Goal: Information Seeking & Learning: Learn about a topic

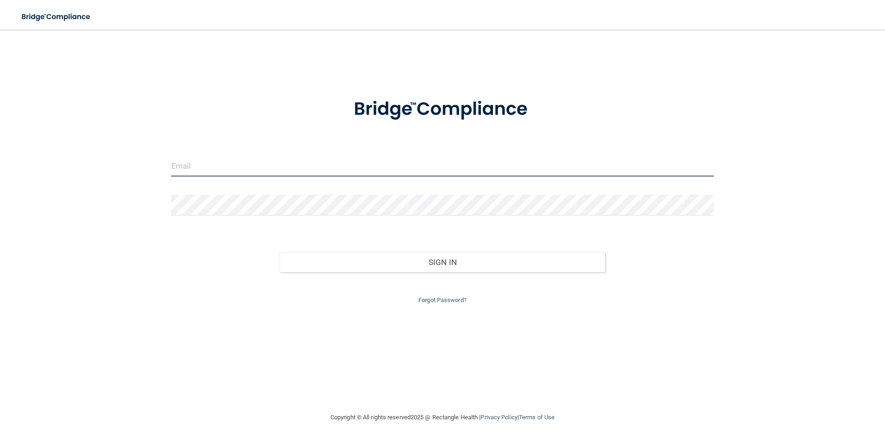
drag, startPoint x: 217, startPoint y: 164, endPoint x: 381, endPoint y: 168, distance: 164.4
click at [381, 168] on input "email" at bounding box center [442, 166] width 543 height 21
type input "[EMAIL_ADDRESS][DOMAIN_NAME]"
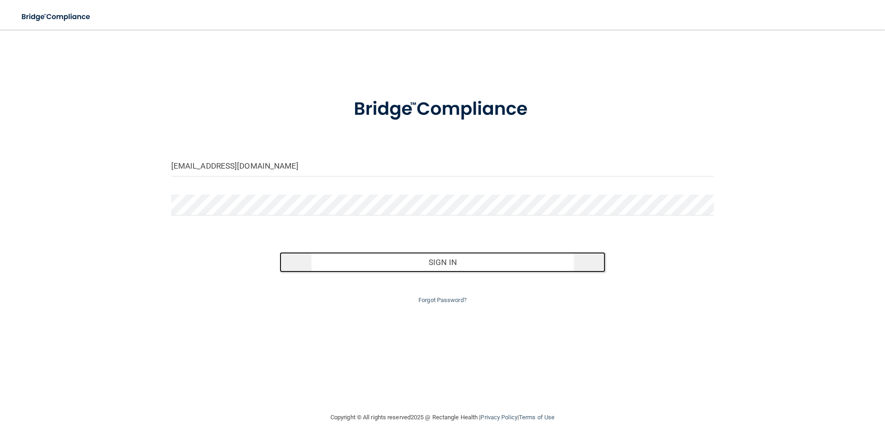
click at [446, 263] on button "Sign In" at bounding box center [443, 262] width 326 height 20
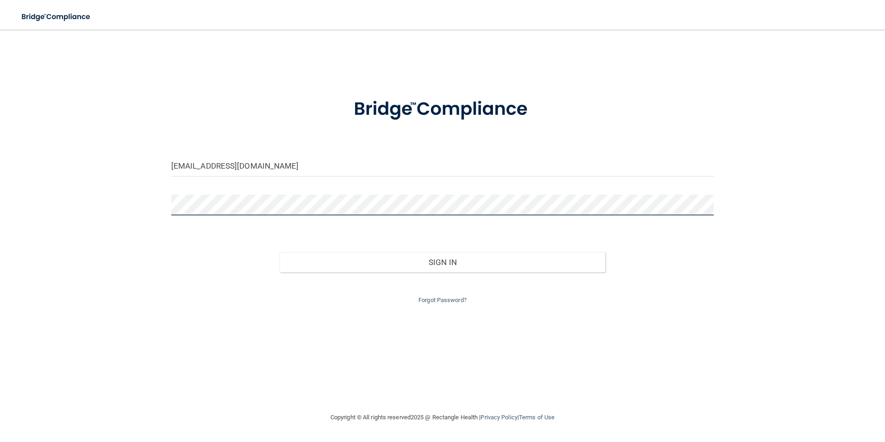
click at [280, 252] on button "Sign In" at bounding box center [443, 262] width 326 height 20
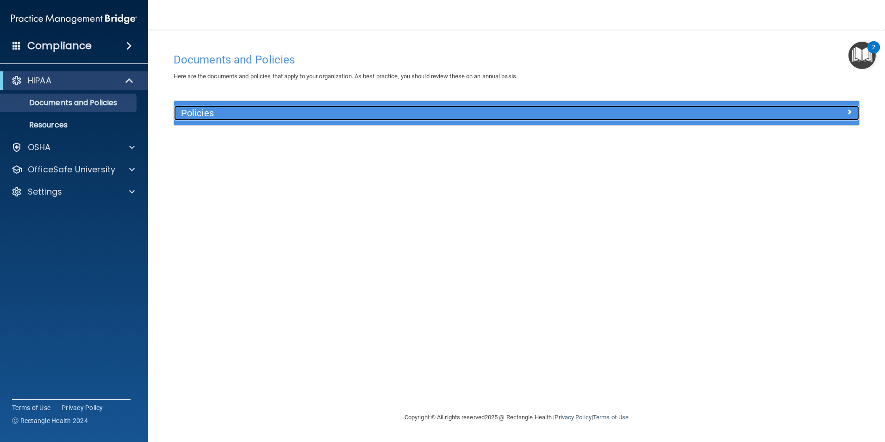
click at [852, 113] on span at bounding box center [850, 111] width 6 height 11
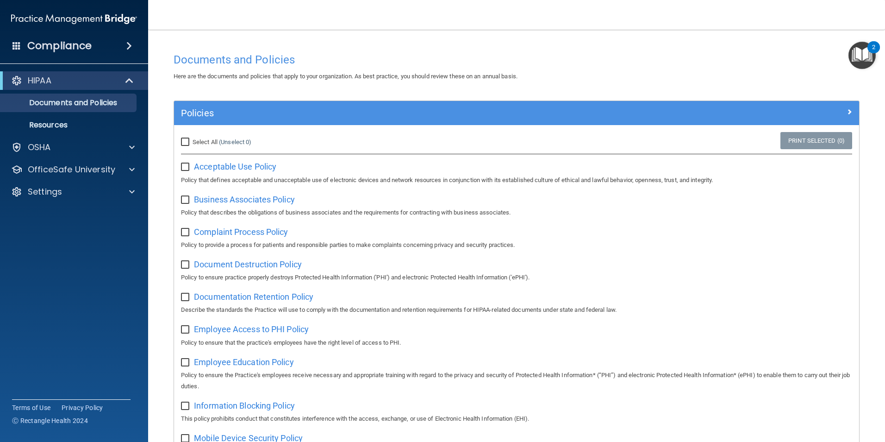
click at [184, 139] on input "Select All (Unselect 0) Unselect All" at bounding box center [186, 141] width 11 height 7
checkbox input "true"
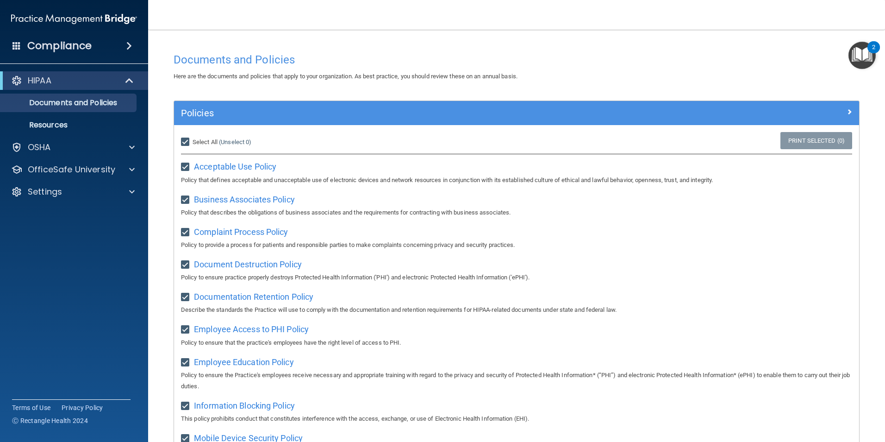
checkbox input "true"
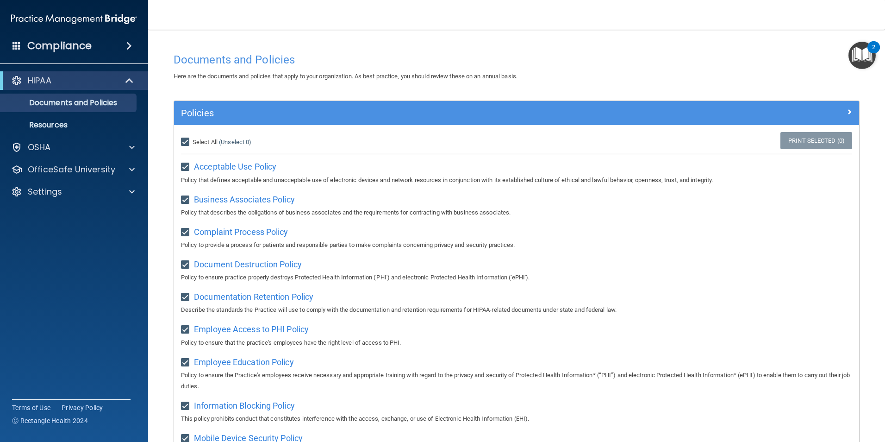
checkbox input "true"
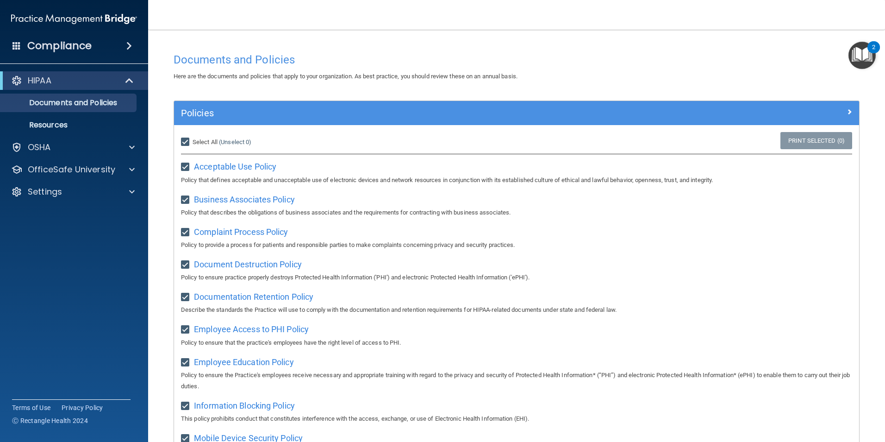
checkbox input "true"
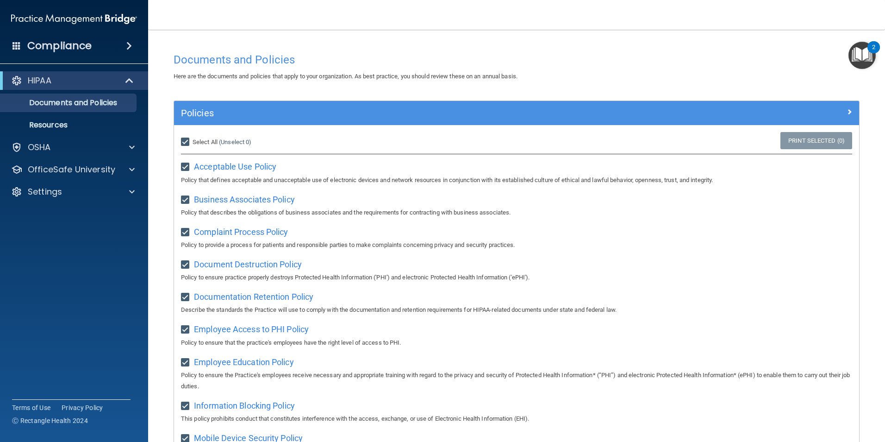
checkbox input "true"
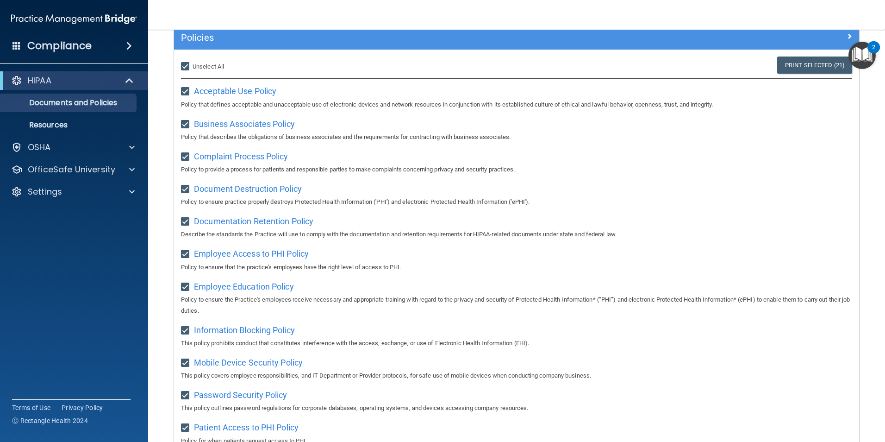
scroll to position [70, 0]
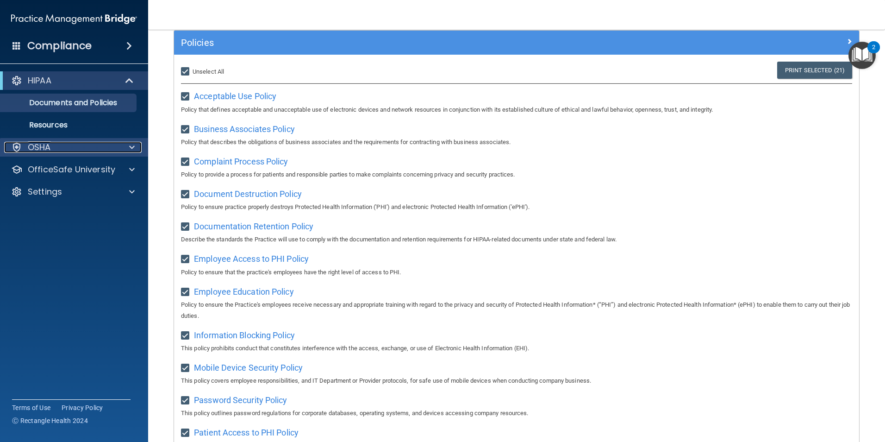
click at [124, 144] on div at bounding box center [130, 147] width 23 height 11
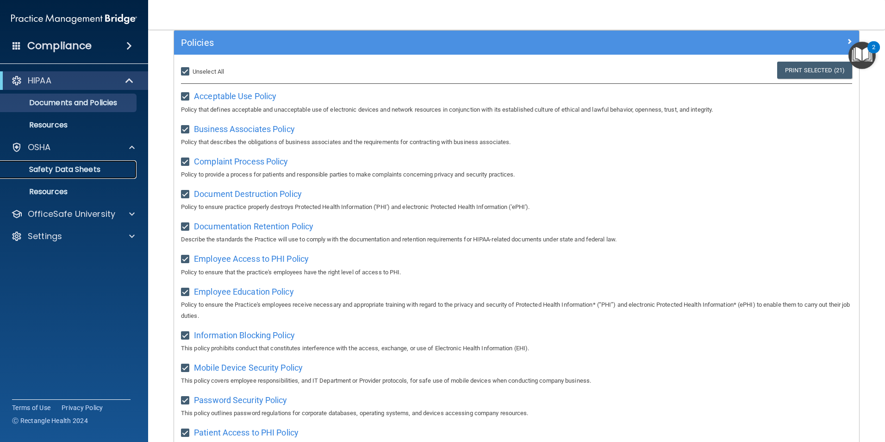
click at [90, 169] on p "Safety Data Sheets" at bounding box center [69, 169] width 126 height 9
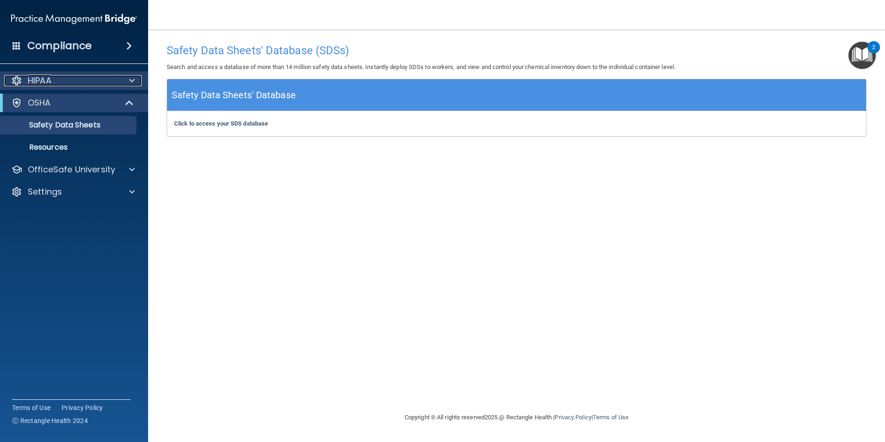
click at [131, 79] on span at bounding box center [132, 80] width 6 height 11
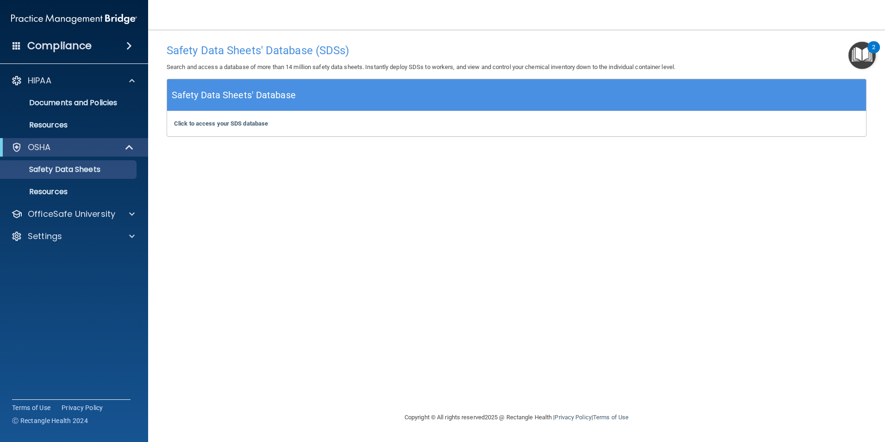
click at [127, 52] on div "Compliance" at bounding box center [74, 46] width 148 height 20
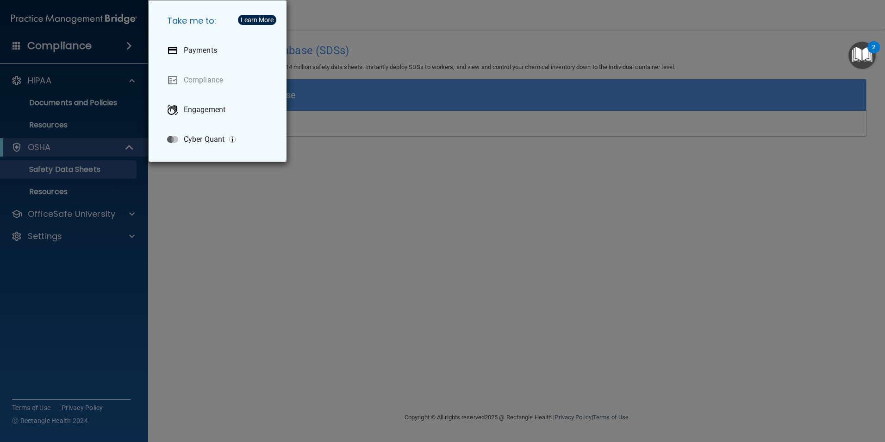
click at [131, 38] on div "Take me to: Payments Compliance Engagement Cyber Quant" at bounding box center [442, 221] width 885 height 442
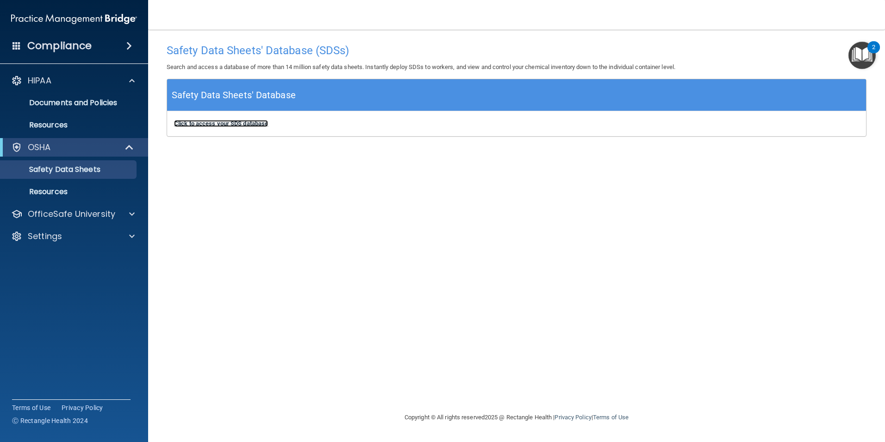
click at [243, 125] on b "Click to access your SDS database" at bounding box center [221, 123] width 94 height 7
click at [90, 82] on div "HIPAA" at bounding box center [61, 80] width 115 height 11
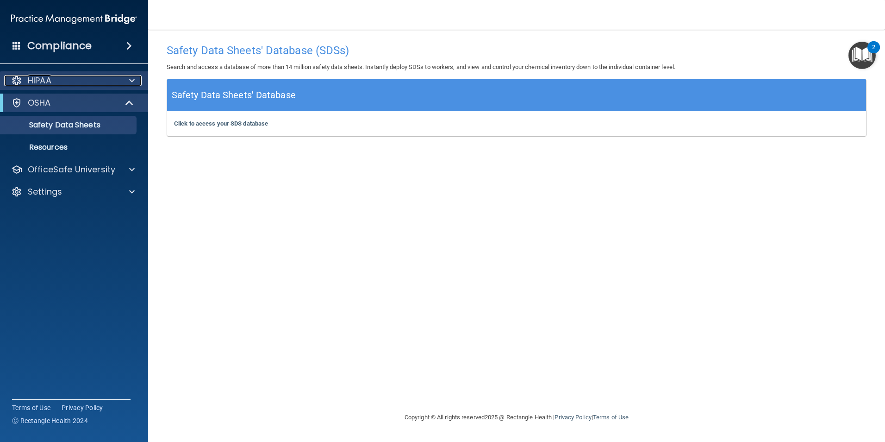
click at [133, 79] on span at bounding box center [132, 80] width 6 height 11
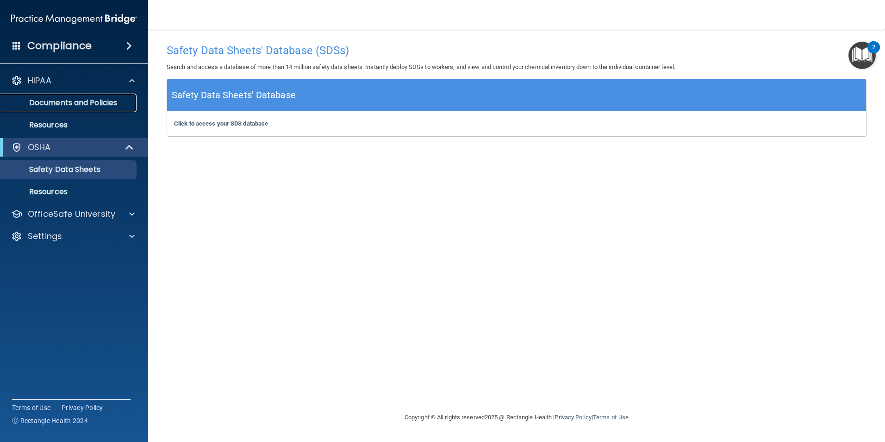
click at [65, 104] on p "Documents and Policies" at bounding box center [69, 102] width 126 height 9
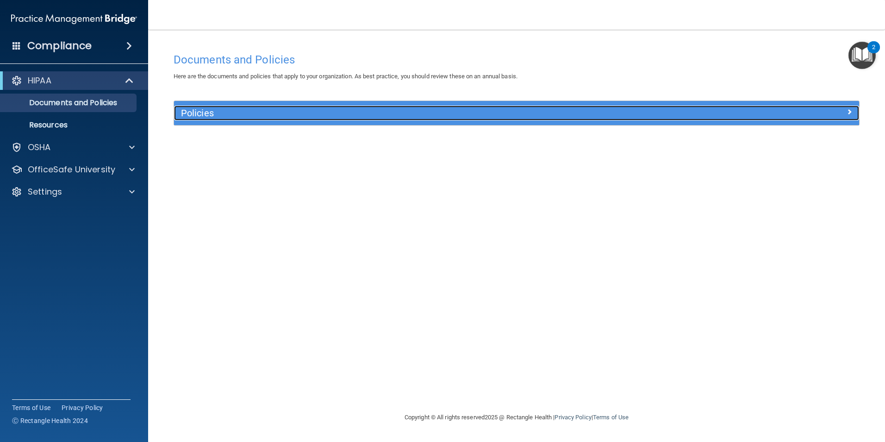
click at [663, 119] on div "Policies" at bounding box center [431, 113] width 514 height 15
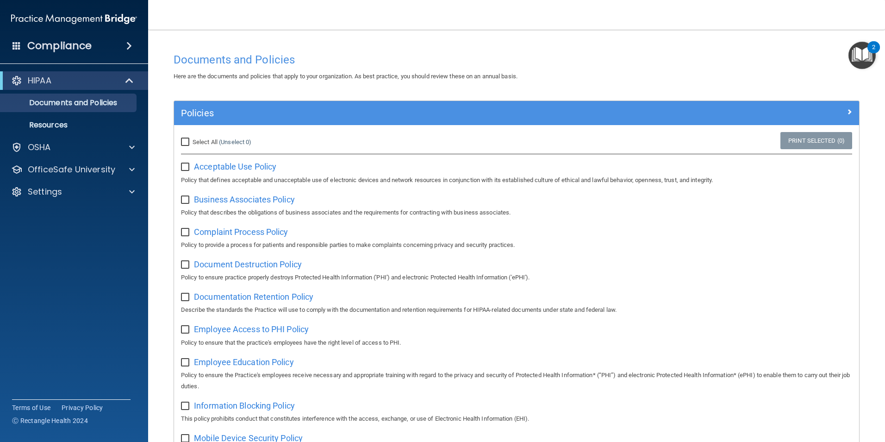
click at [184, 143] on input "Select All (Unselect 0) Unselect All" at bounding box center [186, 141] width 11 height 7
checkbox input "true"
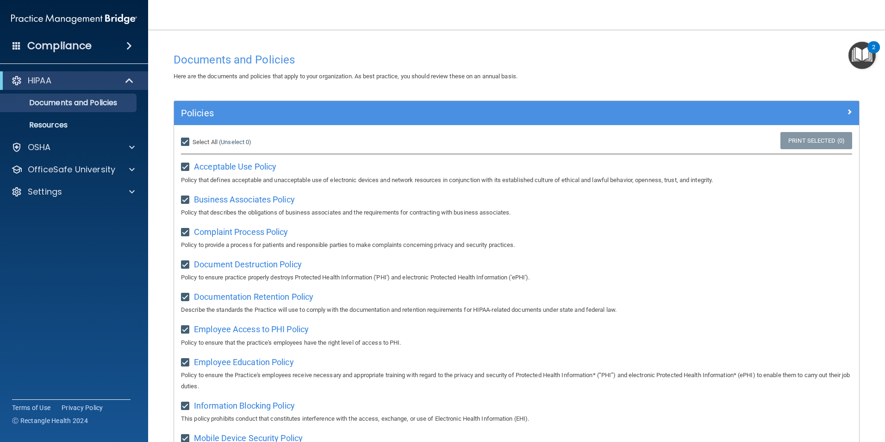
checkbox input "true"
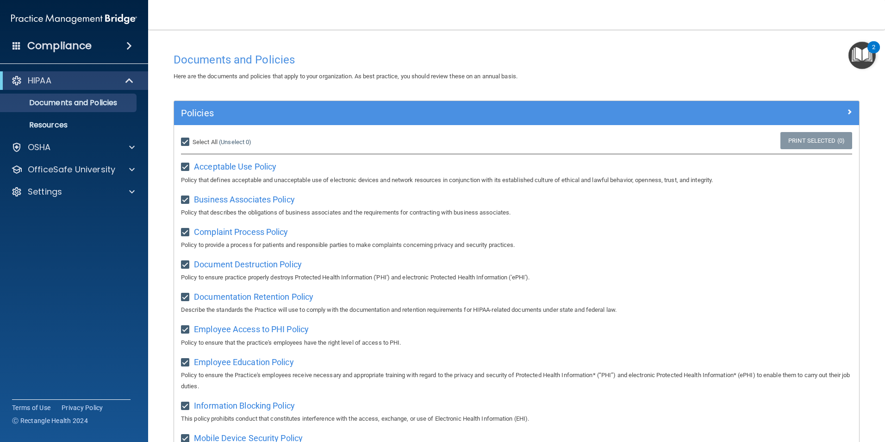
checkbox input "true"
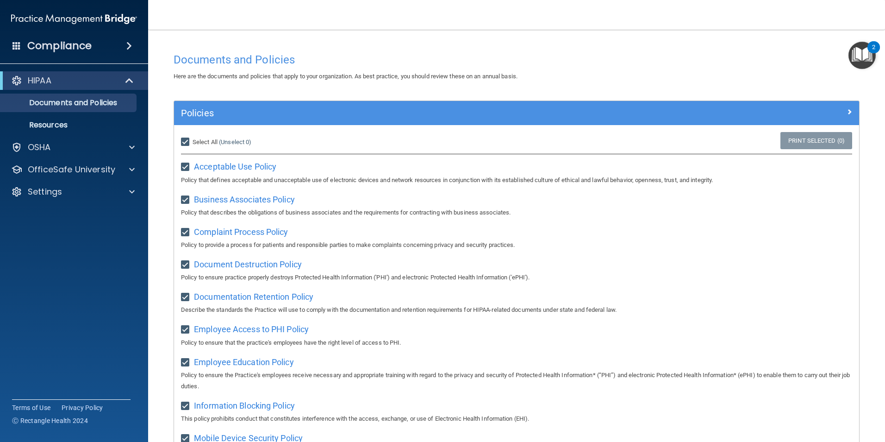
checkbox input "true"
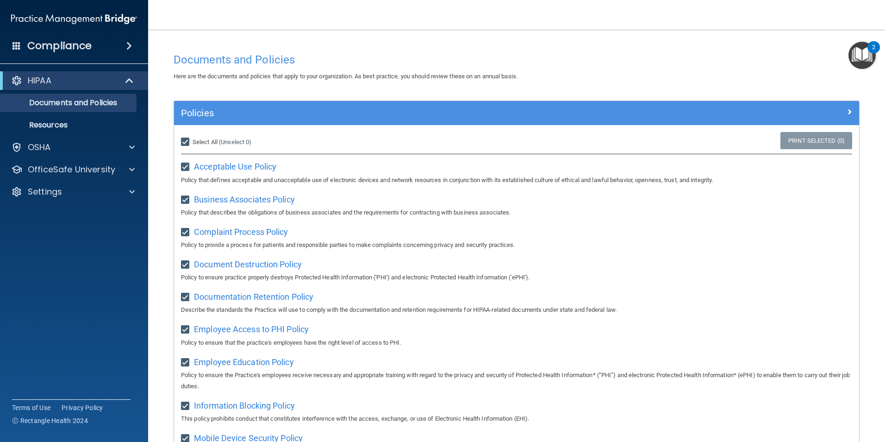
checkbox input "true"
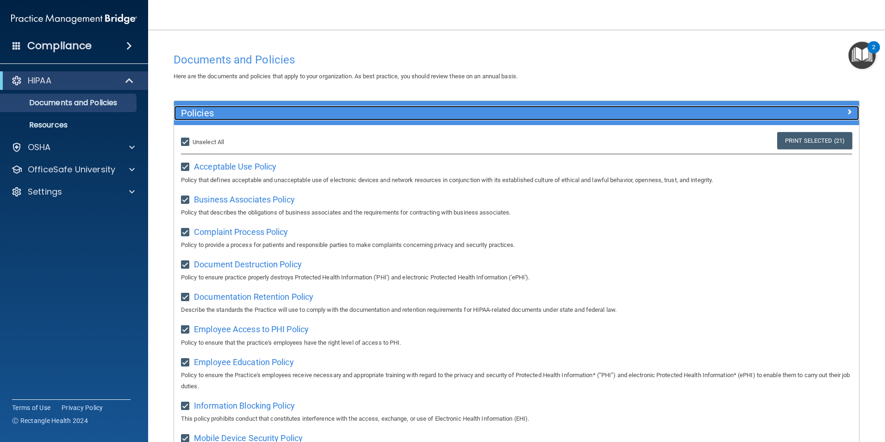
click at [847, 112] on span at bounding box center [850, 111] width 6 height 11
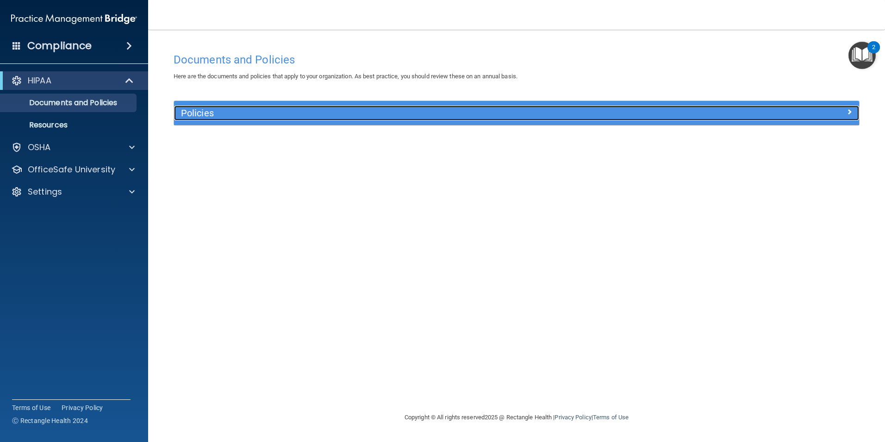
click at [842, 112] on div at bounding box center [773, 111] width 171 height 11
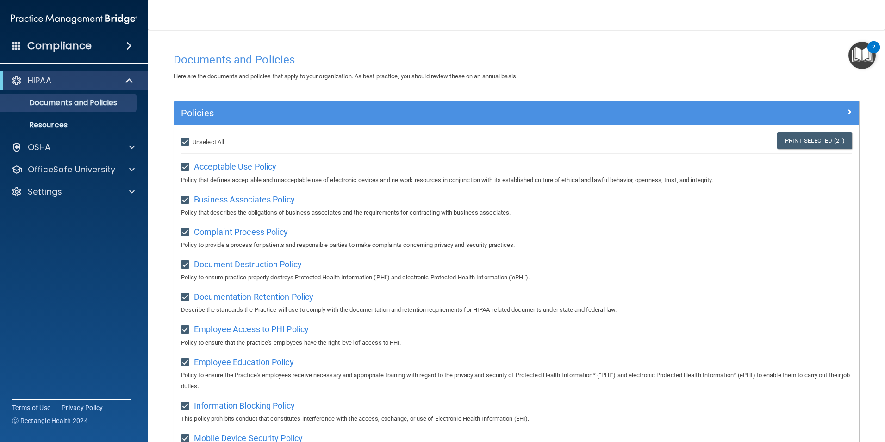
click at [257, 166] on span "Acceptable Use Policy" at bounding box center [235, 167] width 82 height 10
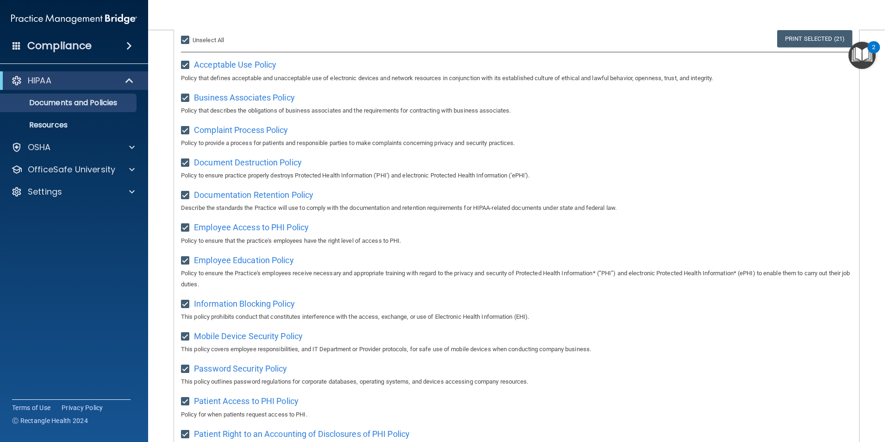
scroll to position [70, 0]
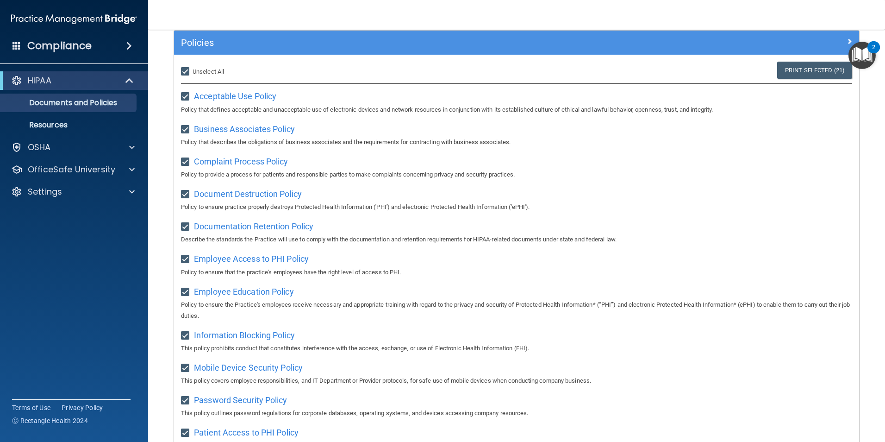
click at [66, 44] on h4 "Compliance" at bounding box center [59, 45] width 64 height 13
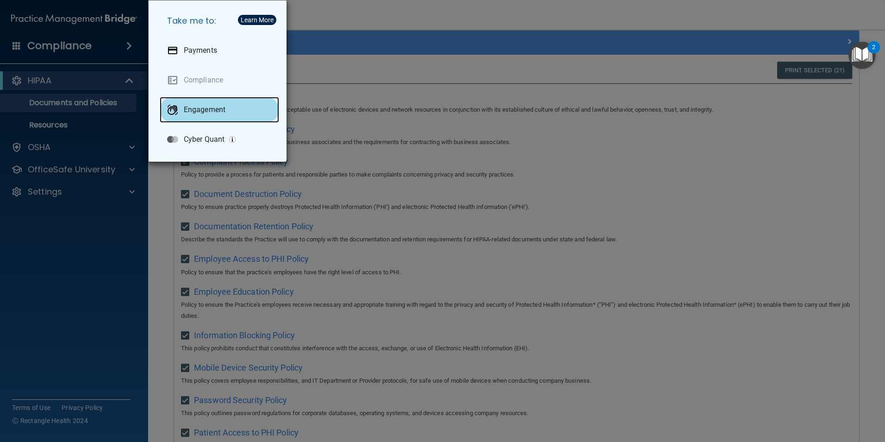
click at [190, 112] on p "Engagement" at bounding box center [205, 109] width 42 height 9
click at [429, 21] on div "Take me to: Payments Compliance Engagement Cyber Quant" at bounding box center [442, 221] width 885 height 442
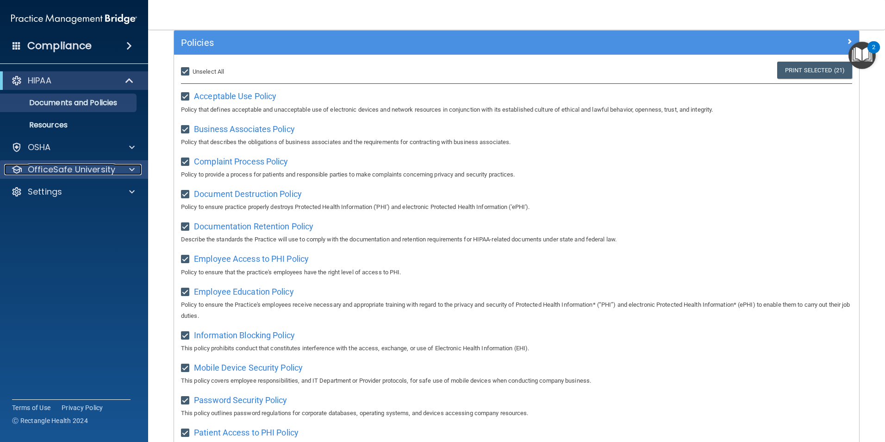
click at [116, 167] on div "OfficeSafe University" at bounding box center [61, 169] width 115 height 11
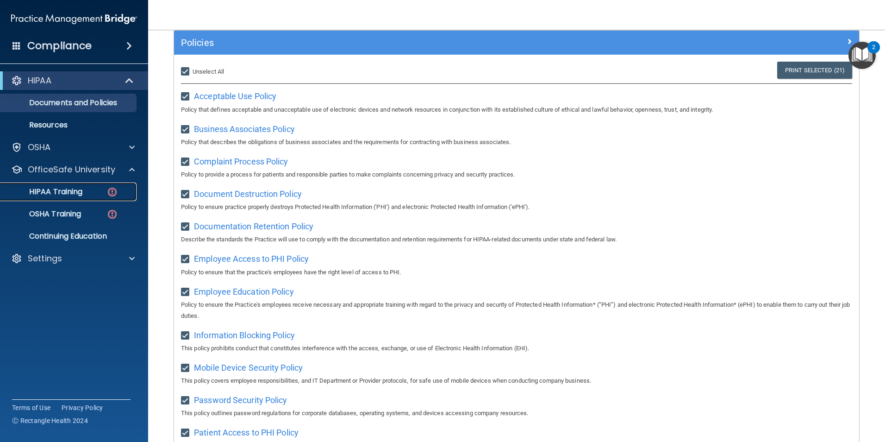
click at [100, 191] on div "HIPAA Training" at bounding box center [69, 191] width 126 height 9
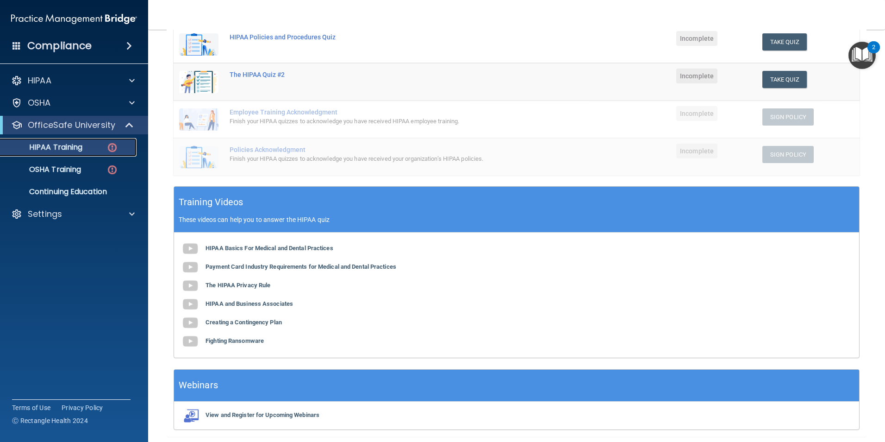
scroll to position [207, 0]
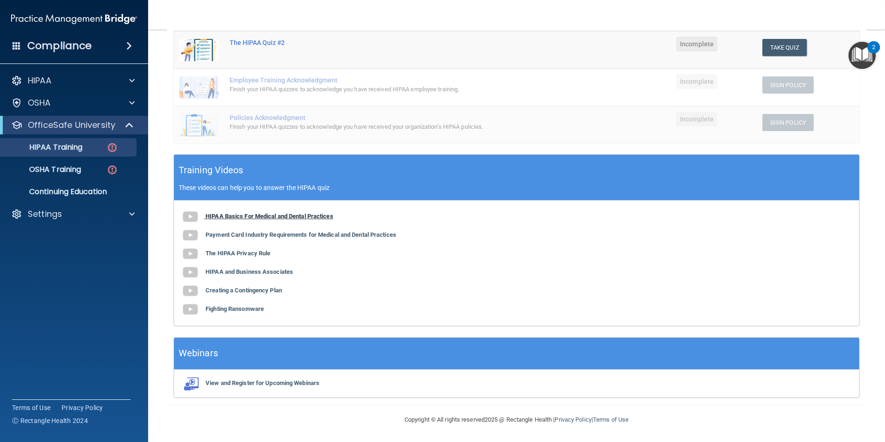
click at [192, 215] on img at bounding box center [190, 216] width 19 height 19
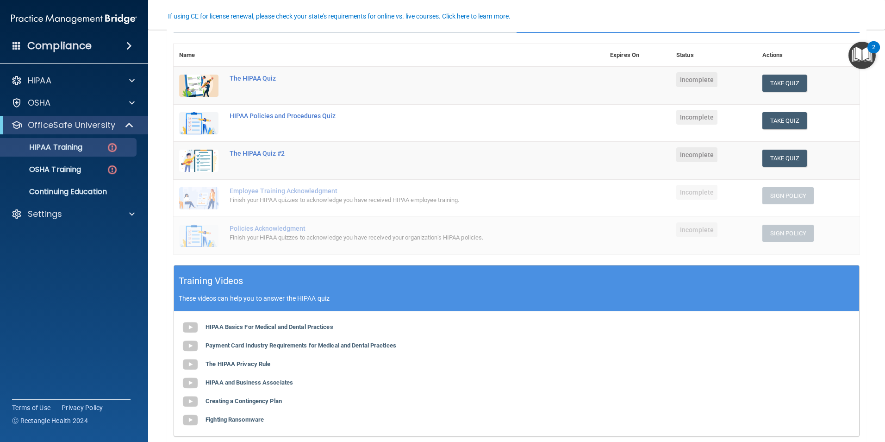
scroll to position [68, 0]
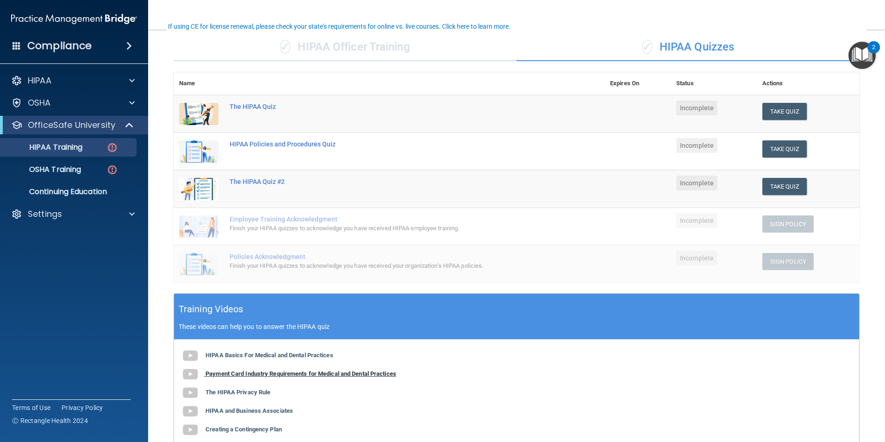
click at [281, 374] on b "Payment Card Industry Requirements for Medical and Dental Practices" at bounding box center [301, 373] width 191 height 7
click at [247, 108] on div "The HIPAA Quiz" at bounding box center [394, 106] width 329 height 7
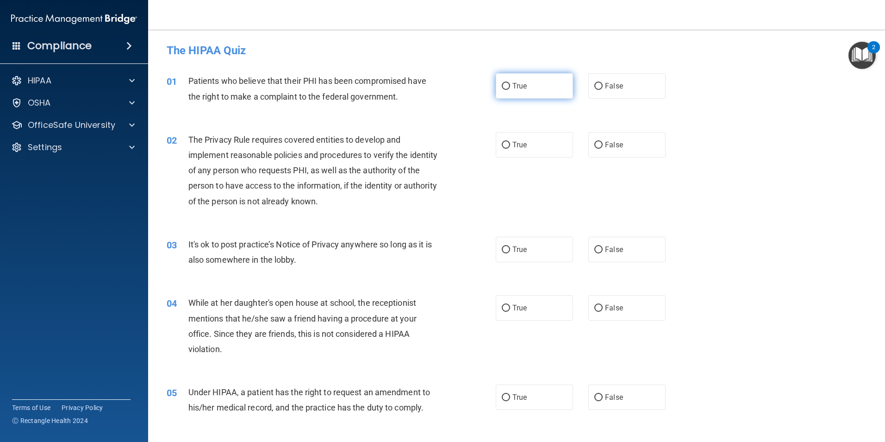
click at [534, 93] on label "True" at bounding box center [534, 85] width 77 height 25
click at [510, 90] on input "True" at bounding box center [506, 86] width 8 height 7
radio input "true"
click at [528, 307] on label "True" at bounding box center [534, 307] width 77 height 25
click at [510, 307] on input "True" at bounding box center [506, 308] width 8 height 7
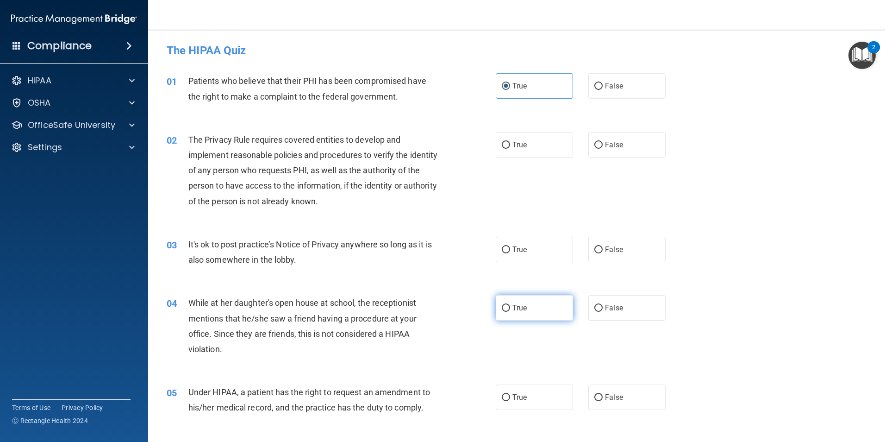
radio input "true"
click at [596, 306] on input "False" at bounding box center [599, 308] width 8 height 7
radio input "true"
radio input "false"
click at [525, 256] on label "True" at bounding box center [534, 249] width 77 height 25
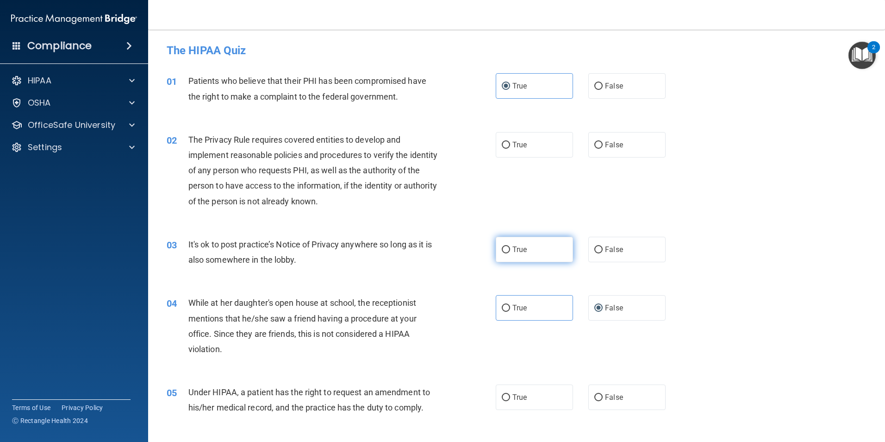
click at [510, 253] on input "True" at bounding box center [506, 249] width 8 height 7
radio input "true"
click at [524, 397] on span "True" at bounding box center [520, 397] width 14 height 9
click at [510, 397] on input "True" at bounding box center [506, 397] width 8 height 7
radio input "true"
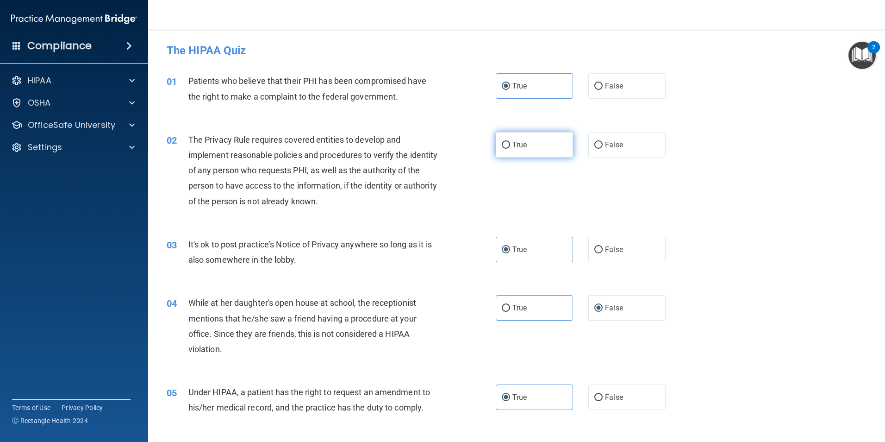
click at [523, 138] on label "True" at bounding box center [534, 144] width 77 height 25
click at [510, 142] on input "True" at bounding box center [506, 145] width 8 height 7
radio input "true"
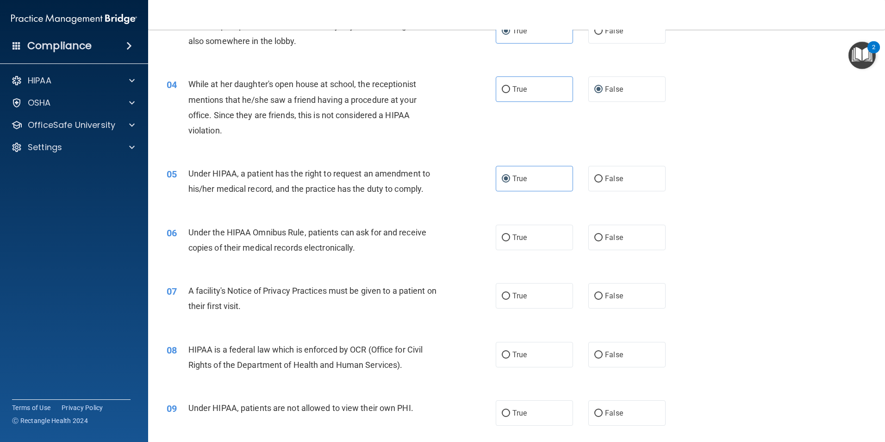
scroll to position [232, 0]
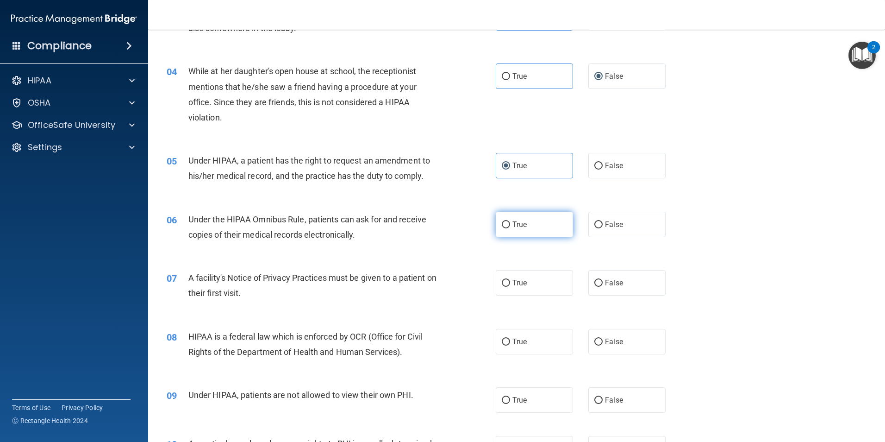
click at [520, 226] on span "True" at bounding box center [520, 224] width 14 height 9
click at [510, 226] on input "True" at bounding box center [506, 224] width 8 height 7
radio input "true"
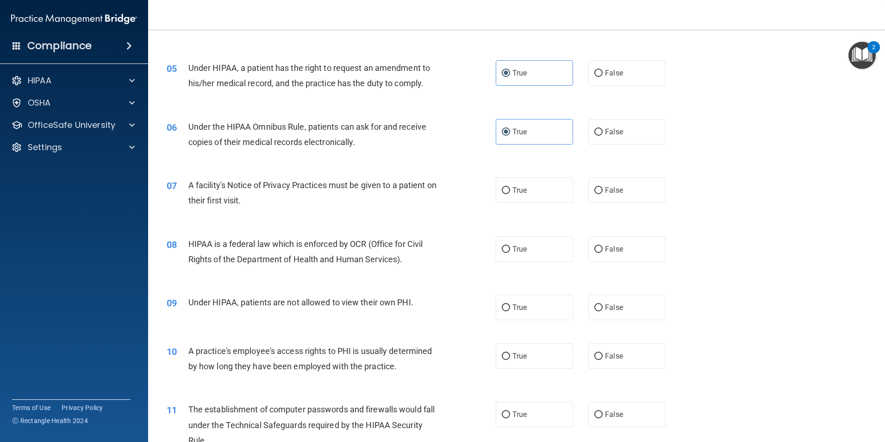
scroll to position [370, 0]
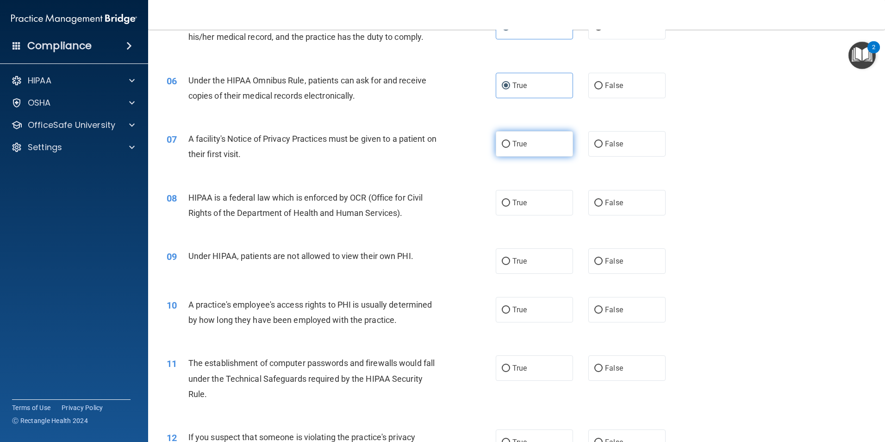
click at [532, 147] on label "True" at bounding box center [534, 143] width 77 height 25
click at [510, 147] on input "True" at bounding box center [506, 144] width 8 height 7
radio input "true"
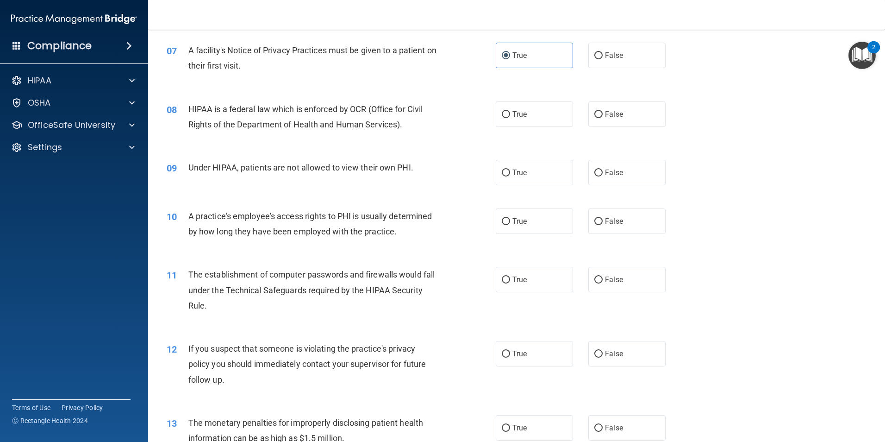
scroll to position [463, 0]
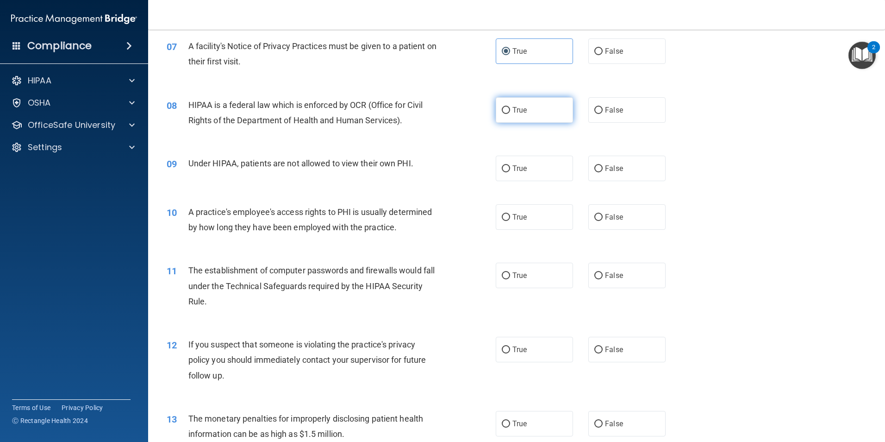
click at [528, 122] on label "True" at bounding box center [534, 109] width 77 height 25
click at [510, 114] on input "True" at bounding box center [506, 110] width 8 height 7
radio input "true"
click at [607, 170] on span "False" at bounding box center [614, 168] width 18 height 9
click at [603, 170] on input "False" at bounding box center [599, 168] width 8 height 7
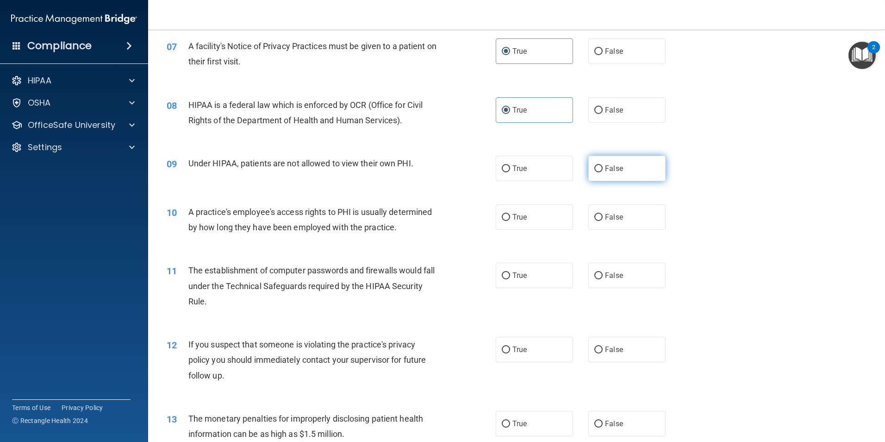
radio input "true"
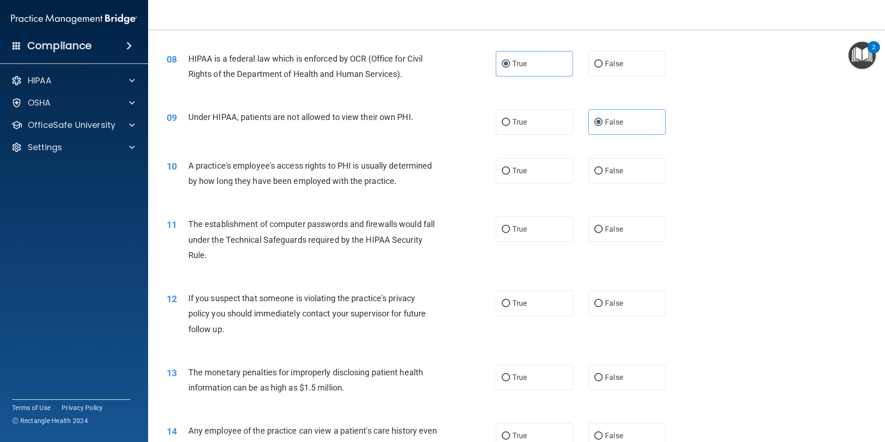
scroll to position [556, 0]
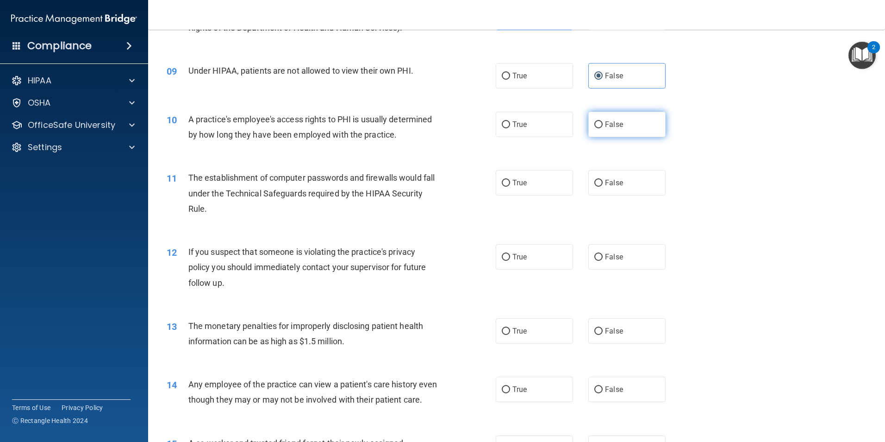
click at [627, 132] on label "False" at bounding box center [627, 124] width 77 height 25
click at [603, 128] on input "False" at bounding box center [599, 124] width 8 height 7
radio input "true"
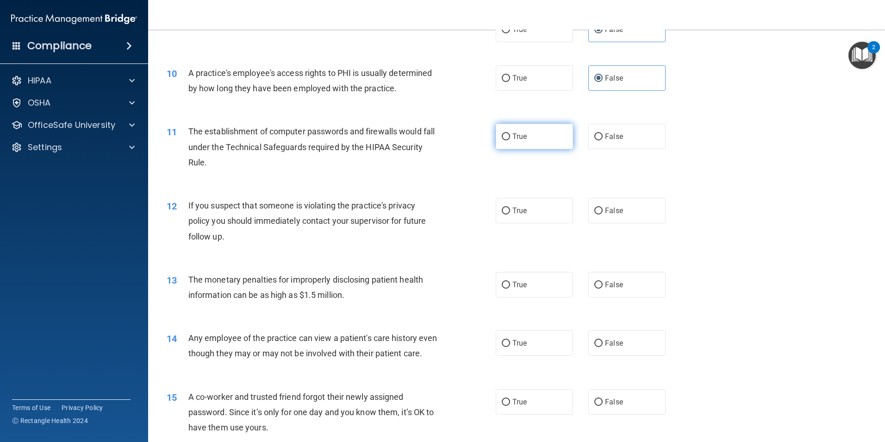
click at [530, 144] on label "True" at bounding box center [534, 136] width 77 height 25
click at [510, 140] on input "True" at bounding box center [506, 136] width 8 height 7
radio input "true"
click at [506, 210] on input "True" at bounding box center [506, 210] width 8 height 7
radio input "true"
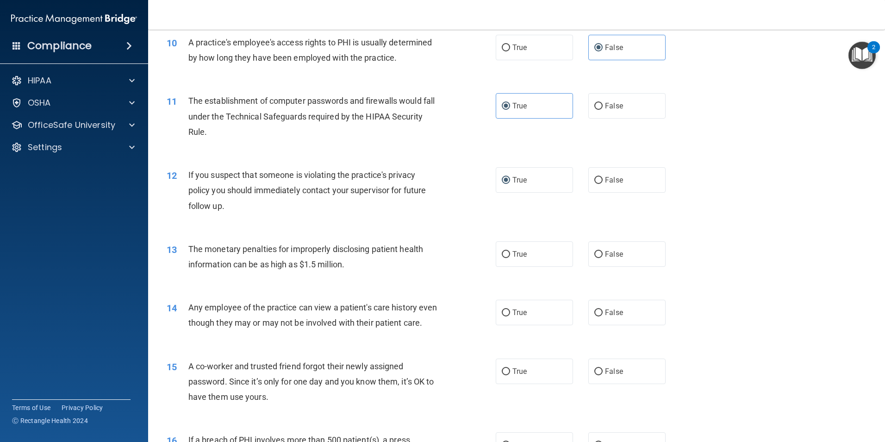
scroll to position [695, 0]
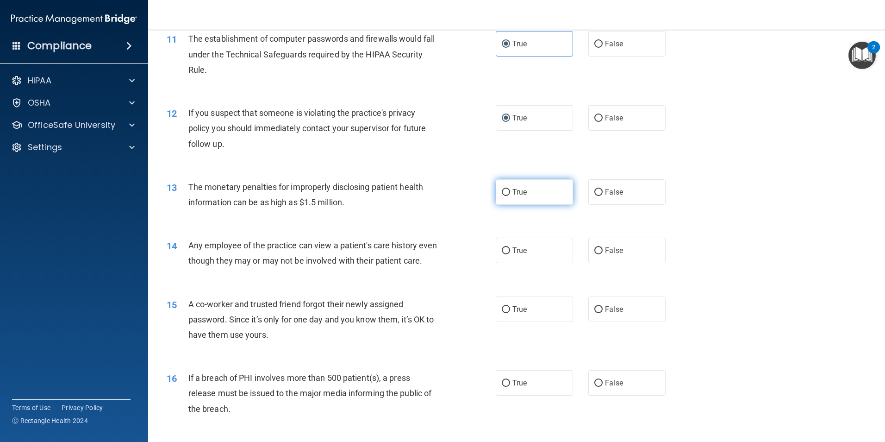
click at [525, 196] on label "True" at bounding box center [534, 191] width 77 height 25
click at [510, 196] on input "True" at bounding box center [506, 192] width 8 height 7
radio input "true"
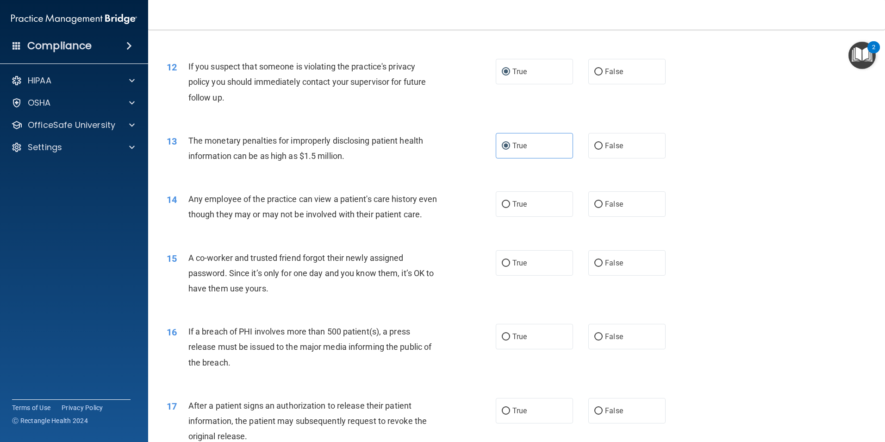
scroll to position [787, 0]
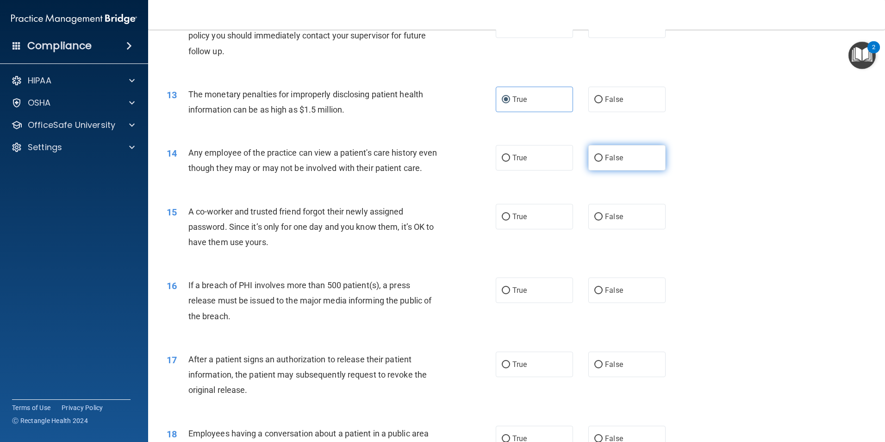
click at [618, 164] on label "False" at bounding box center [627, 157] width 77 height 25
click at [603, 162] on input "False" at bounding box center [599, 158] width 8 height 7
radio input "true"
click at [639, 229] on label "False" at bounding box center [627, 216] width 77 height 25
click at [603, 220] on input "False" at bounding box center [599, 216] width 8 height 7
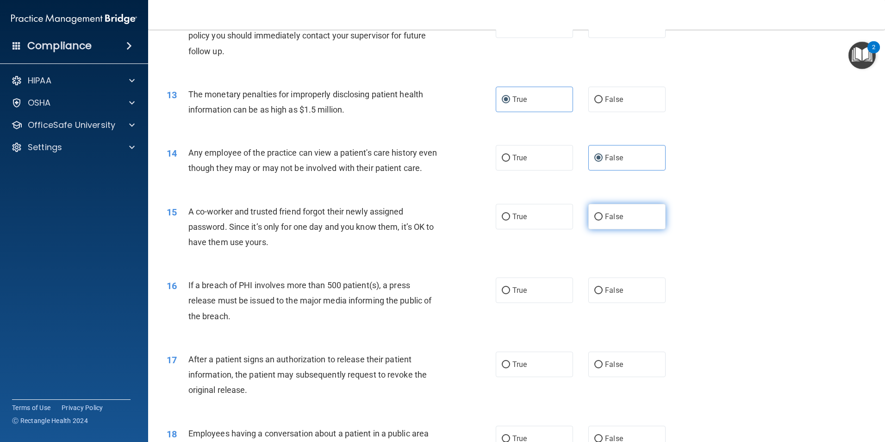
radio input "true"
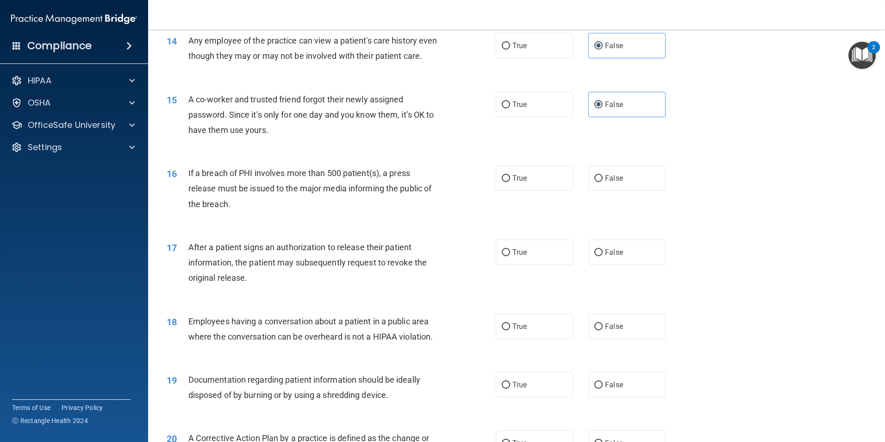
scroll to position [926, 0]
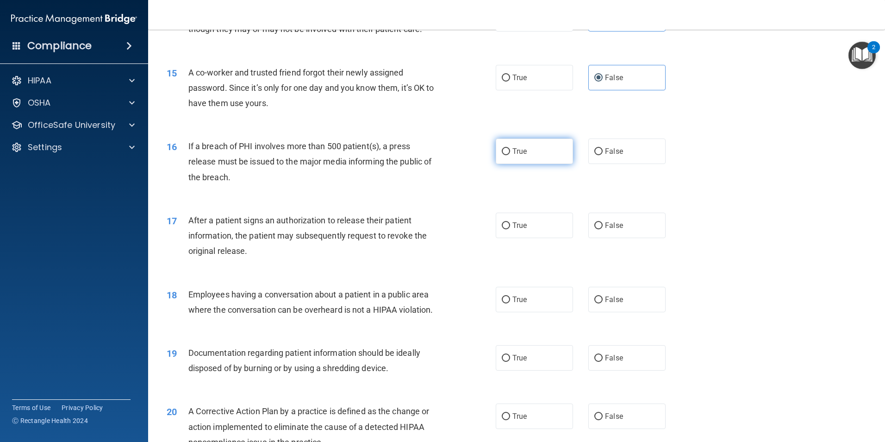
click at [514, 156] on span "True" at bounding box center [520, 151] width 14 height 9
click at [510, 155] on input "True" at bounding box center [506, 151] width 8 height 7
radio input "true"
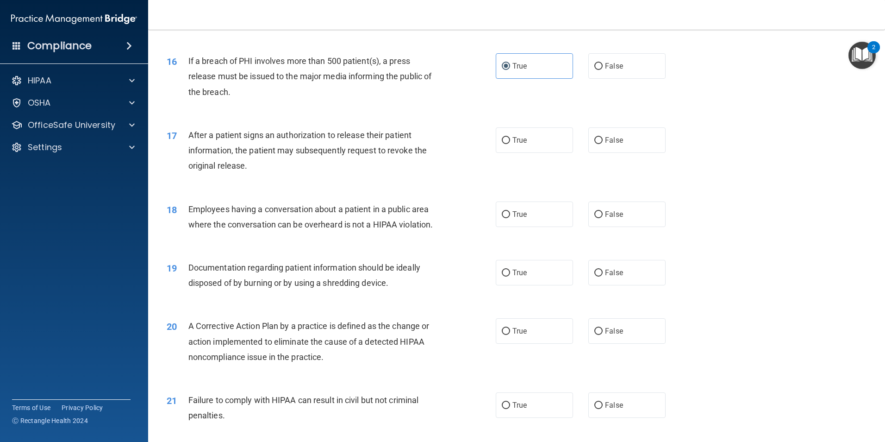
scroll to position [1019, 0]
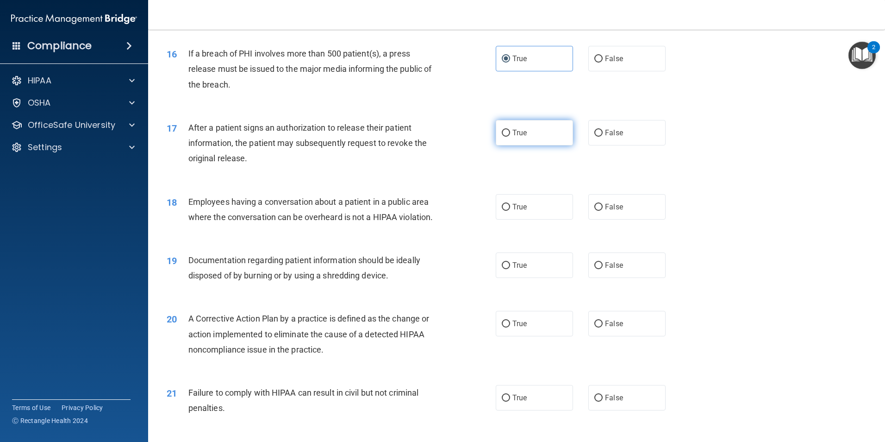
click at [544, 145] on label "True" at bounding box center [534, 132] width 77 height 25
click at [510, 137] on input "True" at bounding box center [506, 133] width 8 height 7
radio input "true"
click at [620, 219] on label "False" at bounding box center [627, 206] width 77 height 25
click at [603, 211] on input "False" at bounding box center [599, 207] width 8 height 7
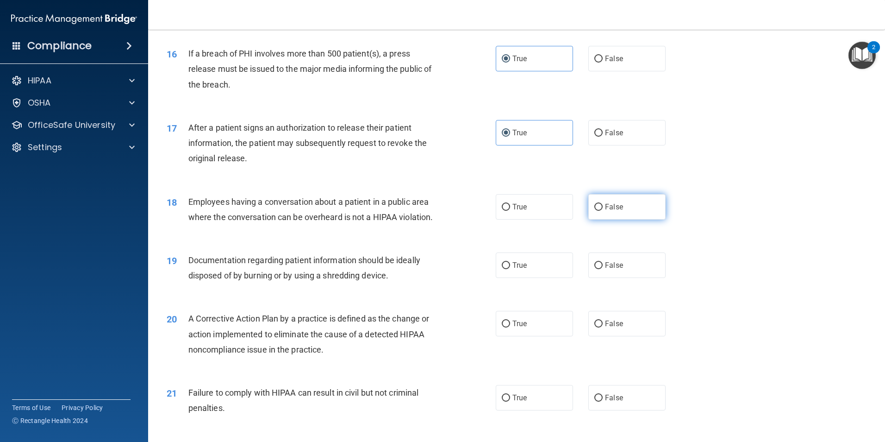
radio input "true"
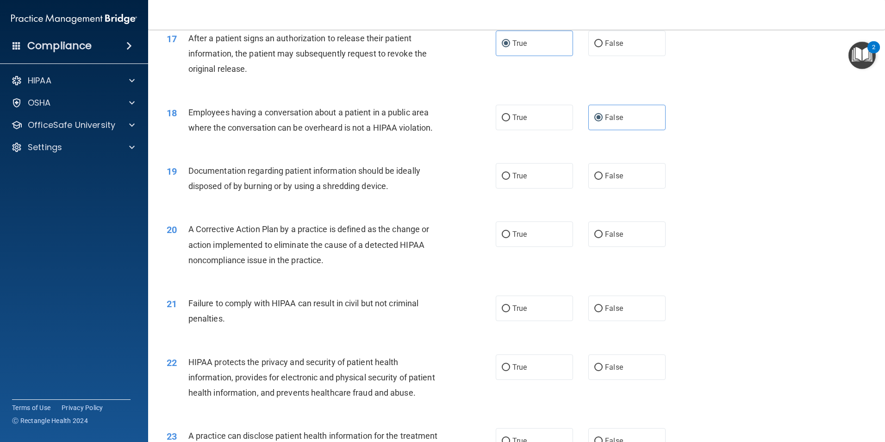
scroll to position [1111, 0]
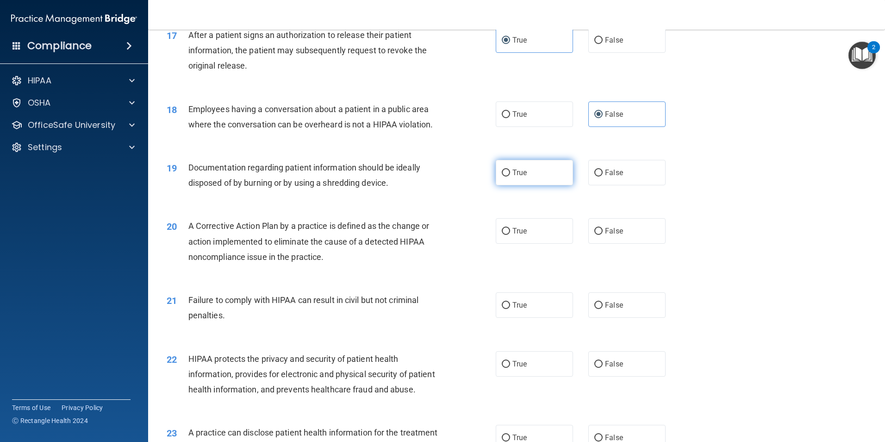
click at [532, 185] on label "True" at bounding box center [534, 172] width 77 height 25
click at [510, 176] on input "True" at bounding box center [506, 172] width 8 height 7
radio input "true"
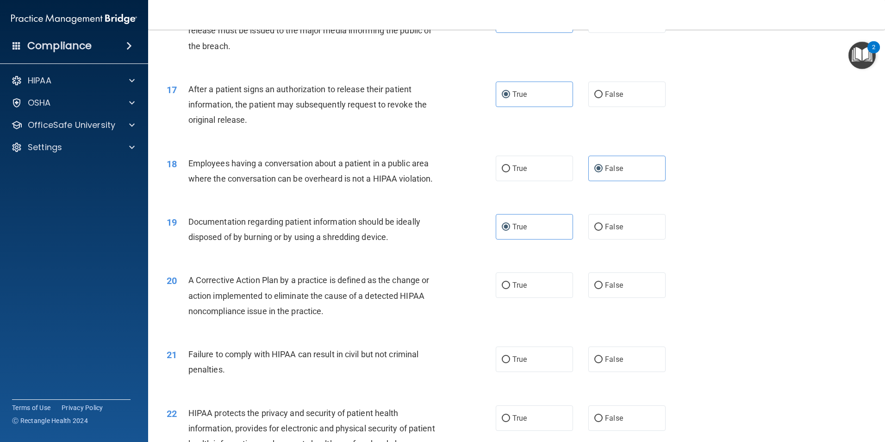
scroll to position [1065, 0]
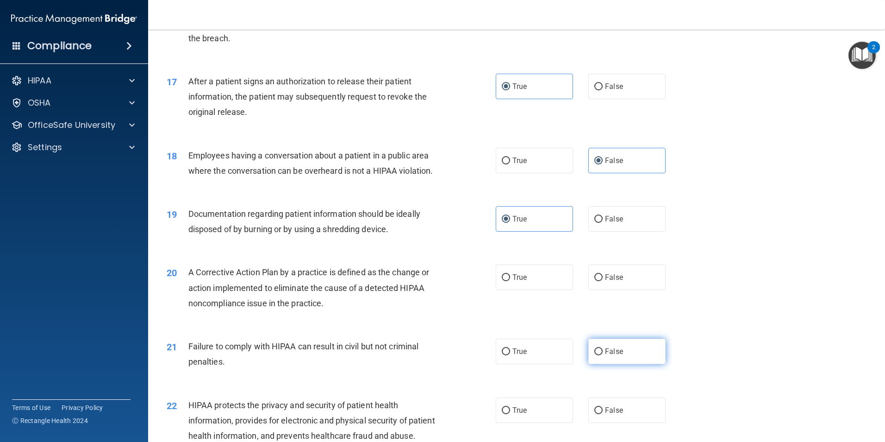
click at [609, 364] on label "False" at bounding box center [627, 350] width 77 height 25
click at [603, 355] on input "False" at bounding box center [599, 351] width 8 height 7
radio input "true"
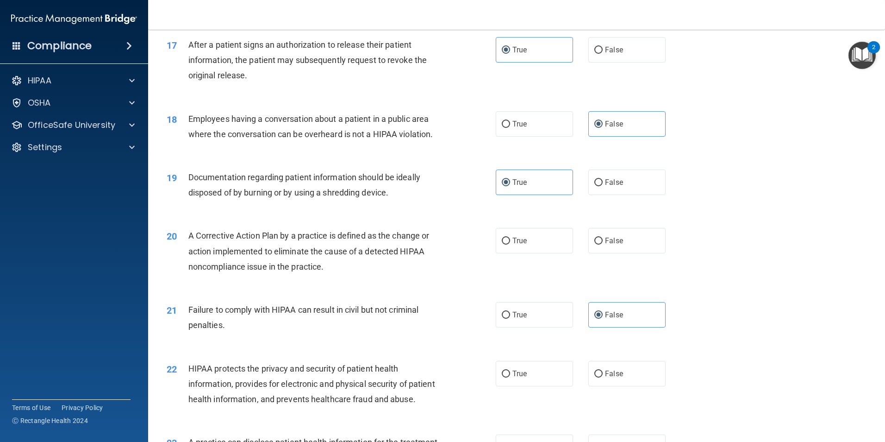
scroll to position [1250, 0]
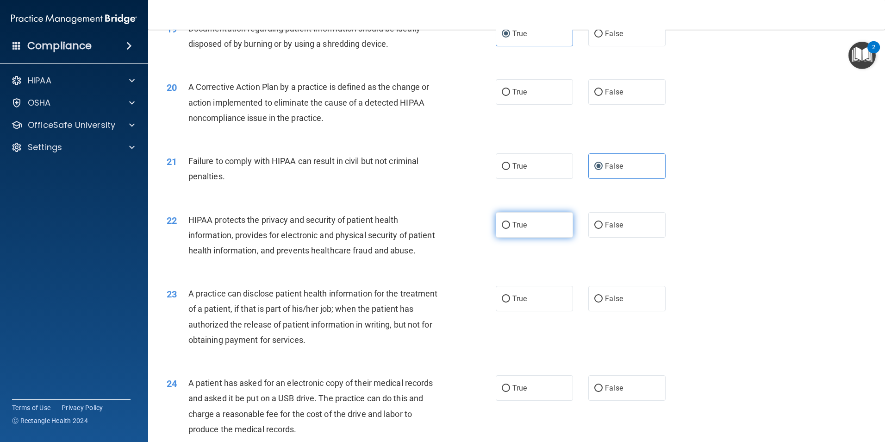
click at [502, 229] on input "True" at bounding box center [506, 225] width 8 height 7
radio input "true"
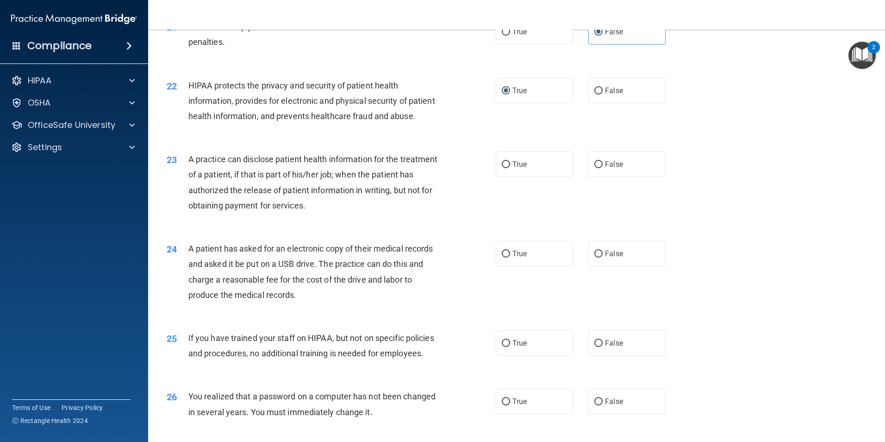
scroll to position [1389, 0]
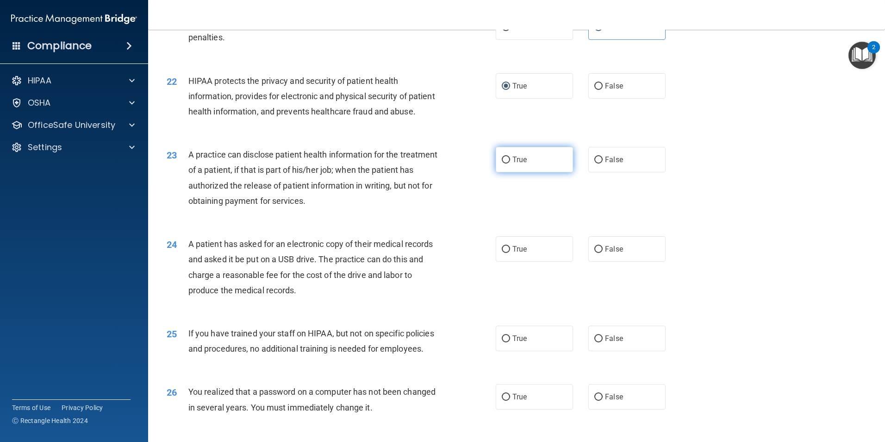
click at [550, 172] on label "True" at bounding box center [534, 159] width 77 height 25
click at [510, 163] on input "True" at bounding box center [506, 160] width 8 height 7
radio input "true"
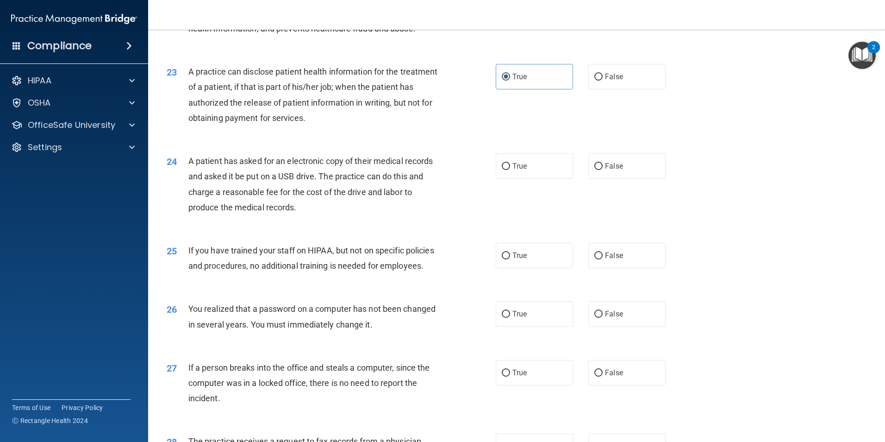
scroll to position [1528, 0]
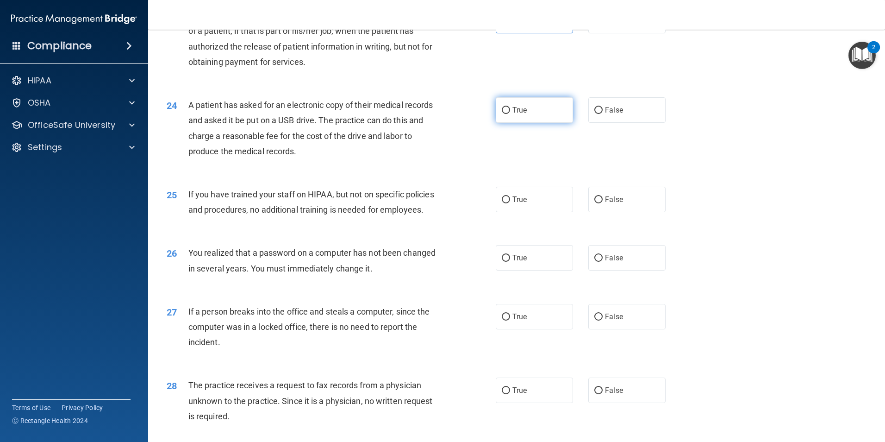
click at [496, 123] on label "True" at bounding box center [534, 109] width 77 height 25
click at [502, 114] on input "True" at bounding box center [506, 110] width 8 height 7
radio input "true"
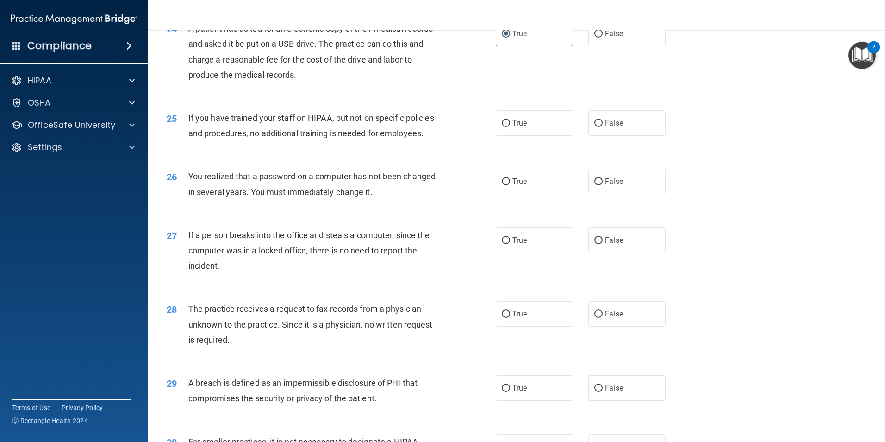
scroll to position [1667, 0]
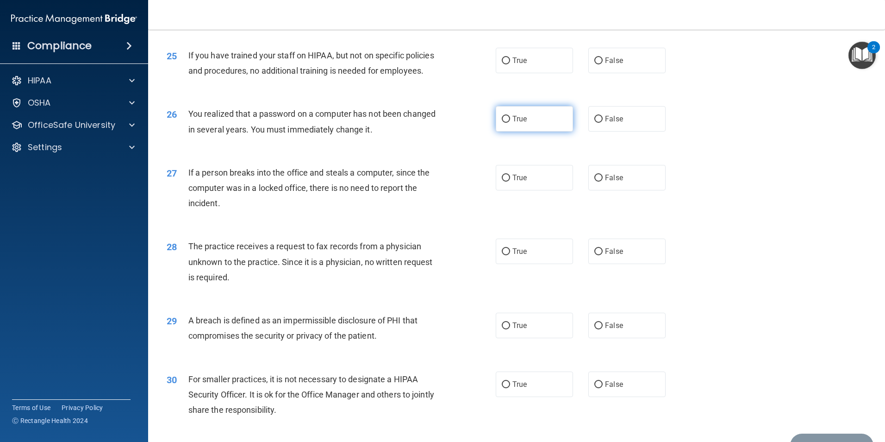
click at [522, 132] on label "True" at bounding box center [534, 118] width 77 height 25
click at [510, 123] on input "True" at bounding box center [506, 119] width 8 height 7
radio input "true"
click at [600, 190] on label "False" at bounding box center [627, 177] width 77 height 25
click at [600, 182] on input "False" at bounding box center [599, 178] width 8 height 7
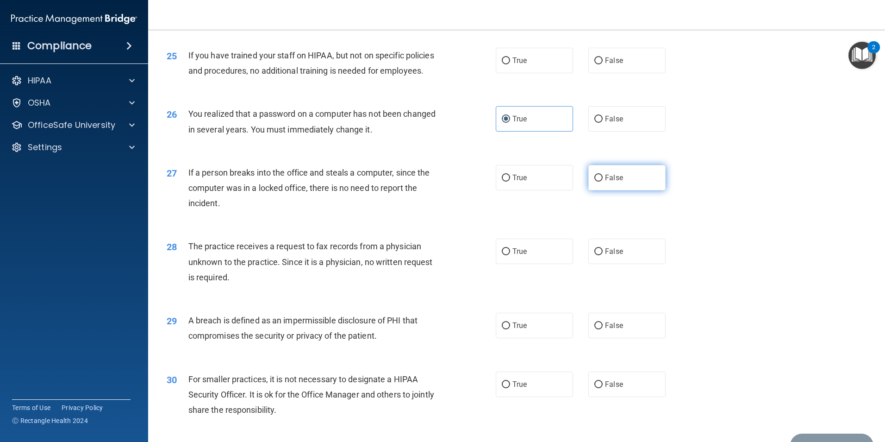
radio input "true"
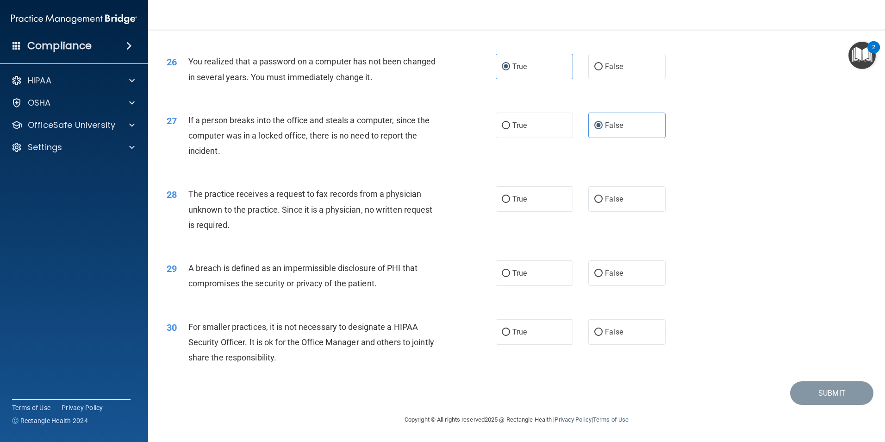
scroll to position [1760, 0]
click at [640, 204] on label "False" at bounding box center [627, 198] width 77 height 25
click at [603, 203] on input "False" at bounding box center [599, 199] width 8 height 7
radio input "true"
click at [525, 283] on label "True" at bounding box center [534, 272] width 77 height 25
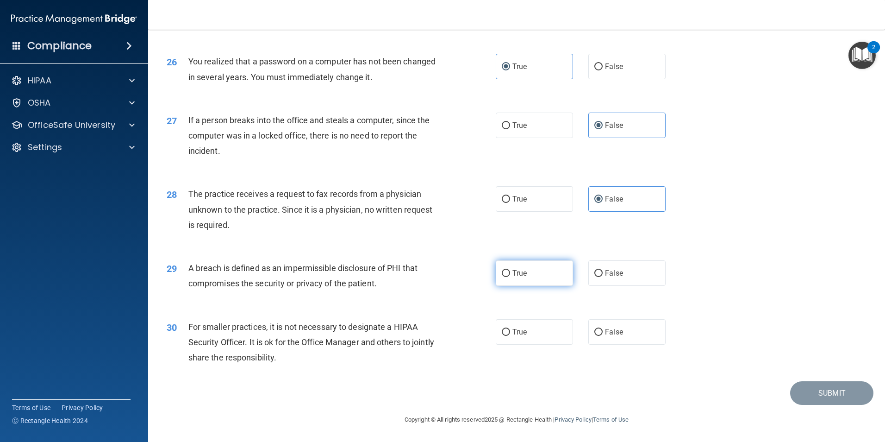
click at [510, 277] on input "True" at bounding box center [506, 273] width 8 height 7
radio input "true"
click at [605, 336] on span "False" at bounding box center [614, 331] width 18 height 9
click at [602, 336] on input "False" at bounding box center [599, 332] width 8 height 7
radio input "true"
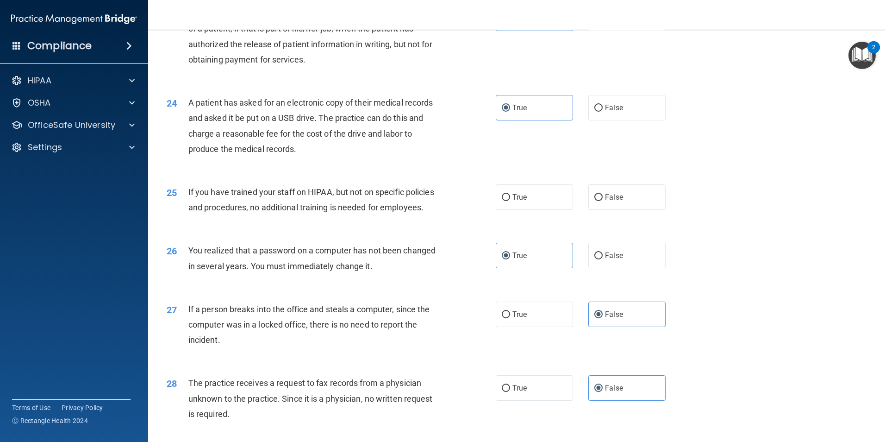
scroll to position [1528, 0]
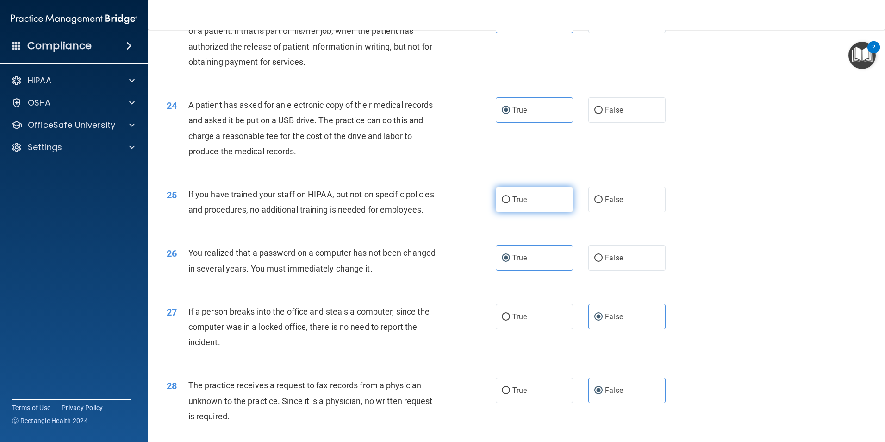
click at [518, 204] on span "True" at bounding box center [520, 199] width 14 height 9
click at [510, 203] on input "True" at bounding box center [506, 199] width 8 height 7
radio input "true"
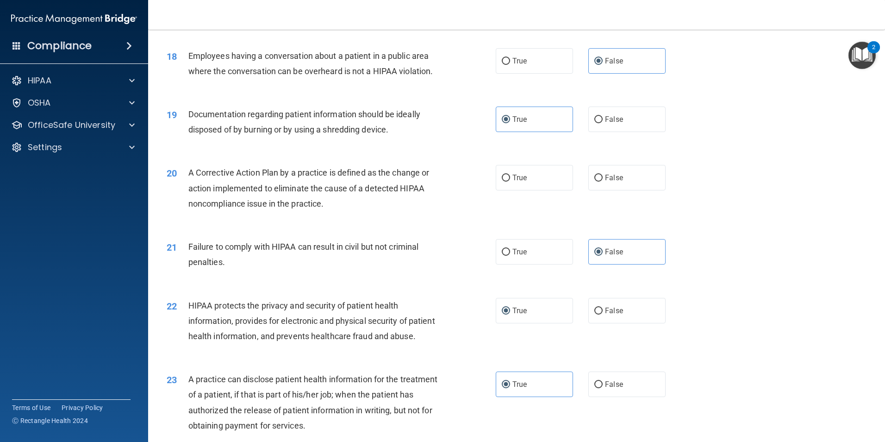
scroll to position [1163, 0]
click at [532, 192] on label "True" at bounding box center [534, 178] width 77 height 25
click at [510, 183] on input "True" at bounding box center [506, 179] width 8 height 7
radio input "true"
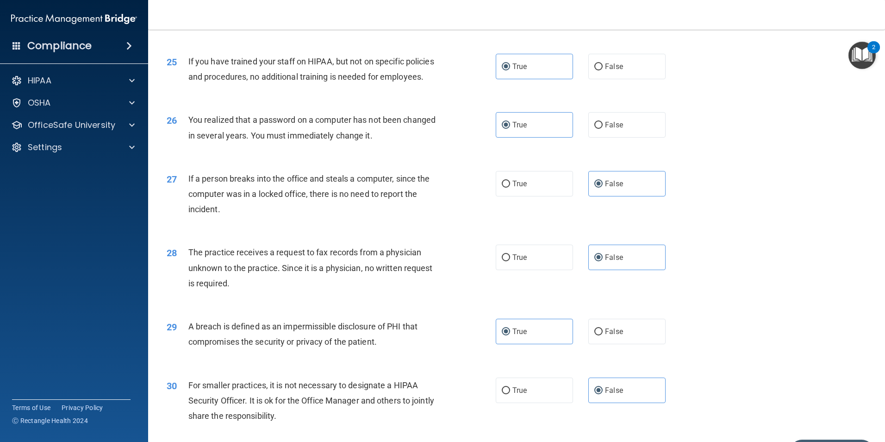
scroll to position [1765, 0]
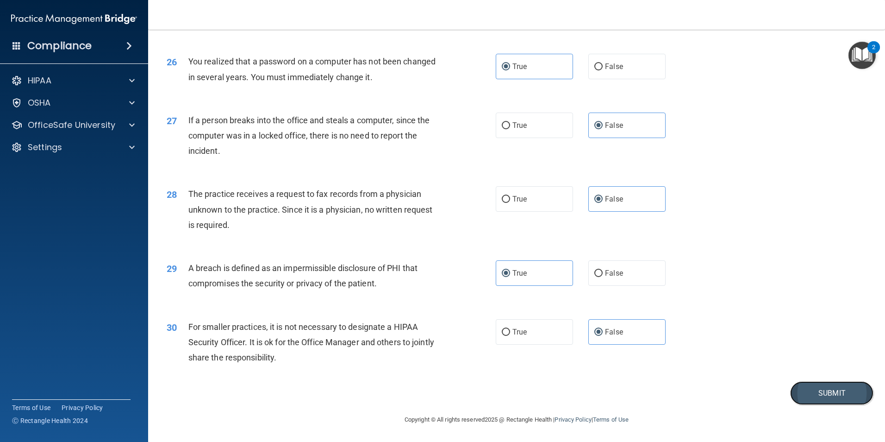
click at [797, 391] on button "Submit" at bounding box center [831, 393] width 83 height 24
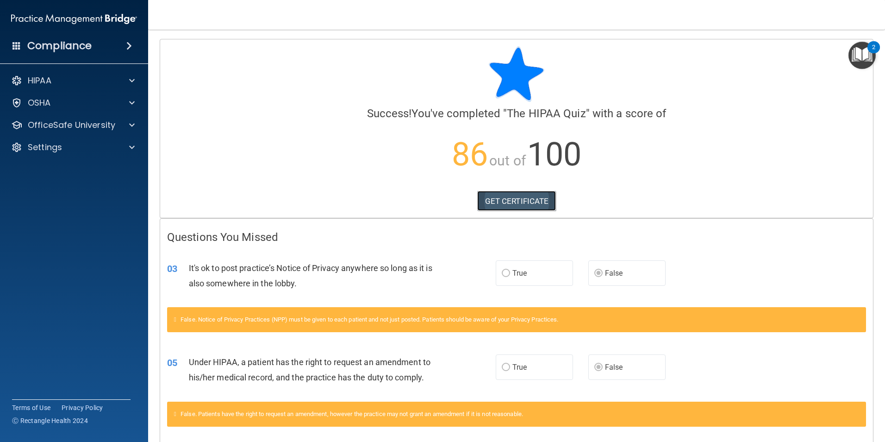
click at [496, 202] on link "GET CERTIFICATE" at bounding box center [516, 201] width 79 height 20
click at [129, 79] on div at bounding box center [130, 80] width 23 height 11
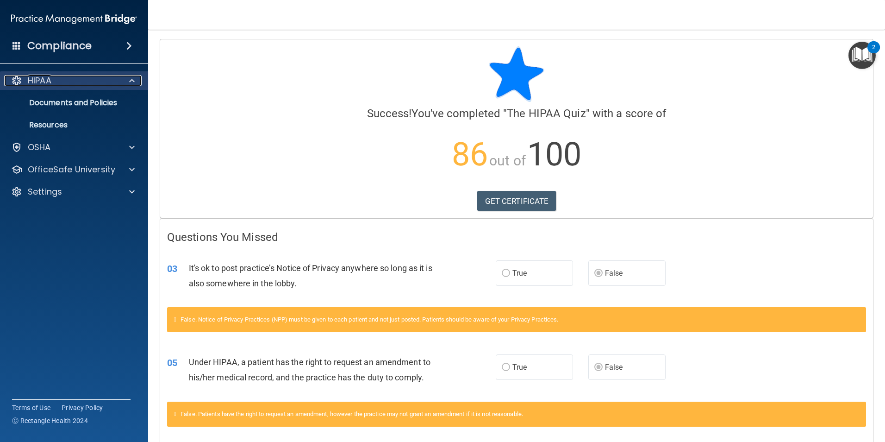
click at [129, 79] on div at bounding box center [130, 80] width 23 height 11
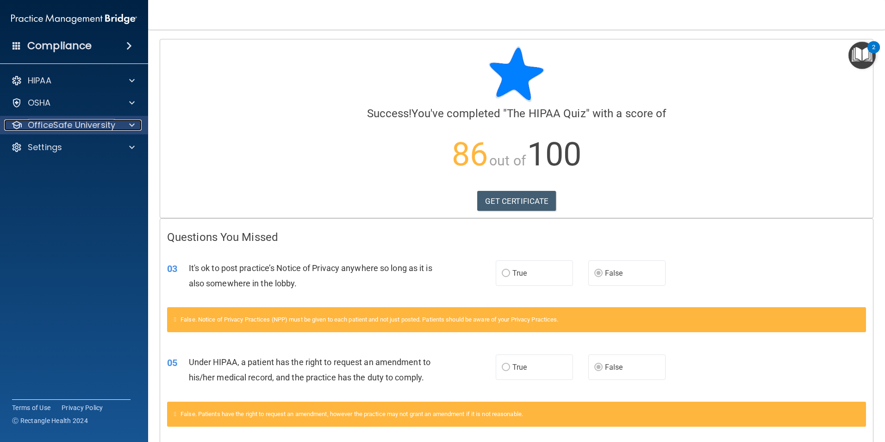
click at [130, 125] on span at bounding box center [132, 124] width 6 height 11
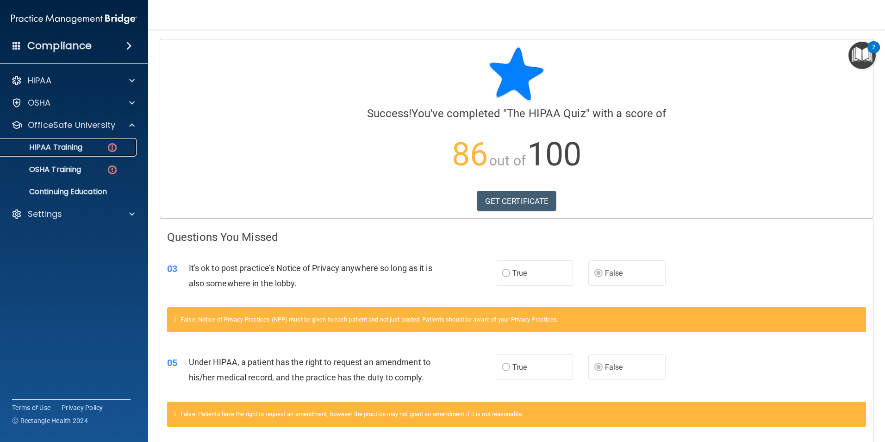
click at [107, 145] on img at bounding box center [113, 148] width 12 height 12
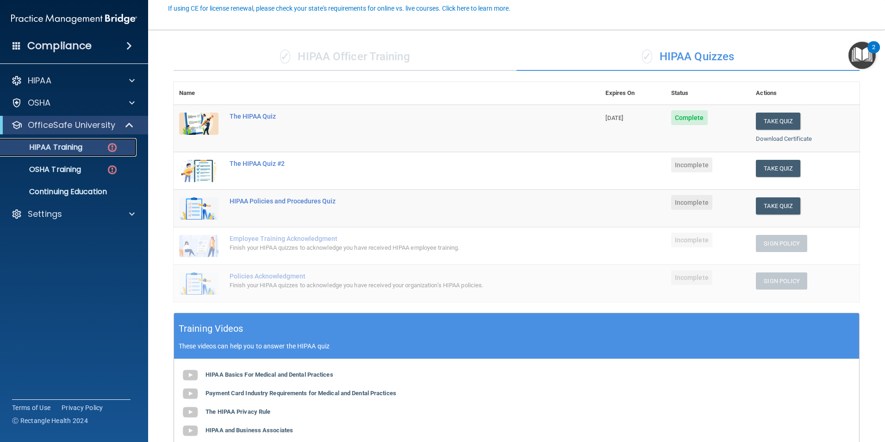
scroll to position [93, 0]
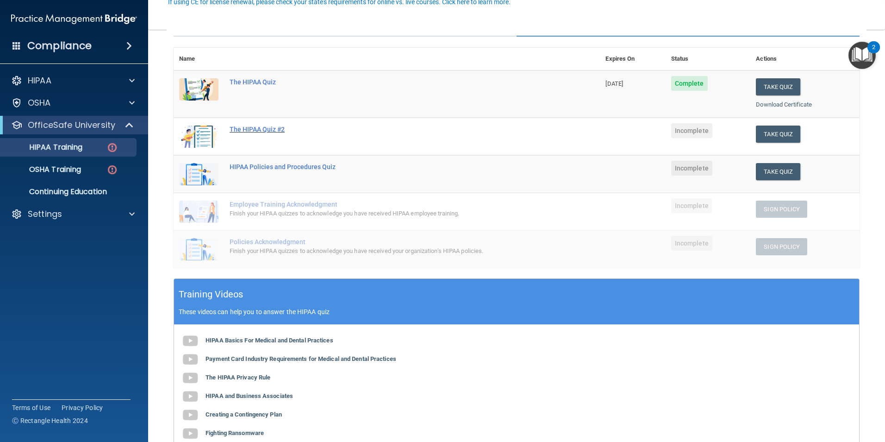
click at [265, 131] on div "The HIPAA Quiz #2" at bounding box center [392, 128] width 324 height 7
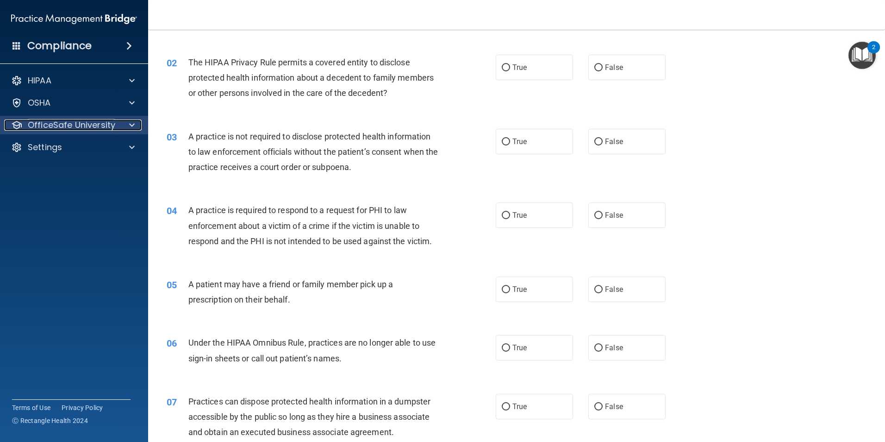
click at [128, 126] on div at bounding box center [130, 124] width 23 height 11
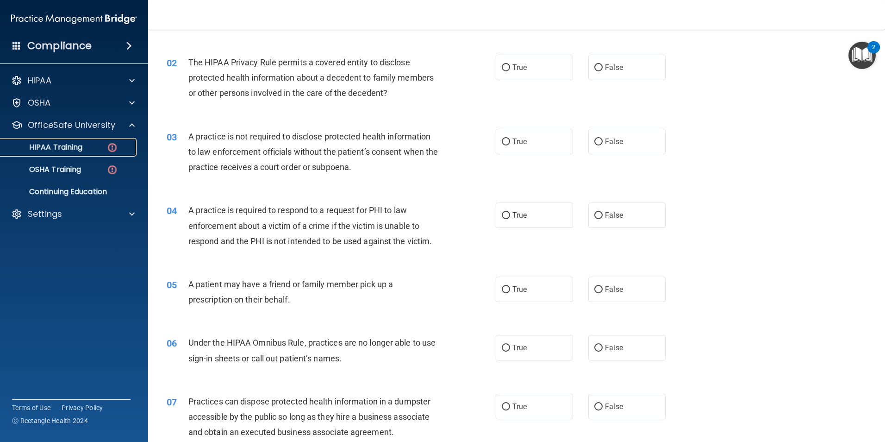
click at [114, 151] on img at bounding box center [113, 148] width 12 height 12
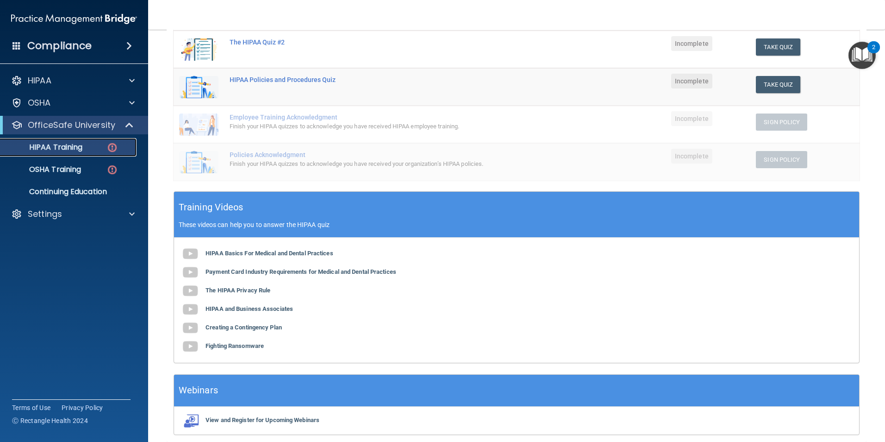
scroll to position [217, 0]
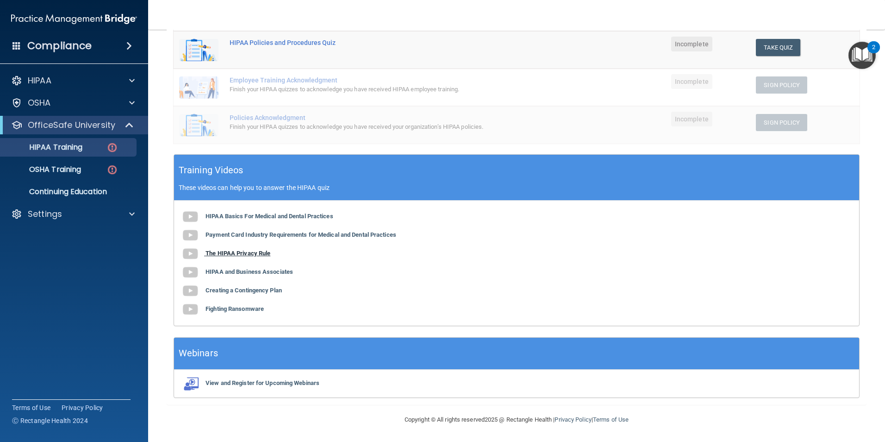
click at [257, 251] on b "The HIPAA Privacy Rule" at bounding box center [238, 253] width 65 height 7
click at [251, 271] on b "HIPAA and Business Associates" at bounding box center [250, 271] width 88 height 7
click at [267, 291] on b "Creating a Contingency Plan" at bounding box center [244, 290] width 76 height 7
click at [245, 309] on b "Fighting Ransomware" at bounding box center [235, 308] width 58 height 7
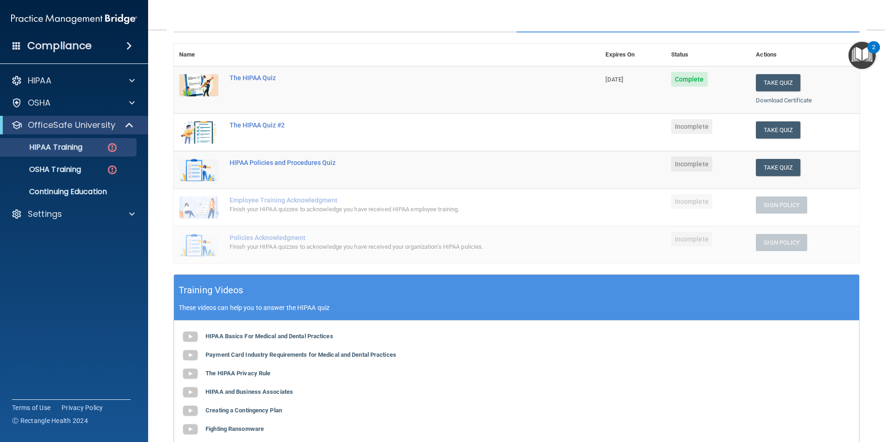
scroll to position [78, 0]
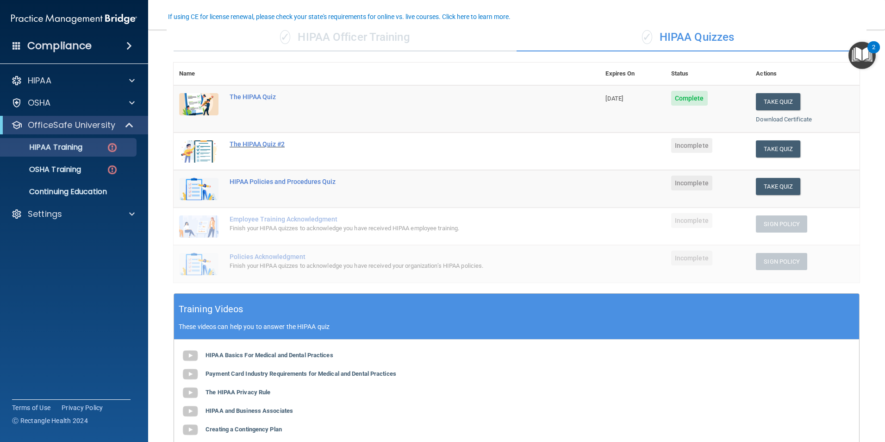
click at [253, 143] on div "The HIPAA Quiz #2" at bounding box center [392, 143] width 324 height 7
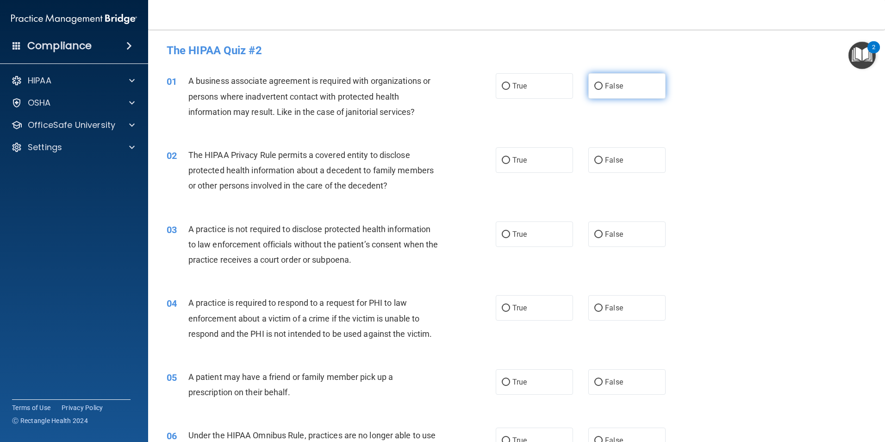
click at [611, 90] on label "False" at bounding box center [627, 85] width 77 height 25
click at [603, 90] on input "False" at bounding box center [599, 86] width 8 height 7
radio input "true"
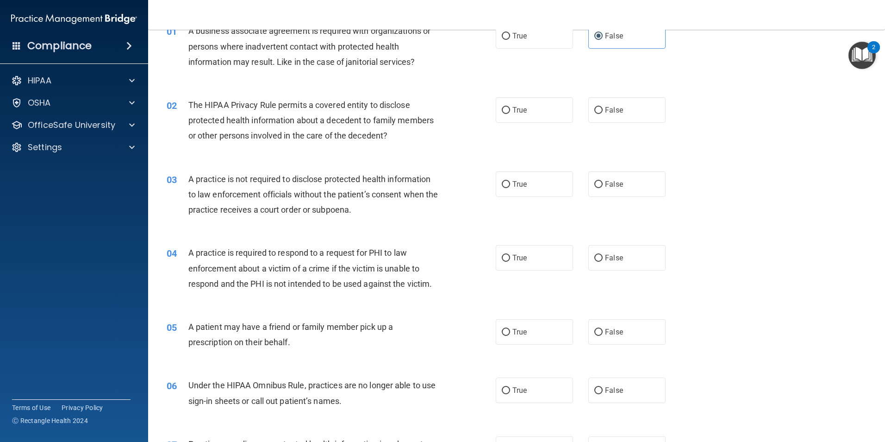
scroll to position [93, 0]
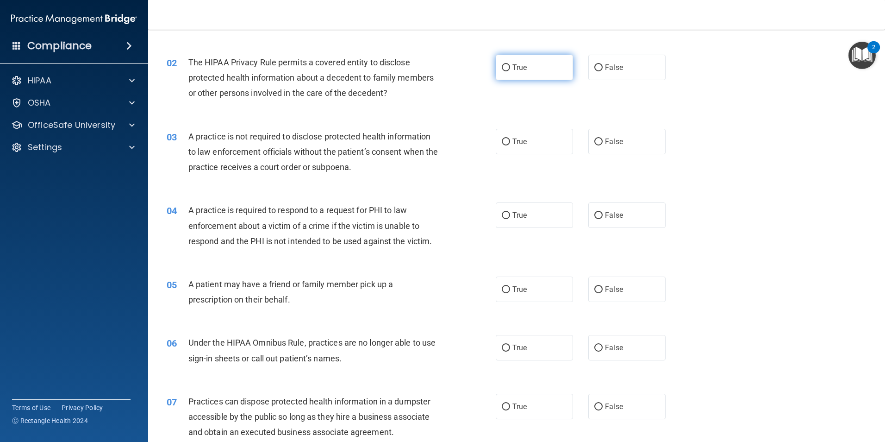
click at [528, 64] on label "True" at bounding box center [534, 67] width 77 height 25
click at [510, 64] on input "True" at bounding box center [506, 67] width 8 height 7
radio input "true"
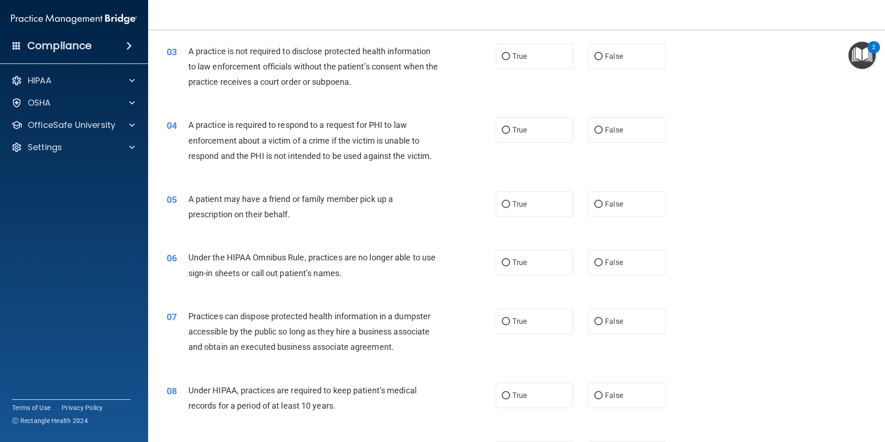
scroll to position [185, 0]
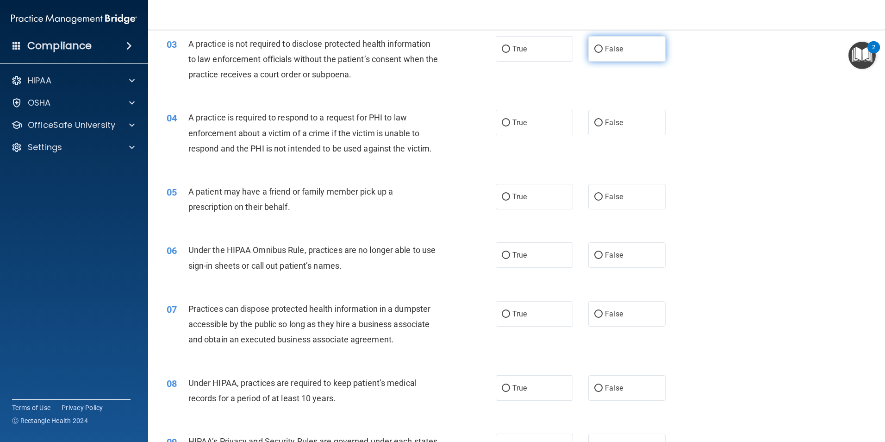
click at [605, 46] on span "False" at bounding box center [614, 48] width 18 height 9
click at [603, 46] on input "False" at bounding box center [599, 49] width 8 height 7
radio input "true"
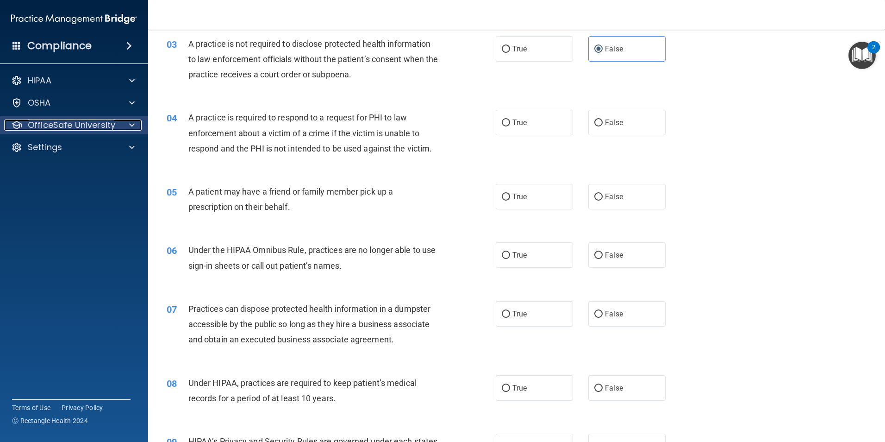
click at [117, 126] on div "OfficeSafe University" at bounding box center [61, 124] width 115 height 11
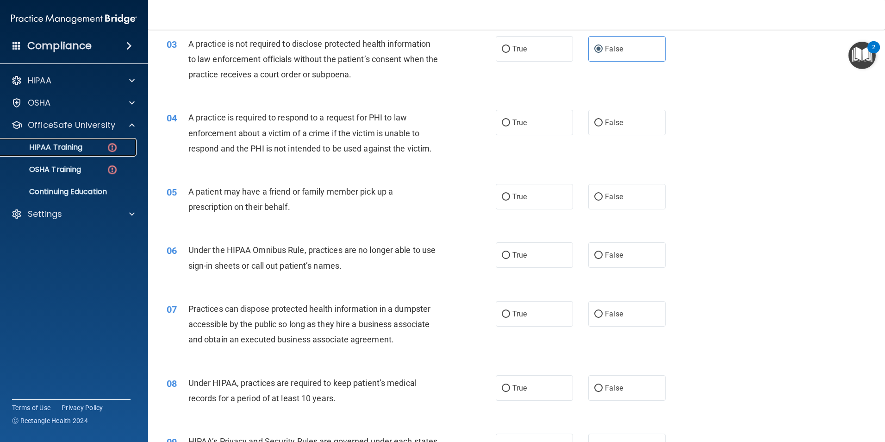
click at [88, 147] on div "HIPAA Training" at bounding box center [69, 147] width 126 height 9
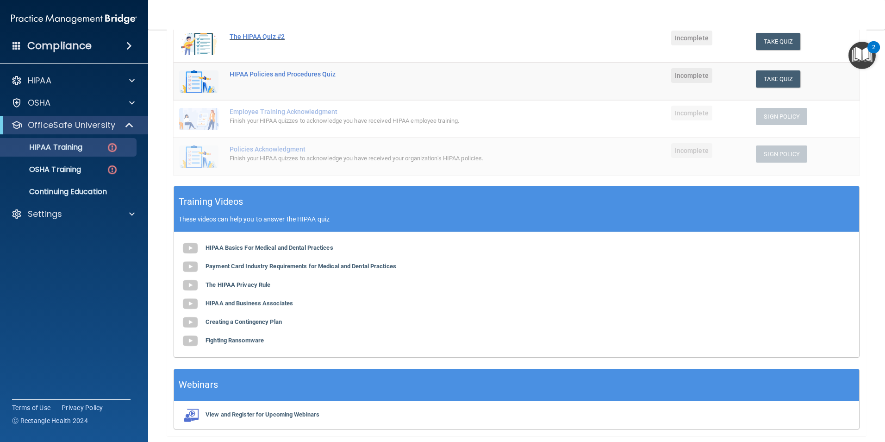
click at [271, 39] on div "The HIPAA Quiz #2" at bounding box center [392, 36] width 324 height 7
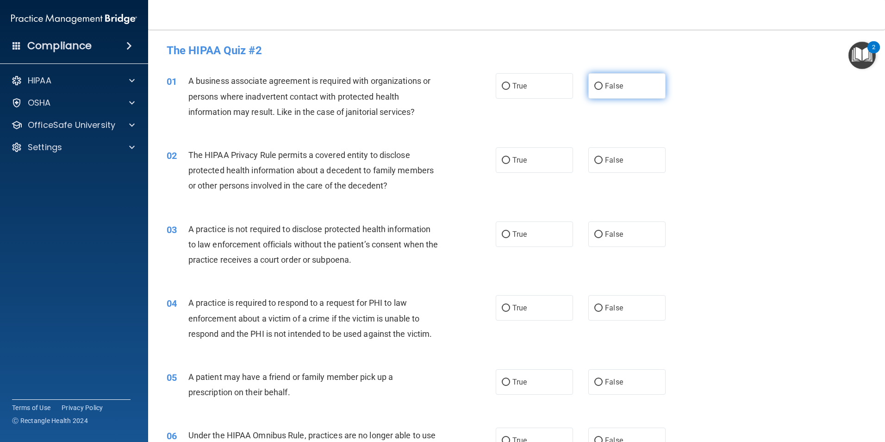
click at [598, 82] on label "False" at bounding box center [627, 85] width 77 height 25
click at [598, 83] on input "False" at bounding box center [599, 86] width 8 height 7
radio input "true"
click at [530, 159] on label "True" at bounding box center [534, 159] width 77 height 25
click at [510, 159] on input "True" at bounding box center [506, 160] width 8 height 7
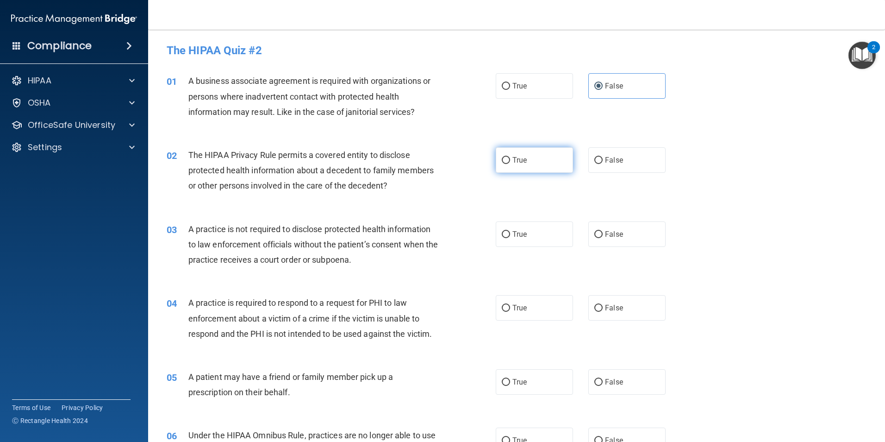
radio input "true"
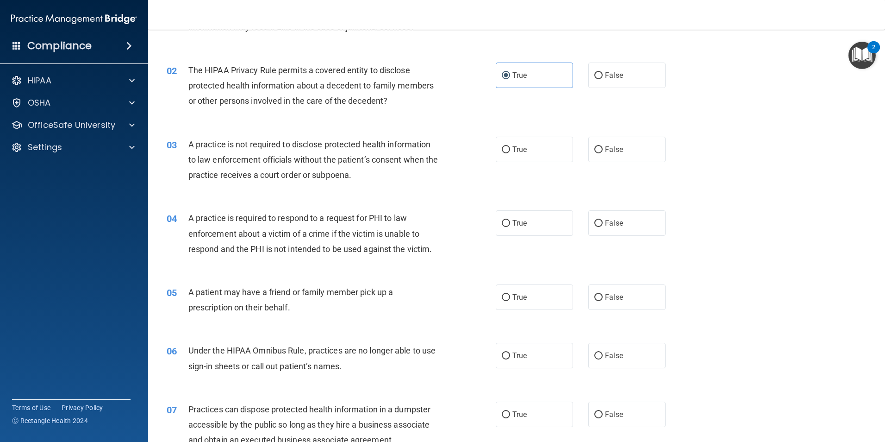
scroll to position [93, 0]
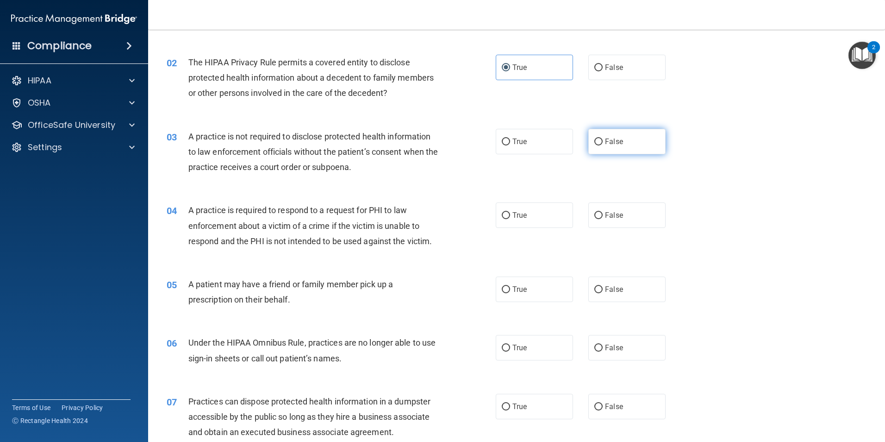
click at [612, 135] on label "False" at bounding box center [627, 141] width 77 height 25
click at [603, 138] on input "False" at bounding box center [599, 141] width 8 height 7
radio input "true"
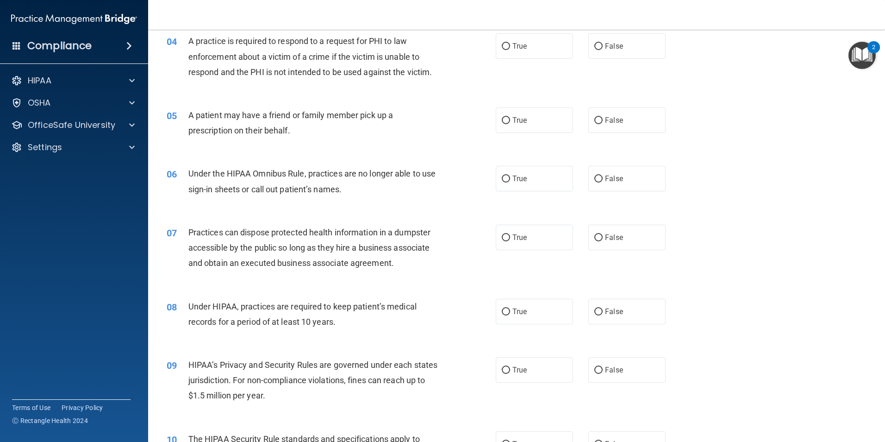
scroll to position [278, 0]
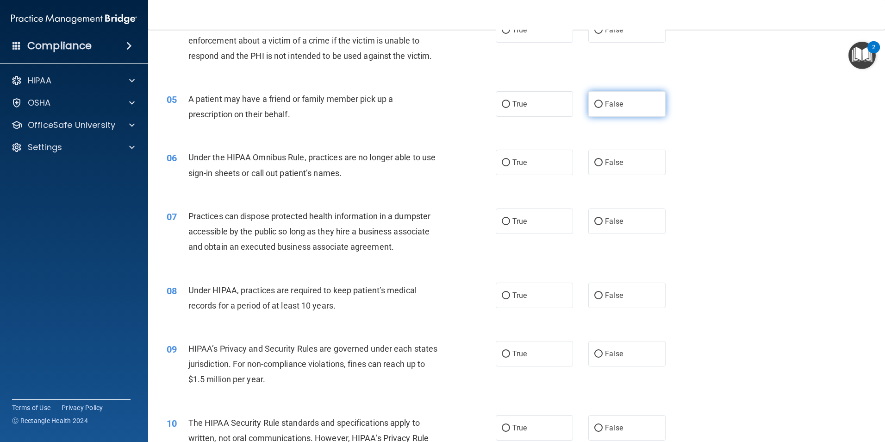
click at [618, 97] on label "False" at bounding box center [627, 103] width 77 height 25
click at [603, 101] on input "False" at bounding box center [599, 104] width 8 height 7
radio input "true"
click at [616, 165] on span "False" at bounding box center [614, 162] width 18 height 9
click at [603, 165] on input "False" at bounding box center [599, 162] width 8 height 7
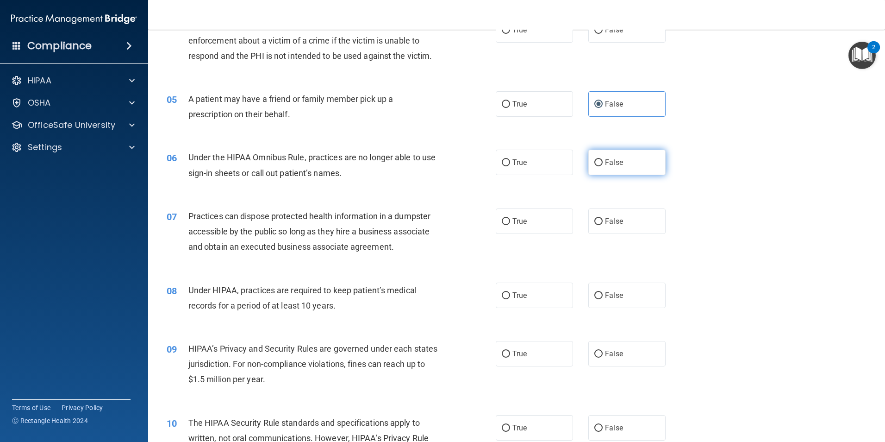
radio input "true"
click at [610, 229] on label "False" at bounding box center [627, 220] width 77 height 25
click at [603, 225] on input "False" at bounding box center [599, 221] width 8 height 7
radio input "true"
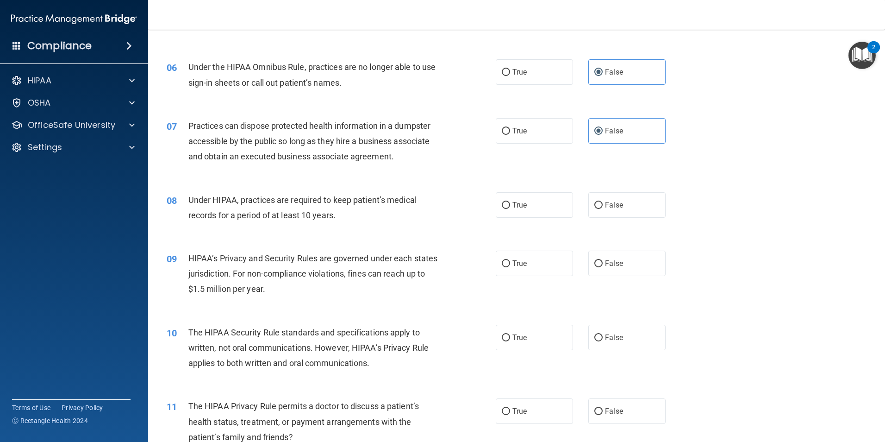
scroll to position [370, 0]
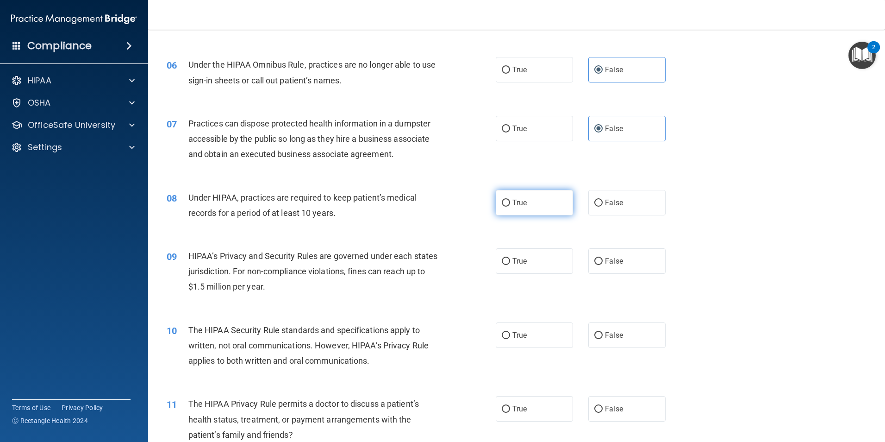
click at [534, 208] on label "True" at bounding box center [534, 202] width 77 height 25
click at [510, 207] on input "True" at bounding box center [506, 203] width 8 height 7
radio input "true"
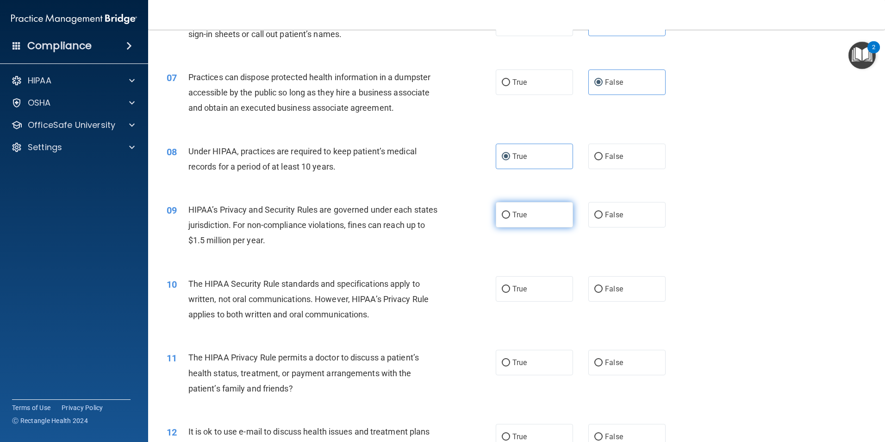
click at [515, 215] on span "True" at bounding box center [520, 214] width 14 height 9
click at [510, 215] on input "True" at bounding box center [506, 215] width 8 height 7
radio input "true"
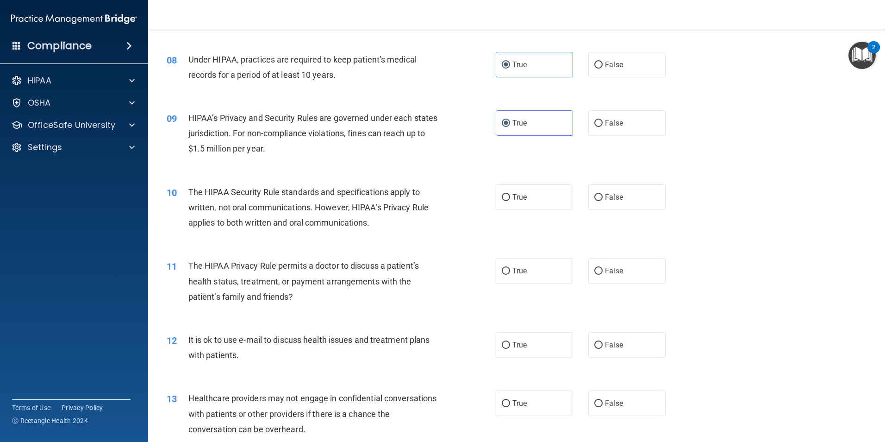
scroll to position [509, 0]
click at [611, 201] on label "False" at bounding box center [627, 195] width 77 height 25
click at [603, 200] on input "False" at bounding box center [599, 196] width 8 height 7
radio input "true"
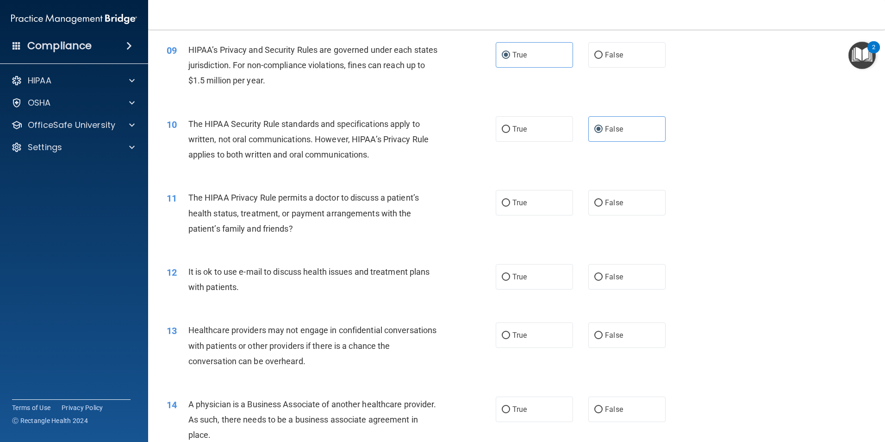
scroll to position [602, 0]
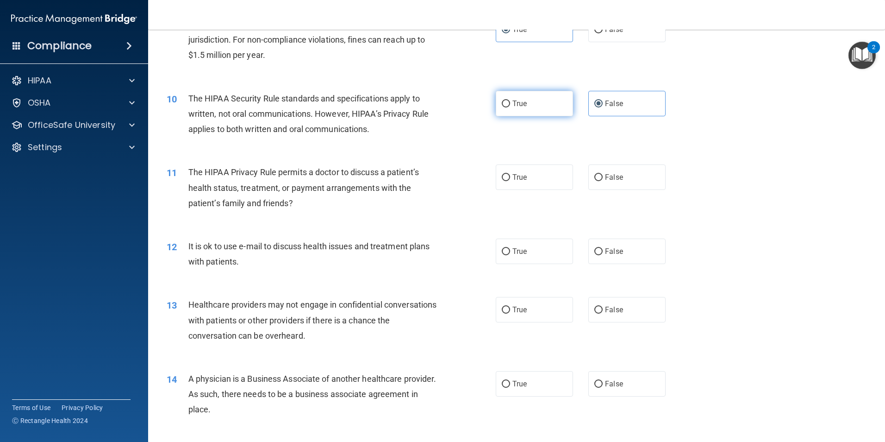
click at [529, 112] on label "True" at bounding box center [534, 103] width 77 height 25
click at [510, 107] on input "True" at bounding box center [506, 103] width 8 height 7
radio input "true"
click at [633, 104] on label "False" at bounding box center [627, 103] width 77 height 25
click at [603, 104] on input "False" at bounding box center [599, 103] width 8 height 7
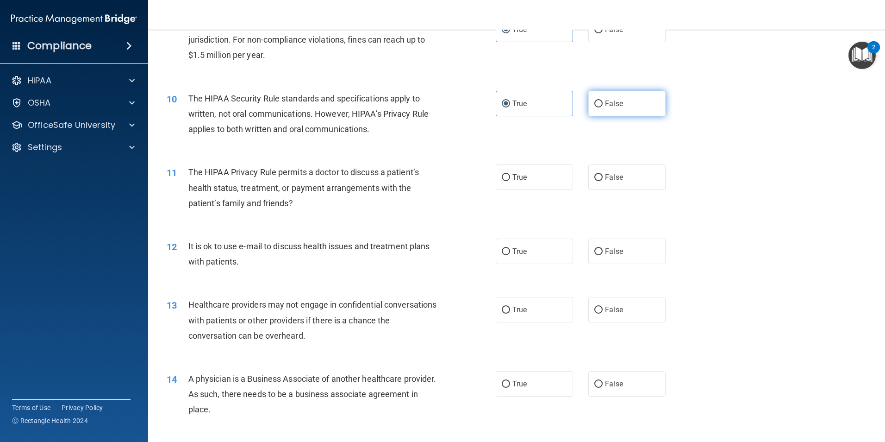
radio input "true"
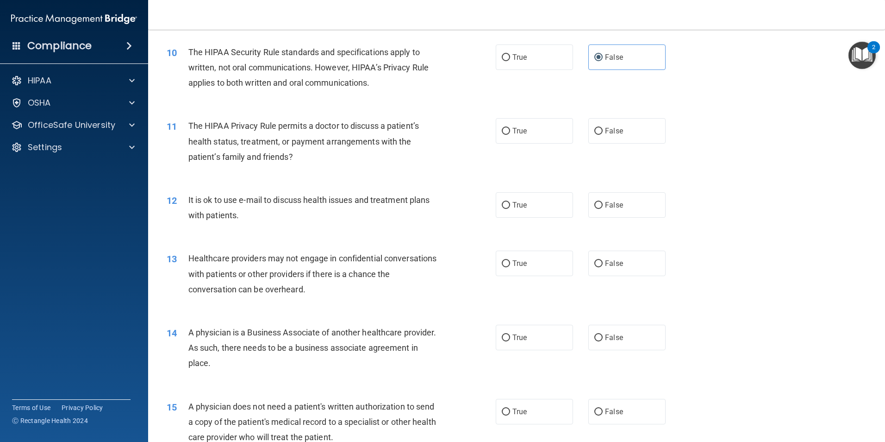
click at [549, 70] on div "10 The HIPAA Security Rule standards and specifications apply to written, not o…" at bounding box center [517, 70] width 714 height 74
click at [559, 65] on label "True" at bounding box center [534, 56] width 77 height 25
click at [510, 61] on input "True" at bounding box center [506, 57] width 8 height 7
radio input "true"
radio input "false"
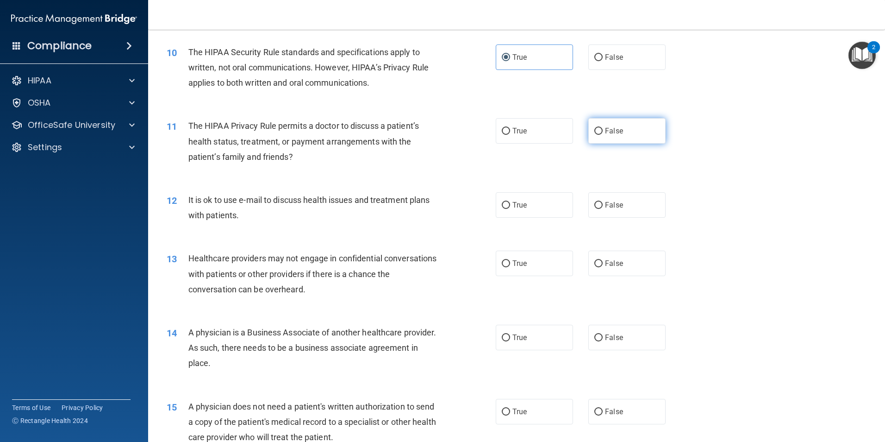
click at [605, 130] on span "False" at bounding box center [614, 130] width 18 height 9
click at [603, 130] on input "False" at bounding box center [599, 131] width 8 height 7
radio input "true"
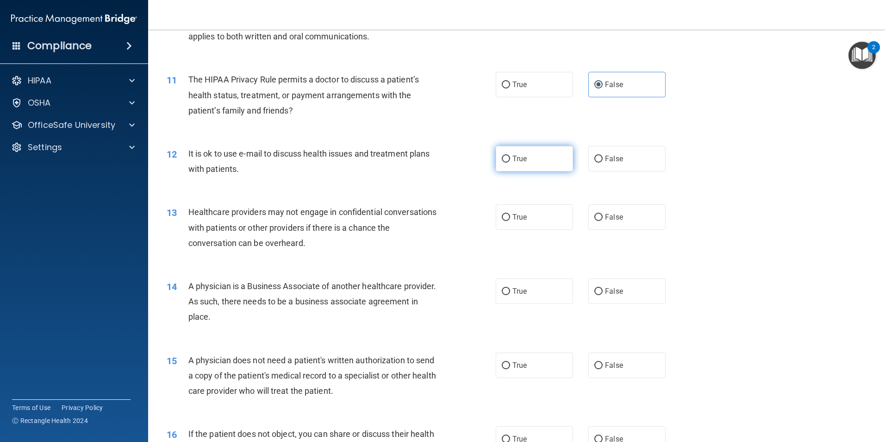
click at [543, 167] on label "True" at bounding box center [534, 158] width 77 height 25
click at [510, 163] on input "True" at bounding box center [506, 159] width 8 height 7
radio input "true"
click at [525, 214] on label "True" at bounding box center [534, 216] width 77 height 25
click at [510, 214] on input "True" at bounding box center [506, 217] width 8 height 7
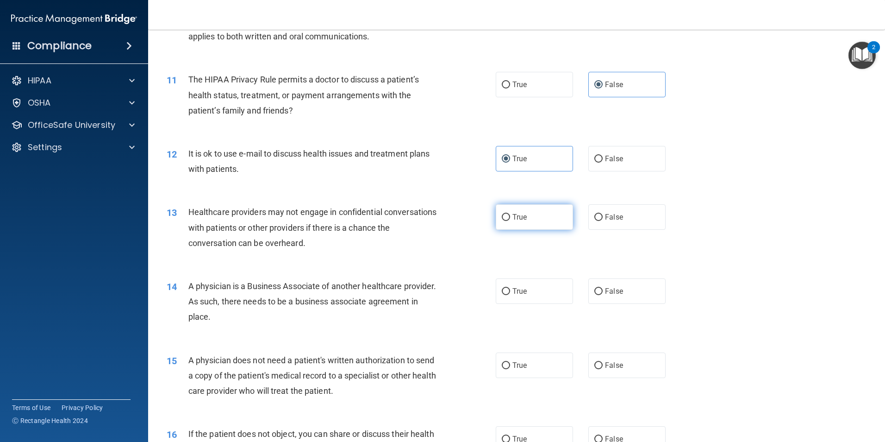
radio input "true"
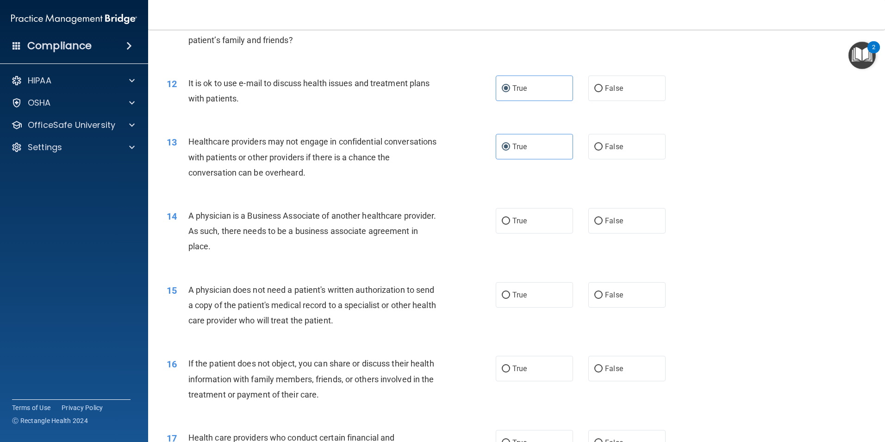
scroll to position [787, 0]
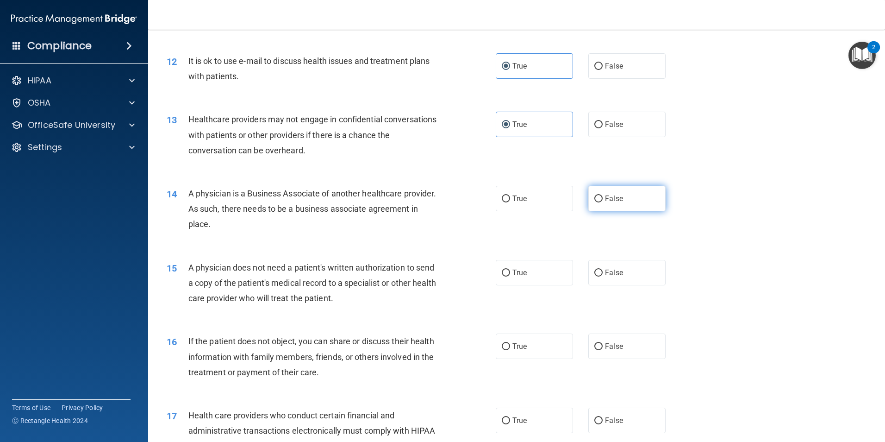
click at [605, 210] on label "False" at bounding box center [627, 198] width 77 height 25
click at [603, 202] on input "False" at bounding box center [599, 198] width 8 height 7
radio input "true"
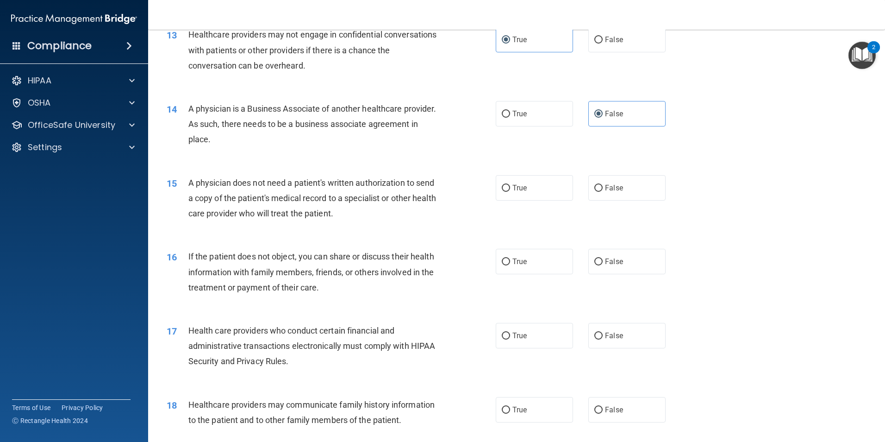
scroll to position [880, 0]
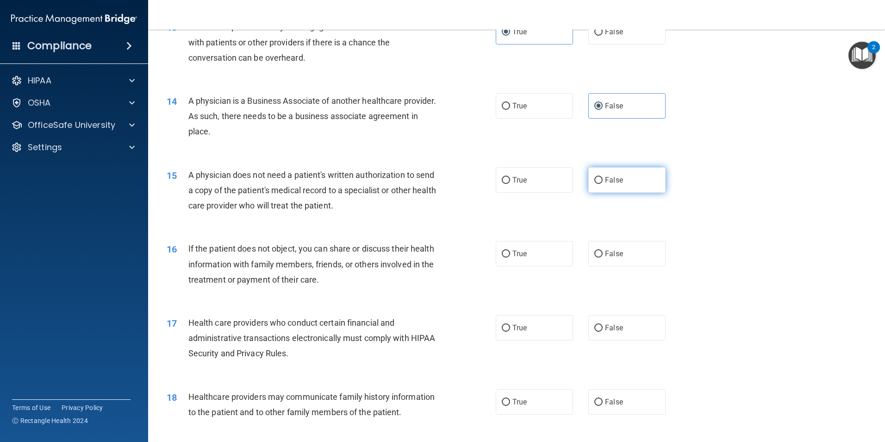
click at [640, 183] on label "False" at bounding box center [627, 179] width 77 height 25
click at [603, 183] on input "False" at bounding box center [599, 180] width 8 height 7
radio input "true"
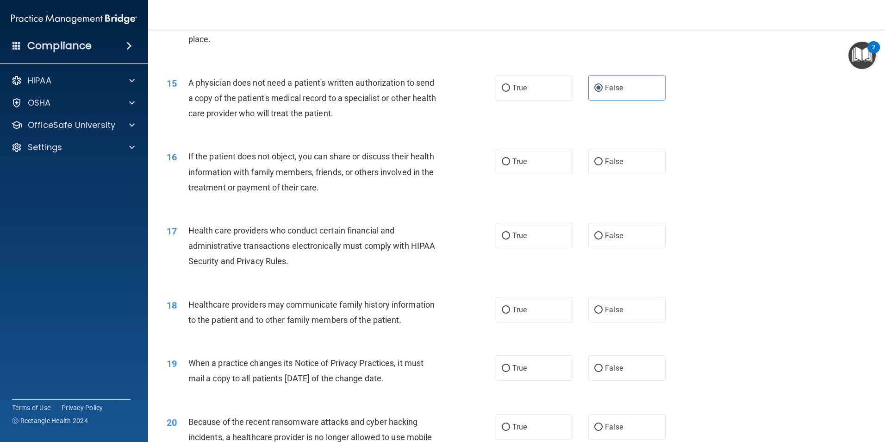
scroll to position [972, 0]
click at [513, 171] on label "True" at bounding box center [534, 160] width 77 height 25
click at [510, 165] on input "True" at bounding box center [506, 161] width 8 height 7
radio input "true"
click at [527, 245] on label "True" at bounding box center [534, 234] width 77 height 25
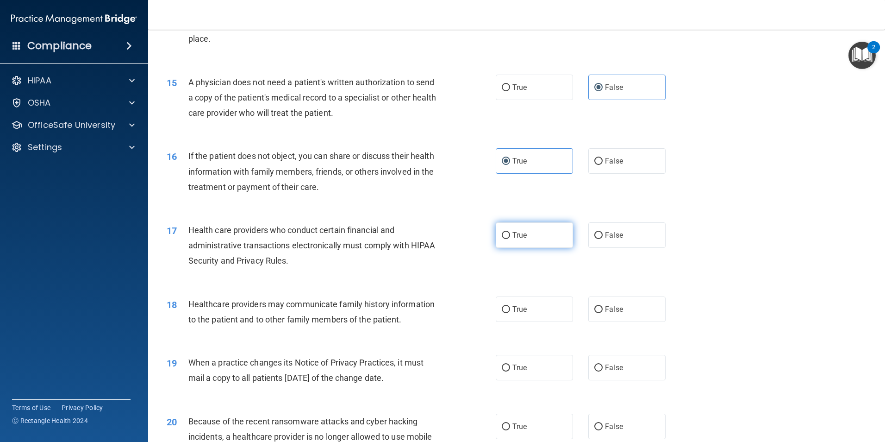
click at [510, 239] on input "True" at bounding box center [506, 235] width 8 height 7
radio input "true"
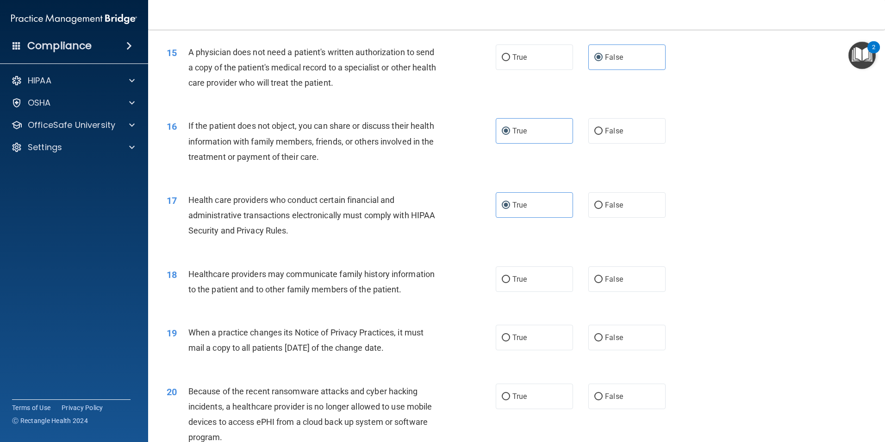
scroll to position [1065, 0]
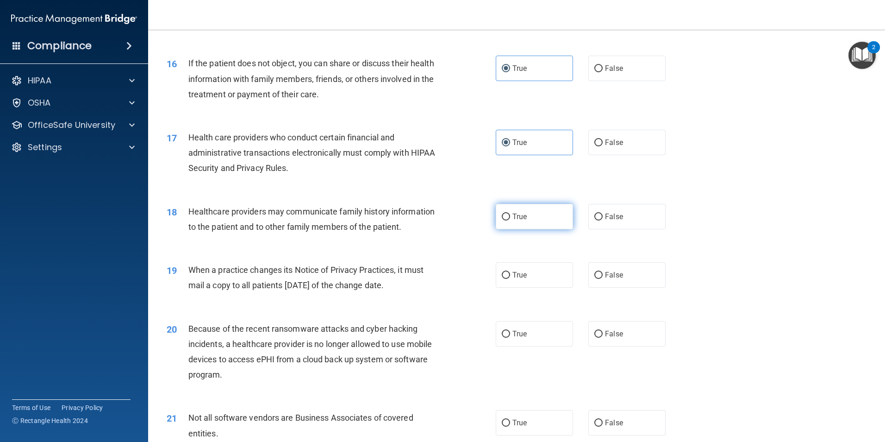
click at [513, 217] on span "True" at bounding box center [520, 216] width 14 height 9
click at [510, 217] on input "True" at bounding box center [506, 216] width 8 height 7
radio input "true"
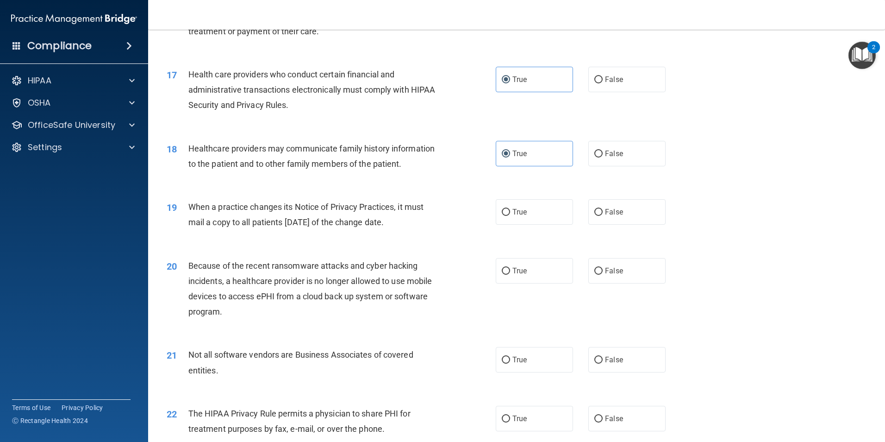
scroll to position [1158, 0]
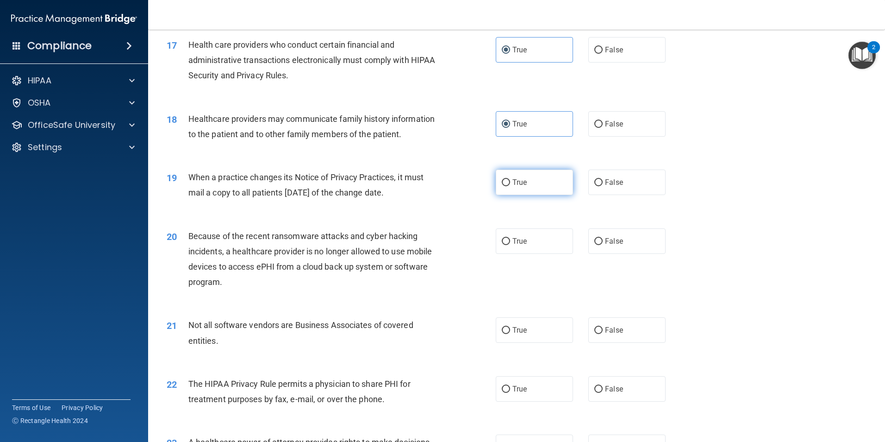
click at [546, 183] on label "True" at bounding box center [534, 181] width 77 height 25
click at [510, 183] on input "True" at bounding box center [506, 182] width 8 height 7
radio input "true"
click at [625, 244] on label "False" at bounding box center [627, 240] width 77 height 25
click at [603, 244] on input "False" at bounding box center [599, 241] width 8 height 7
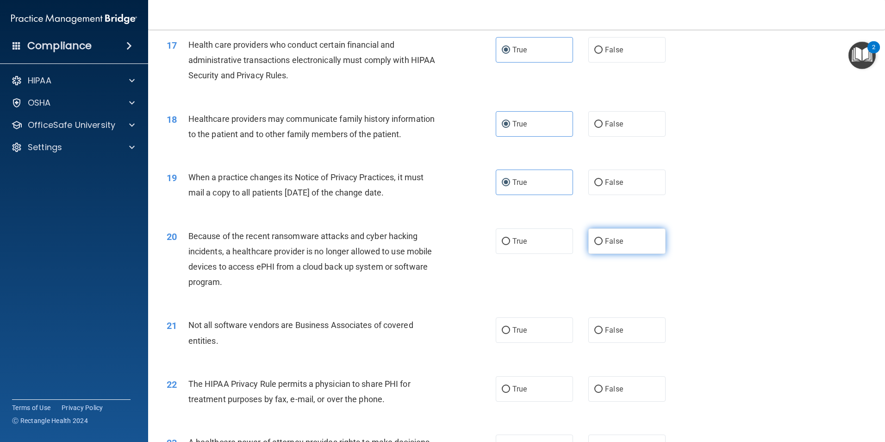
radio input "true"
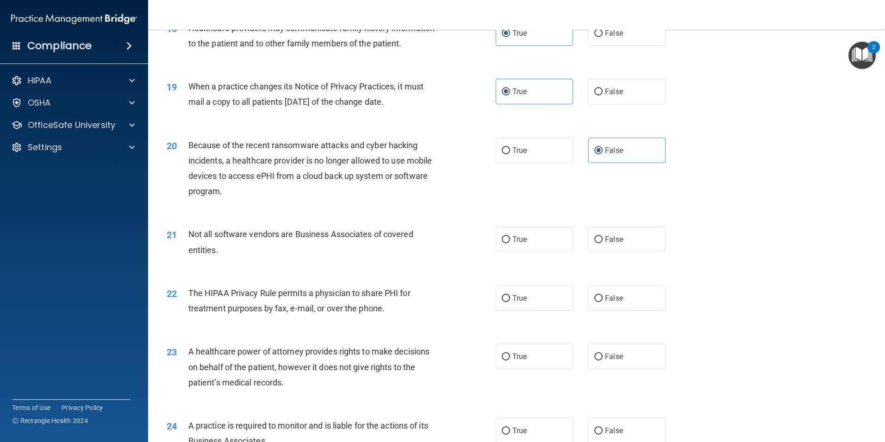
scroll to position [1250, 0]
click at [547, 245] on label "True" at bounding box center [534, 237] width 77 height 25
click at [510, 241] on input "True" at bounding box center [506, 237] width 8 height 7
radio input "true"
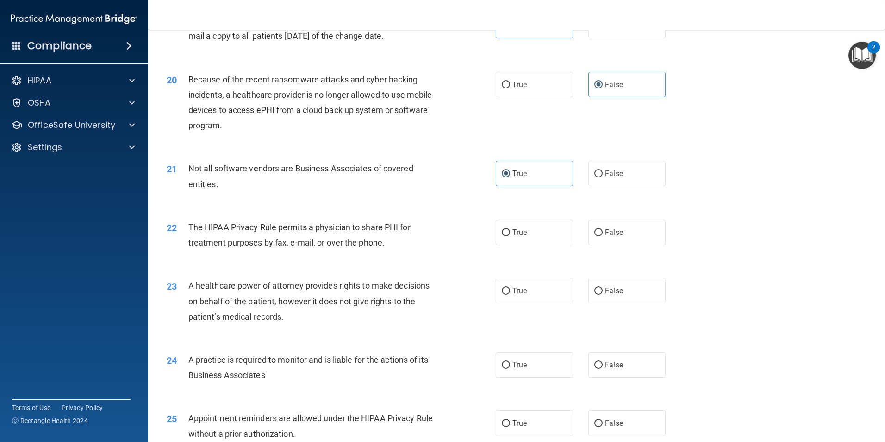
scroll to position [1343, 0]
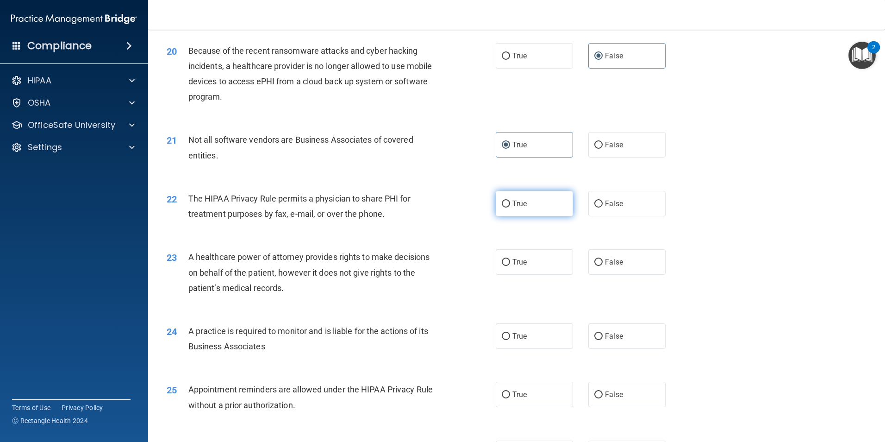
click at [533, 202] on label "True" at bounding box center [534, 203] width 77 height 25
click at [510, 202] on input "True" at bounding box center [506, 204] width 8 height 7
radio input "true"
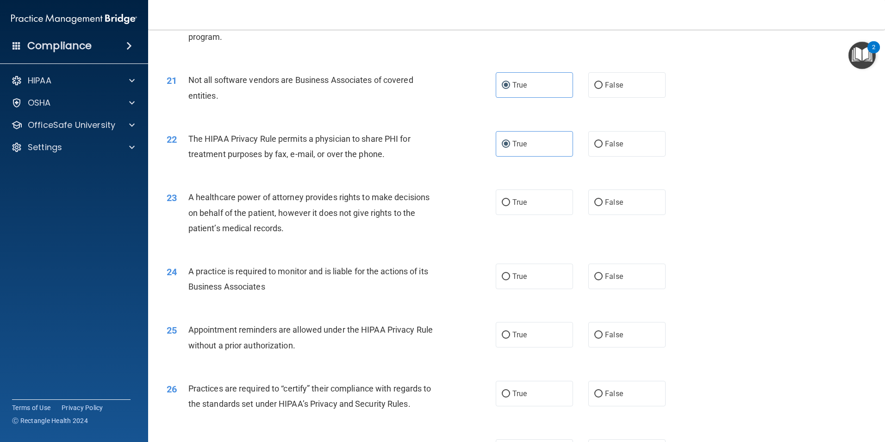
scroll to position [1435, 0]
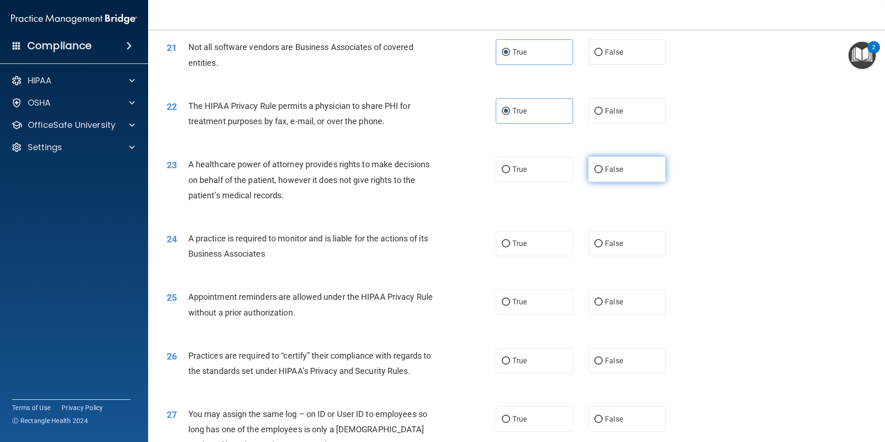
click at [576, 170] on div "True False" at bounding box center [589, 169] width 186 height 25
click at [610, 172] on span "False" at bounding box center [614, 169] width 18 height 9
click at [603, 172] on input "False" at bounding box center [599, 169] width 8 height 7
radio input "true"
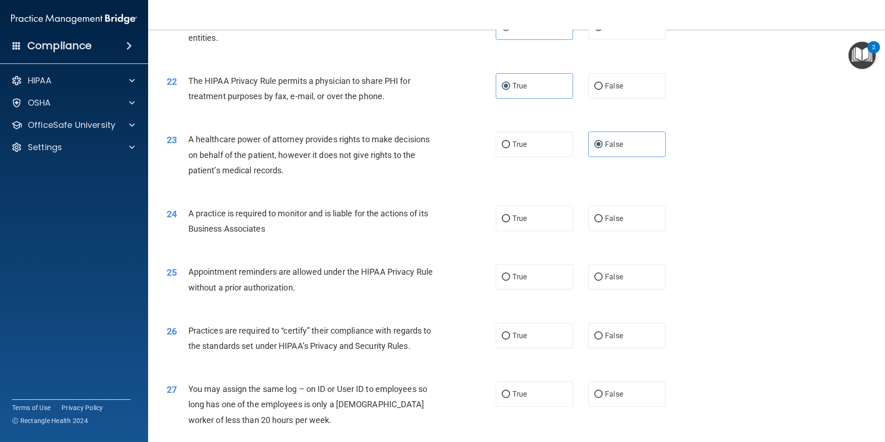
scroll to position [1482, 0]
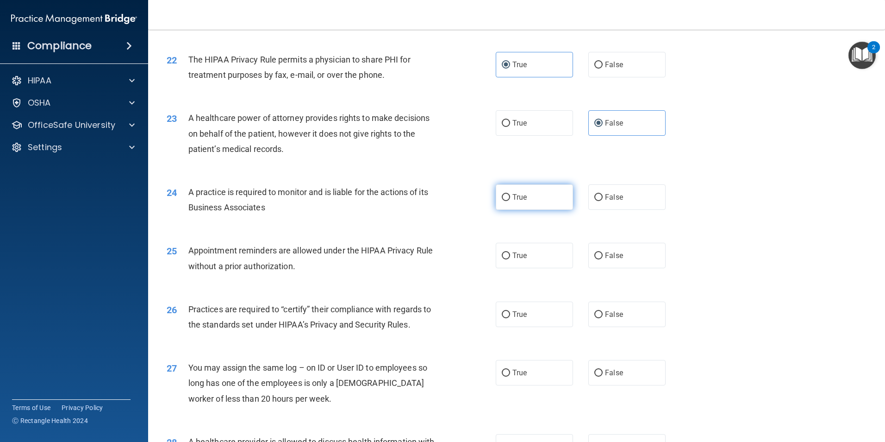
click at [513, 202] on label "True" at bounding box center [534, 196] width 77 height 25
click at [510, 201] on input "True" at bounding box center [506, 197] width 8 height 7
radio input "true"
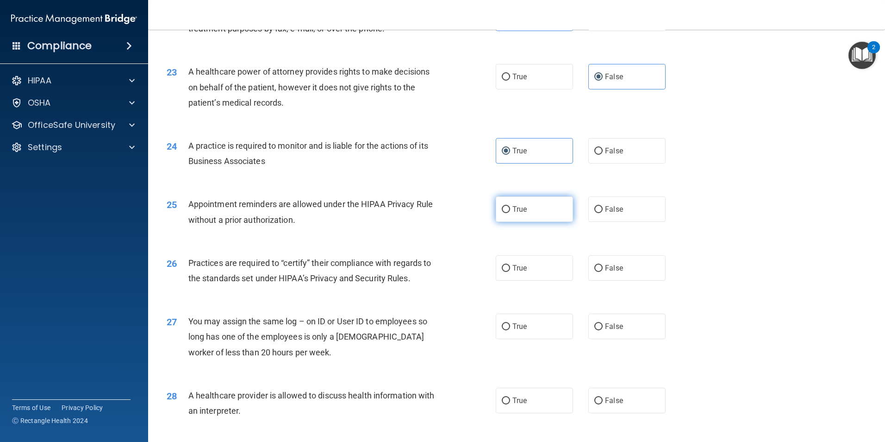
click at [537, 213] on label "True" at bounding box center [534, 208] width 77 height 25
click at [510, 213] on input "True" at bounding box center [506, 209] width 8 height 7
radio input "true"
click at [525, 276] on label "True" at bounding box center [534, 267] width 77 height 25
click at [510, 272] on input "True" at bounding box center [506, 268] width 8 height 7
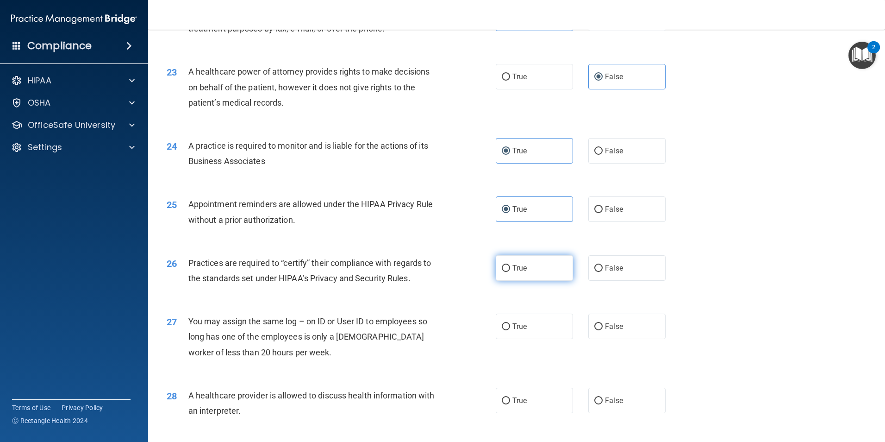
radio input "true"
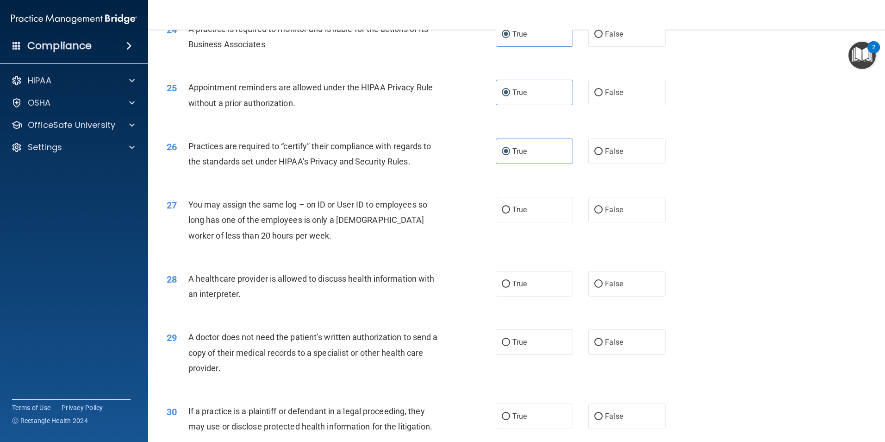
scroll to position [1667, 0]
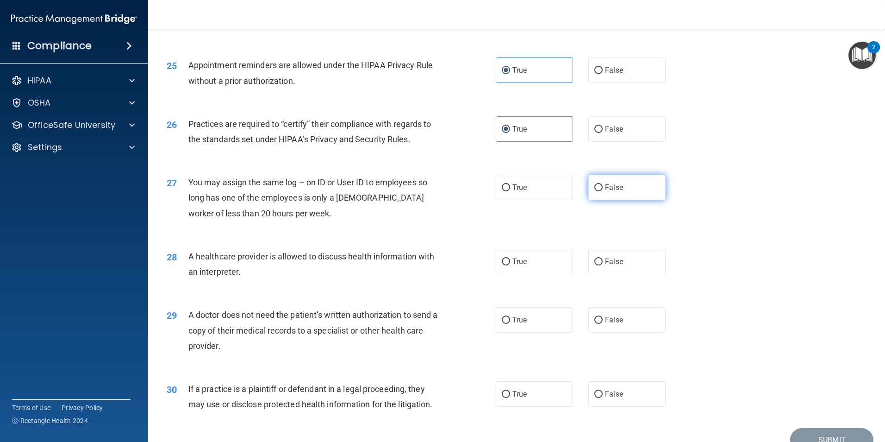
click at [609, 191] on span "False" at bounding box center [614, 187] width 18 height 9
click at [603, 191] on input "False" at bounding box center [599, 187] width 8 height 7
radio input "true"
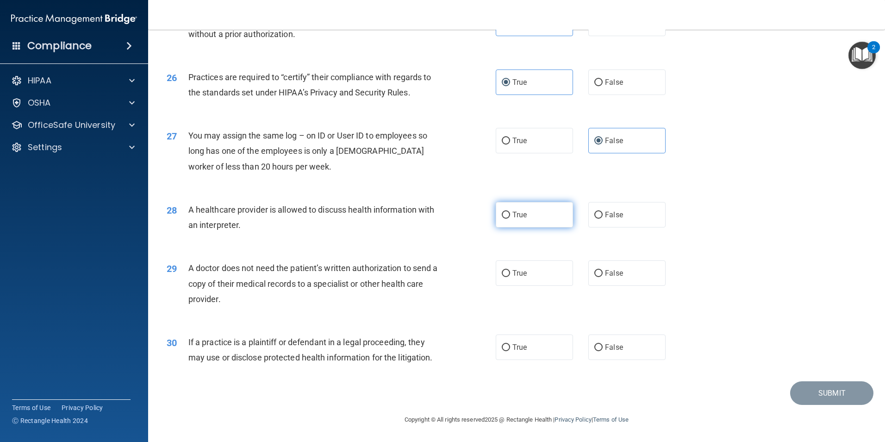
click at [519, 219] on span "True" at bounding box center [520, 214] width 14 height 9
click at [510, 219] on input "True" at bounding box center [506, 215] width 8 height 7
radio input "true"
click at [532, 349] on label "True" at bounding box center [534, 346] width 77 height 25
click at [510, 349] on input "True" at bounding box center [506, 347] width 8 height 7
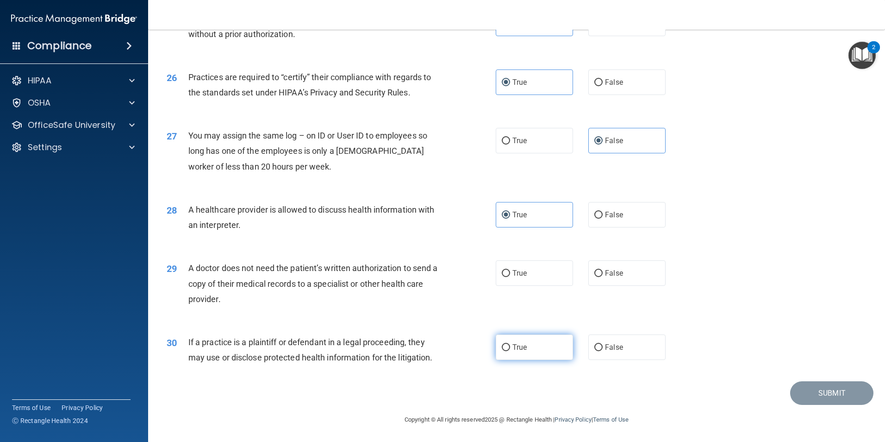
radio input "true"
click at [531, 270] on label "True" at bounding box center [534, 272] width 77 height 25
click at [510, 270] on input "True" at bounding box center [506, 273] width 8 height 7
radio input "true"
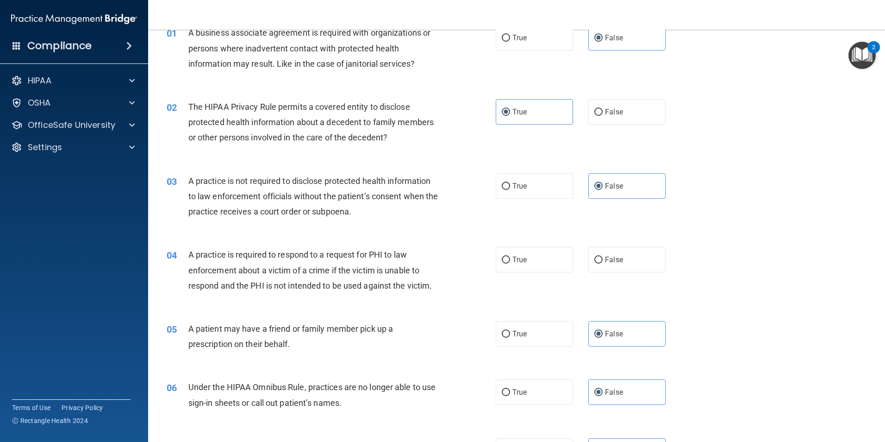
scroll to position [47, 0]
click at [568, 266] on label "True" at bounding box center [534, 260] width 77 height 25
click at [510, 265] on input "True" at bounding box center [506, 261] width 8 height 7
radio input "true"
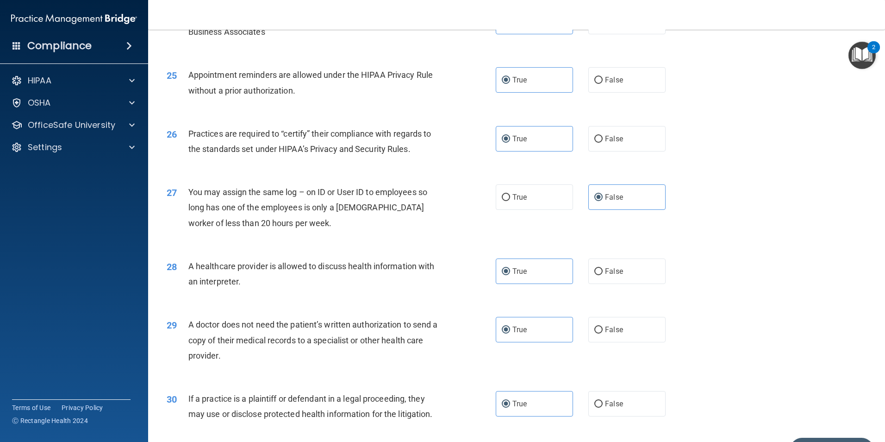
scroll to position [1714, 0]
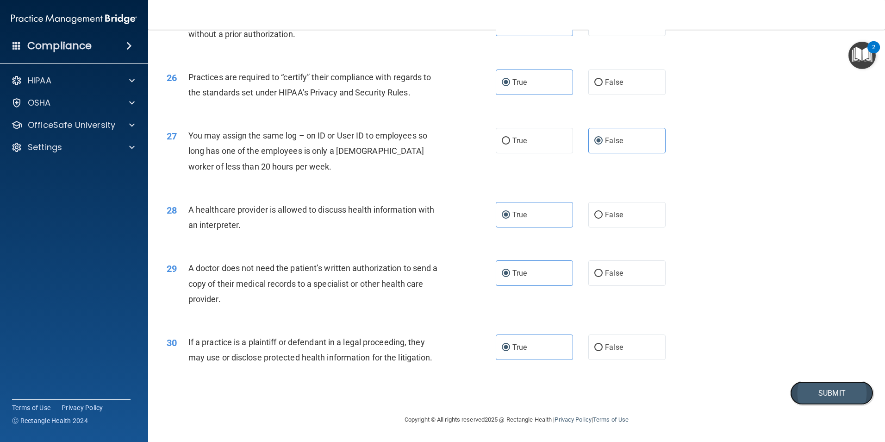
click at [808, 387] on button "Submit" at bounding box center [831, 393] width 83 height 24
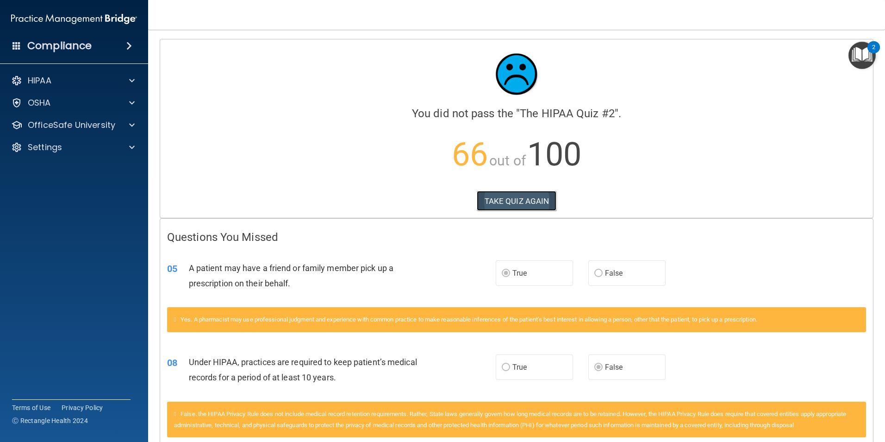
click at [516, 205] on button "TAKE QUIZ AGAIN" at bounding box center [517, 201] width 80 height 20
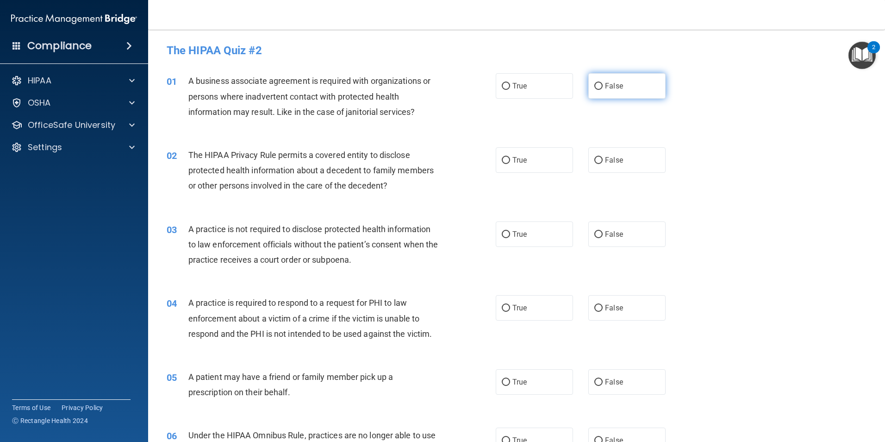
click at [589, 90] on label "False" at bounding box center [627, 85] width 77 height 25
click at [595, 90] on input "False" at bounding box center [599, 86] width 8 height 7
radio input "true"
click at [507, 160] on input "True" at bounding box center [506, 160] width 8 height 7
radio input "true"
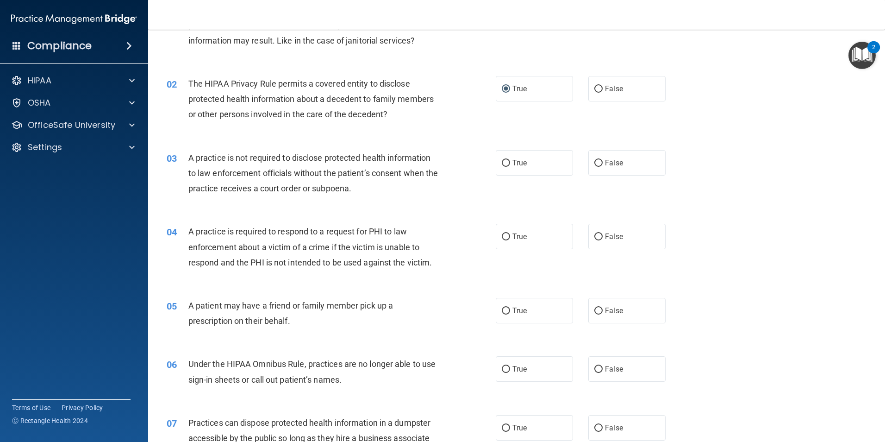
scroll to position [139, 0]
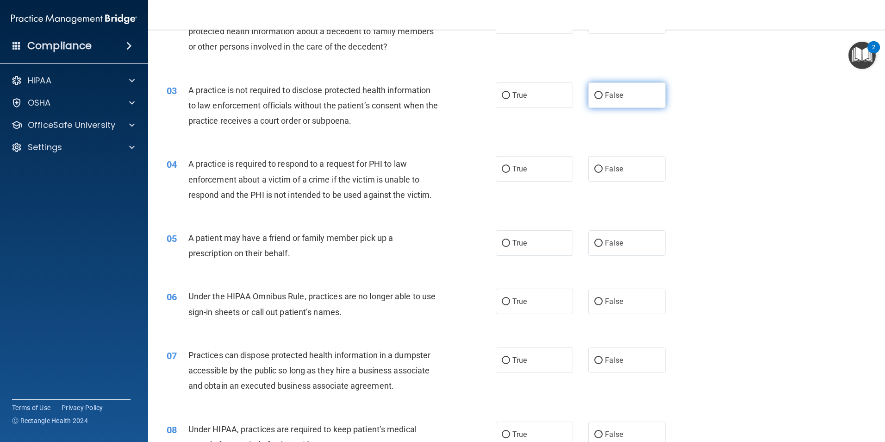
click at [615, 100] on label "False" at bounding box center [627, 94] width 77 height 25
click at [603, 99] on input "False" at bounding box center [599, 95] width 8 height 7
radio input "true"
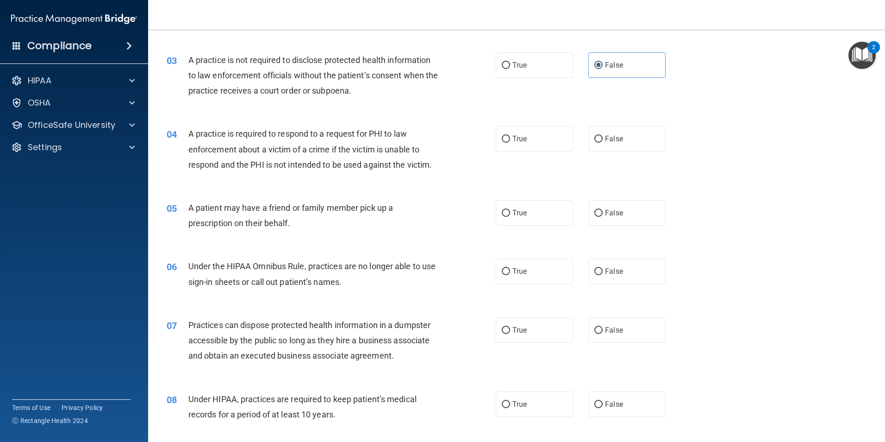
scroll to position [185, 0]
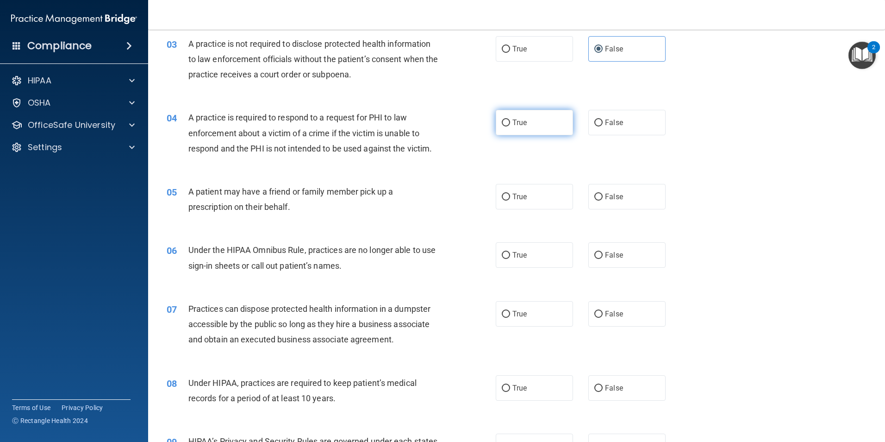
click at [521, 125] on span "True" at bounding box center [520, 122] width 14 height 9
click at [510, 125] on input "True" at bounding box center [506, 122] width 8 height 7
radio input "true"
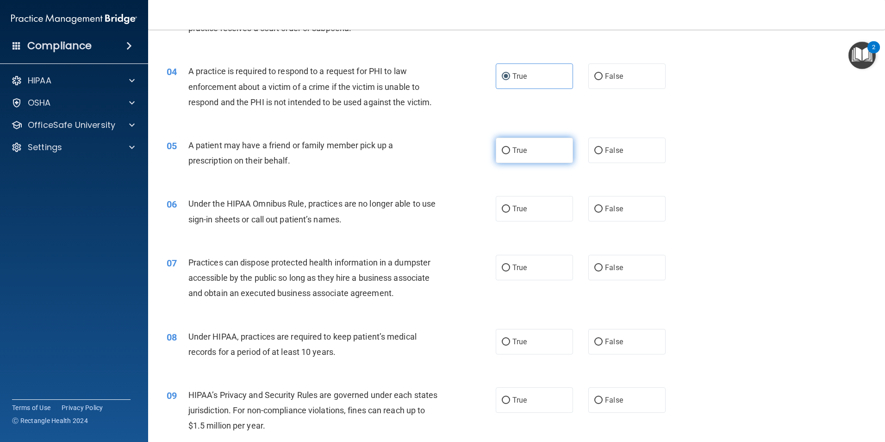
click at [530, 153] on label "True" at bounding box center [534, 150] width 77 height 25
click at [510, 153] on input "True" at bounding box center [506, 150] width 8 height 7
radio input "true"
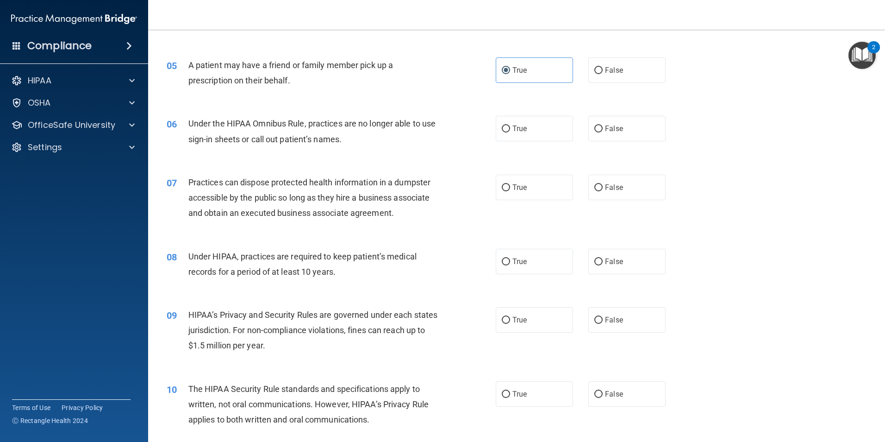
scroll to position [324, 0]
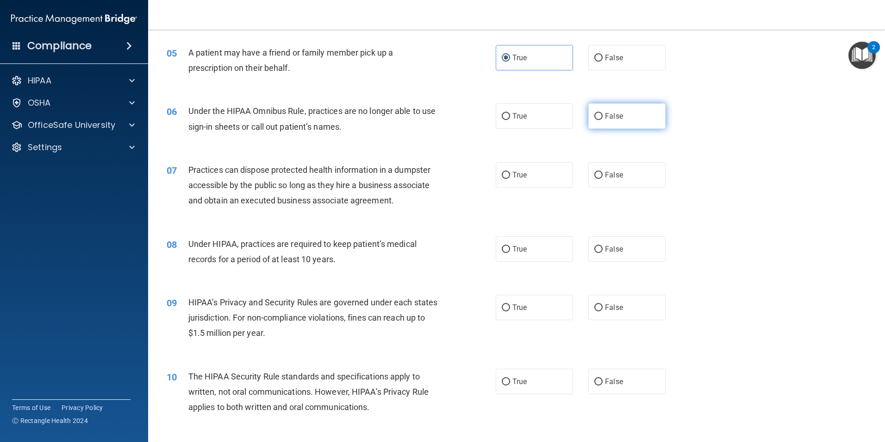
click at [623, 119] on label "False" at bounding box center [627, 115] width 77 height 25
click at [603, 119] on input "False" at bounding box center [599, 116] width 8 height 7
radio input "true"
click at [595, 175] on input "False" at bounding box center [599, 175] width 8 height 7
radio input "true"
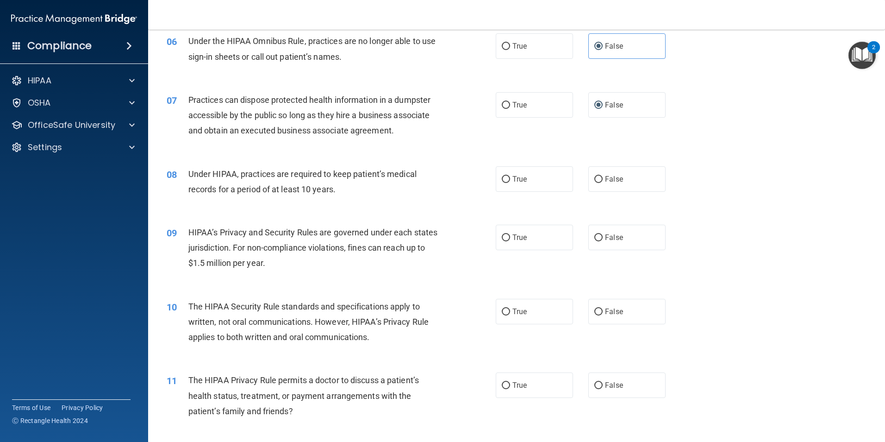
scroll to position [417, 0]
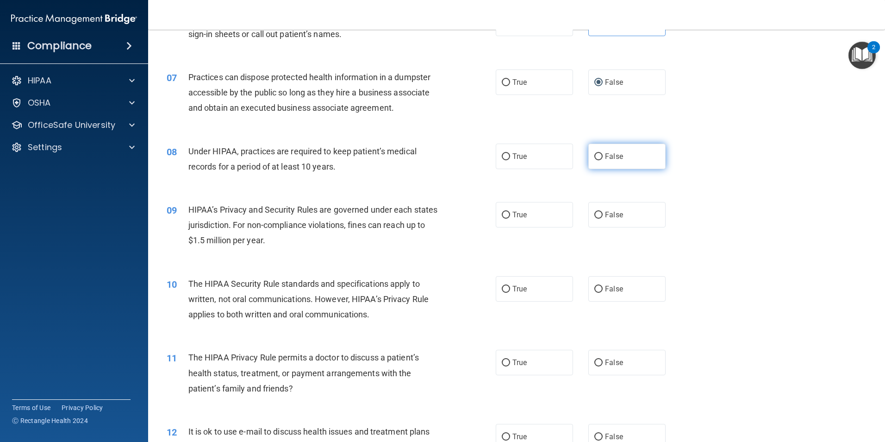
click at [620, 159] on label "False" at bounding box center [627, 156] width 77 height 25
click at [603, 159] on input "False" at bounding box center [599, 156] width 8 height 7
radio input "true"
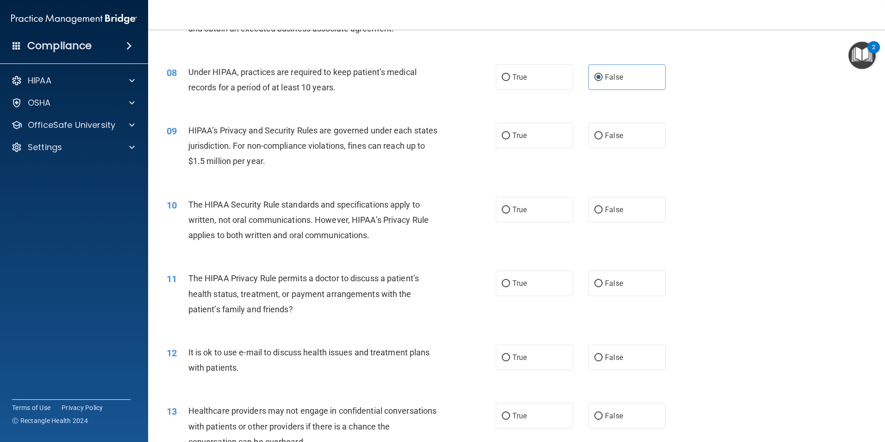
scroll to position [509, 0]
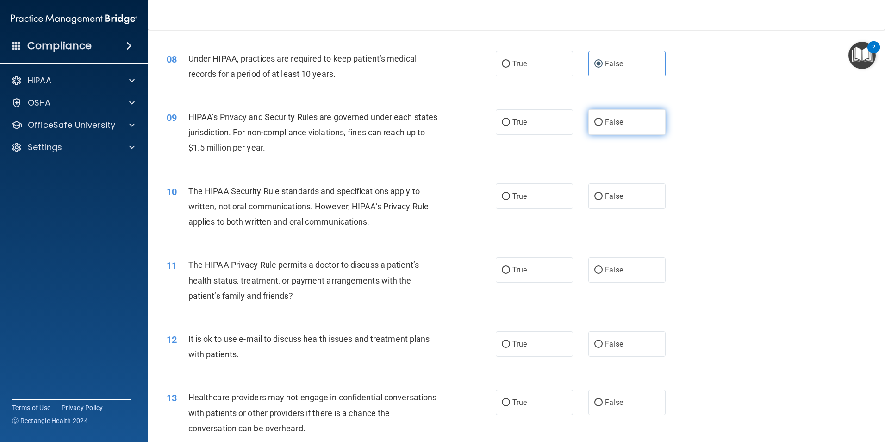
click at [627, 131] on label "False" at bounding box center [627, 121] width 77 height 25
click at [603, 126] on input "False" at bounding box center [599, 122] width 8 height 7
radio input "true"
click at [541, 195] on label "True" at bounding box center [534, 195] width 77 height 25
click at [510, 195] on input "True" at bounding box center [506, 196] width 8 height 7
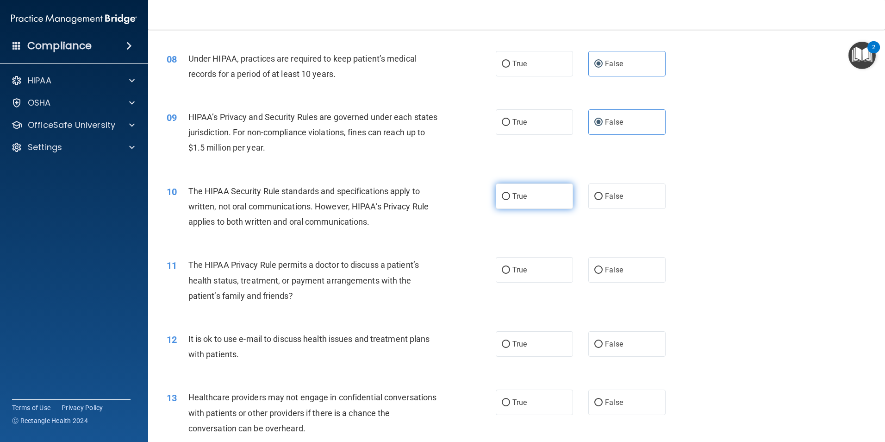
radio input "true"
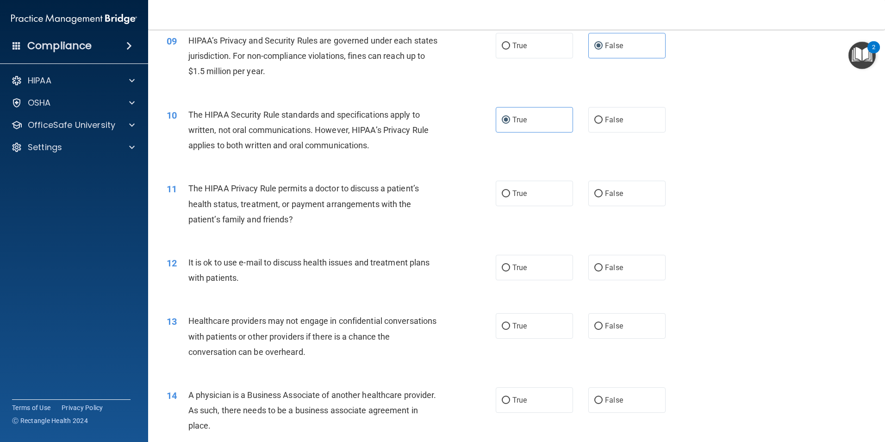
scroll to position [602, 0]
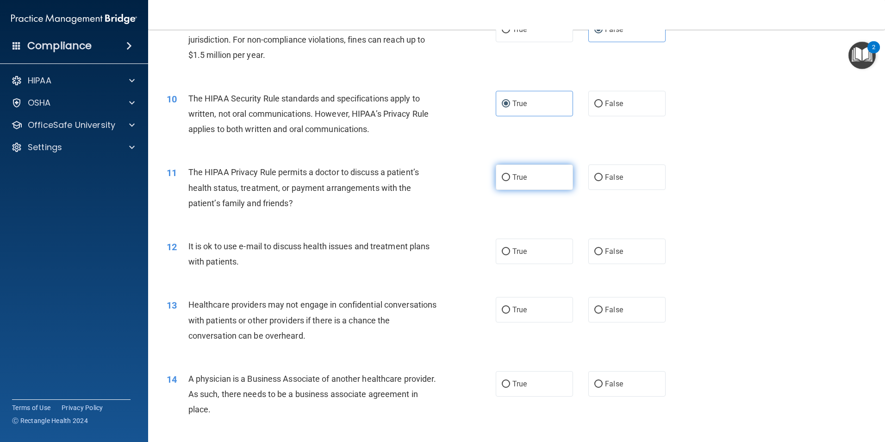
click at [509, 183] on label "True" at bounding box center [534, 176] width 77 height 25
click at [509, 181] on input "True" at bounding box center [506, 177] width 8 height 7
radio input "true"
click at [523, 262] on label "True" at bounding box center [534, 250] width 77 height 25
click at [510, 255] on input "True" at bounding box center [506, 251] width 8 height 7
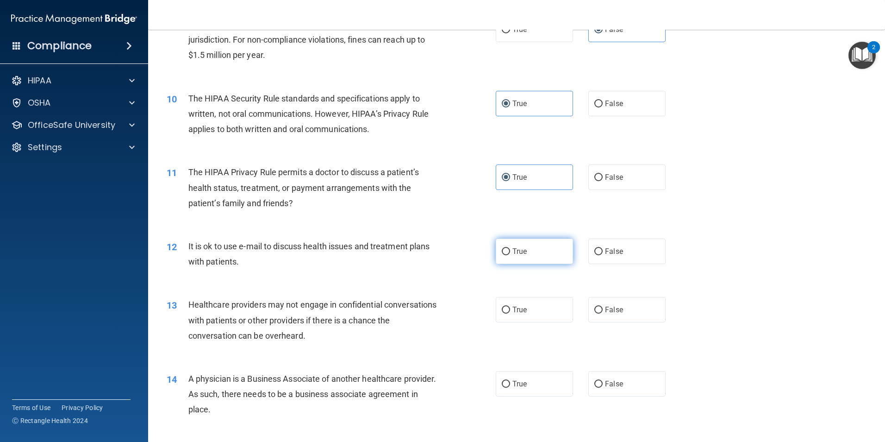
radio input "true"
click at [612, 315] on label "False" at bounding box center [627, 309] width 77 height 25
click at [603, 313] on input "False" at bounding box center [599, 310] width 8 height 7
radio input "true"
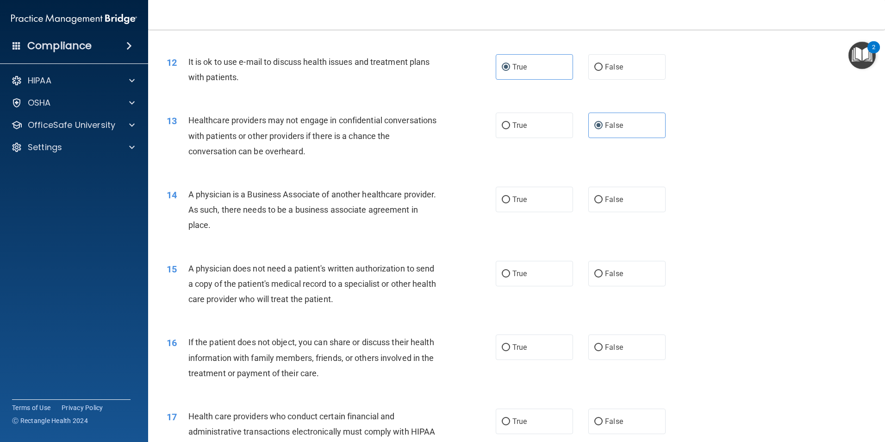
scroll to position [787, 0]
click at [522, 200] on span "True" at bounding box center [520, 198] width 14 height 9
click at [510, 200] on input "True" at bounding box center [506, 198] width 8 height 7
radio input "true"
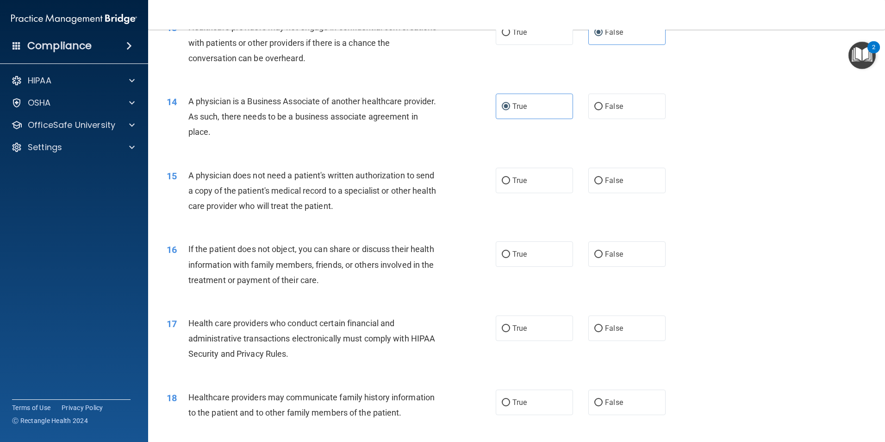
scroll to position [880, 0]
click at [527, 256] on label "True" at bounding box center [534, 253] width 77 height 25
click at [510, 256] on input "True" at bounding box center [506, 254] width 8 height 7
radio input "true"
click at [502, 179] on input "True" at bounding box center [506, 180] width 8 height 7
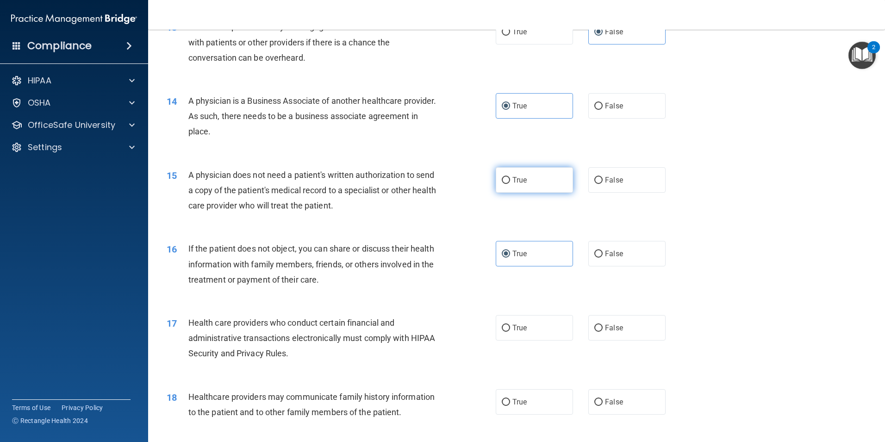
radio input "true"
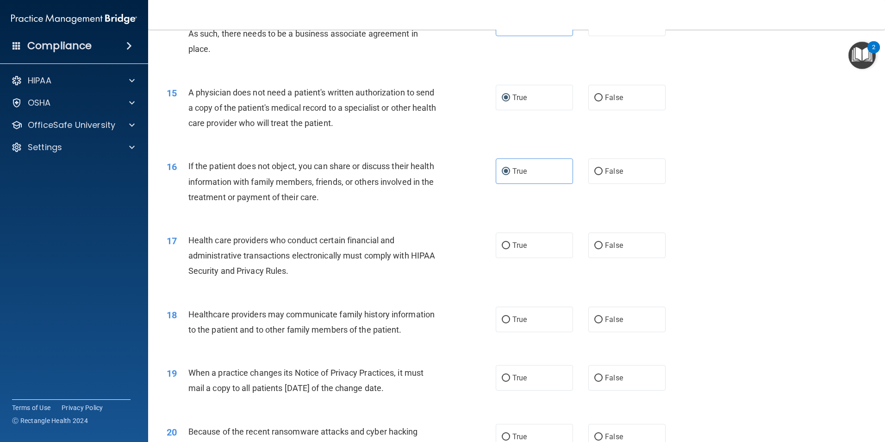
scroll to position [972, 0]
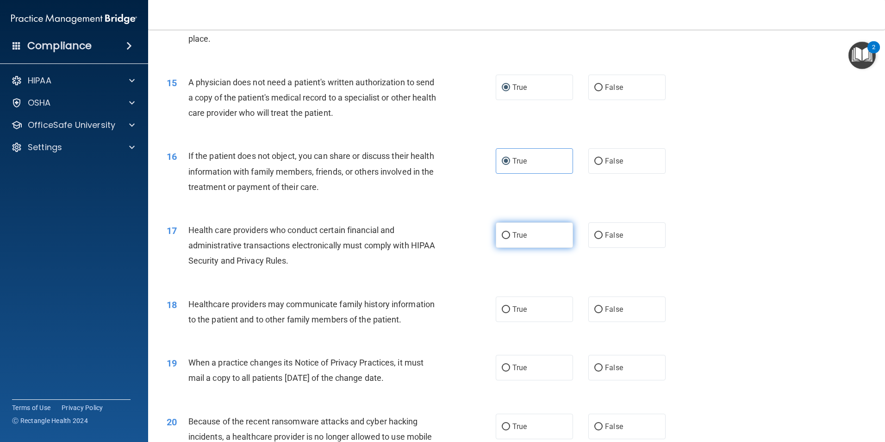
click at [551, 237] on label "True" at bounding box center [534, 234] width 77 height 25
click at [510, 237] on input "True" at bounding box center [506, 235] width 8 height 7
radio input "true"
click at [513, 313] on span "True" at bounding box center [520, 309] width 14 height 9
click at [510, 313] on input "True" at bounding box center [506, 309] width 8 height 7
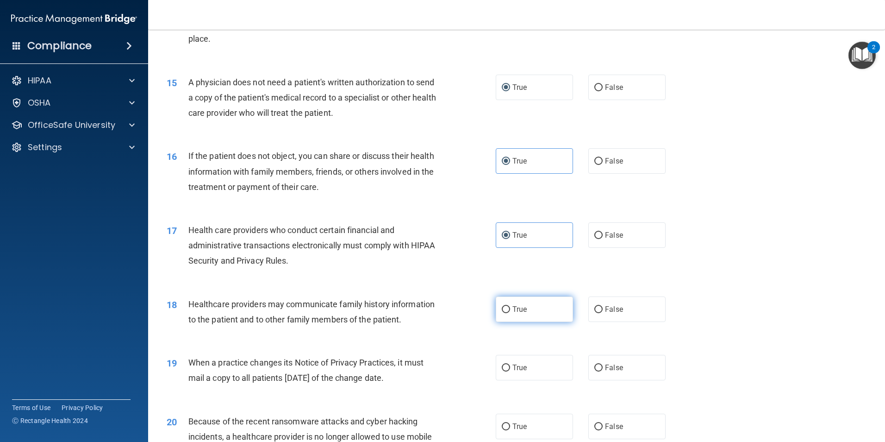
radio input "true"
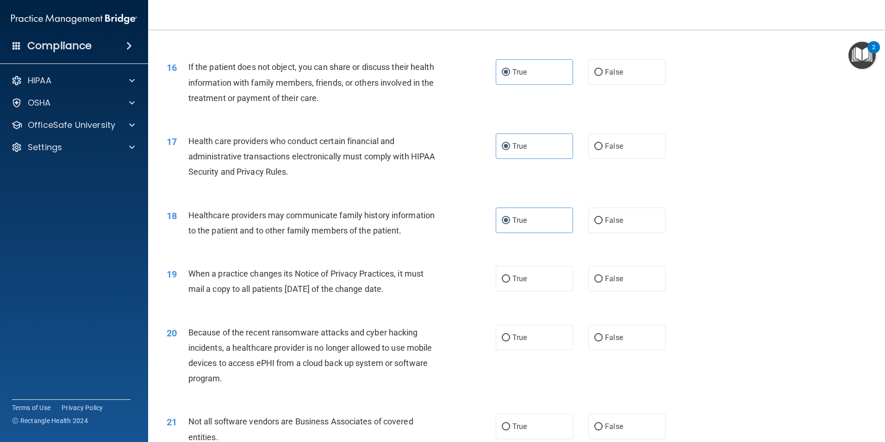
scroll to position [1065, 0]
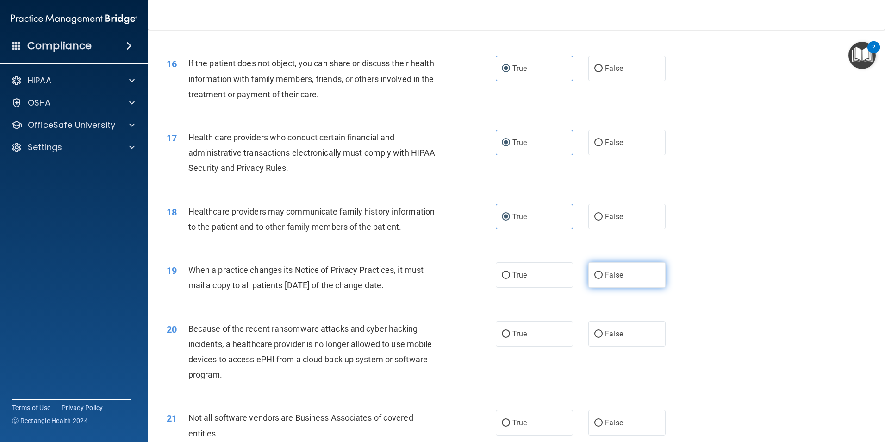
click at [612, 278] on span "False" at bounding box center [614, 274] width 18 height 9
click at [603, 278] on input "False" at bounding box center [599, 275] width 8 height 7
radio input "true"
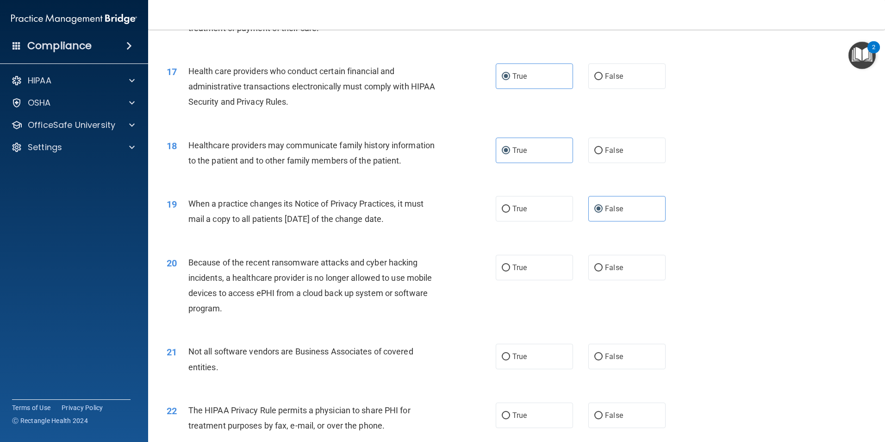
scroll to position [1158, 0]
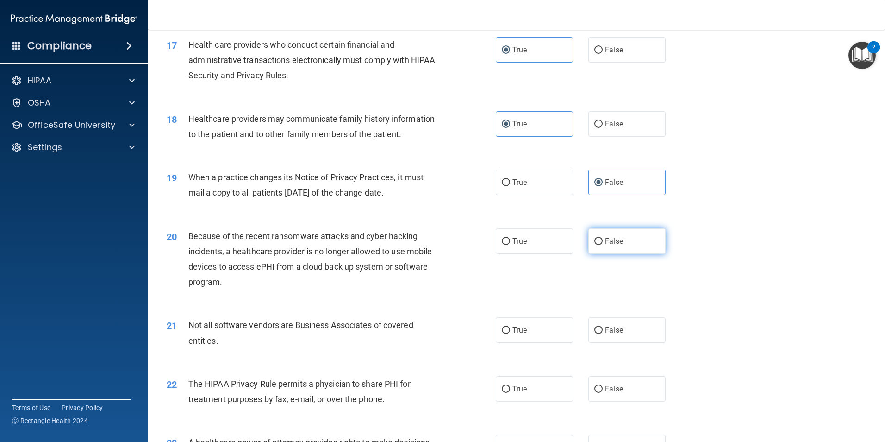
click at [610, 240] on span "False" at bounding box center [614, 241] width 18 height 9
click at [603, 240] on input "False" at bounding box center [599, 241] width 8 height 7
radio input "true"
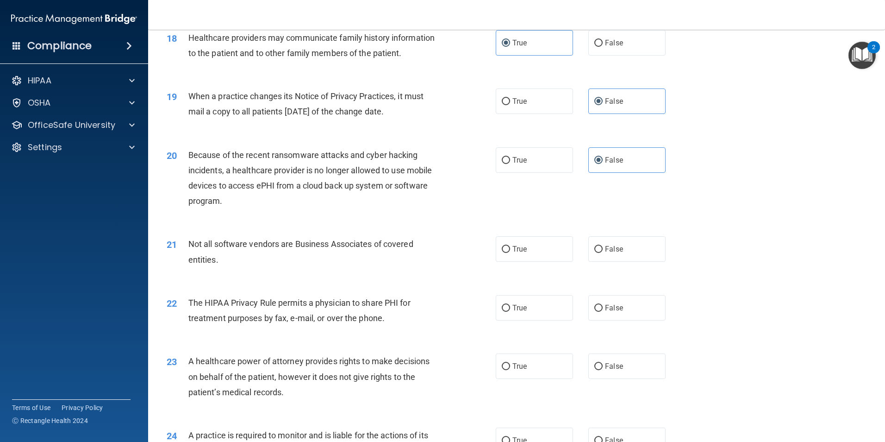
scroll to position [1250, 0]
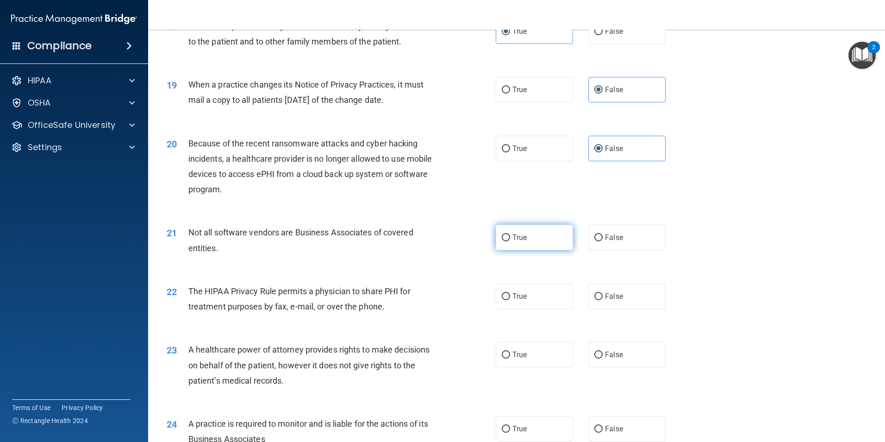
click at [551, 240] on label "True" at bounding box center [534, 237] width 77 height 25
click at [510, 240] on input "True" at bounding box center [506, 237] width 8 height 7
radio input "true"
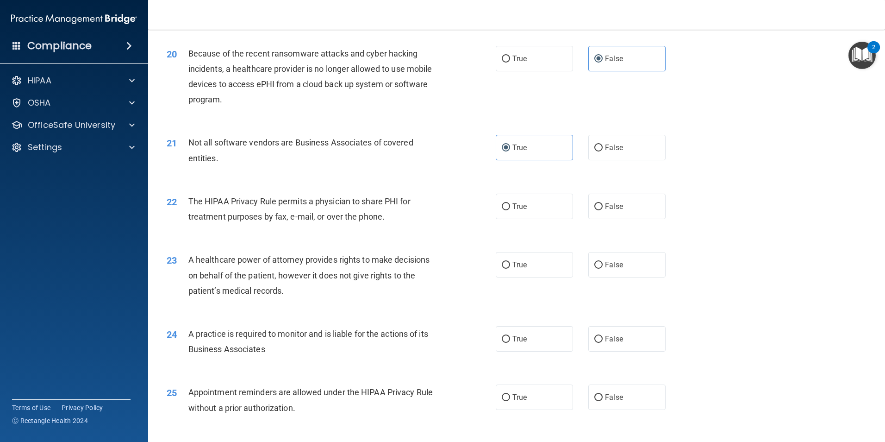
scroll to position [1343, 0]
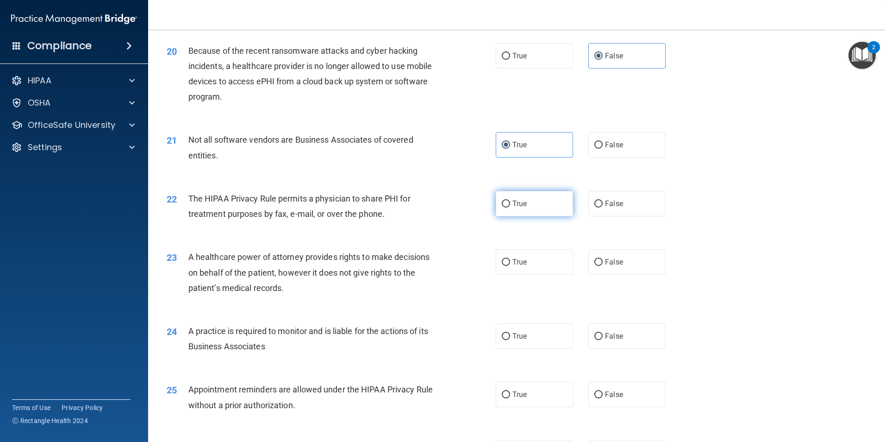
click at [523, 209] on label "True" at bounding box center [534, 203] width 77 height 25
click at [510, 207] on input "True" at bounding box center [506, 204] width 8 height 7
radio input "true"
click at [553, 337] on label "True" at bounding box center [534, 335] width 77 height 25
click at [510, 337] on input "True" at bounding box center [506, 336] width 8 height 7
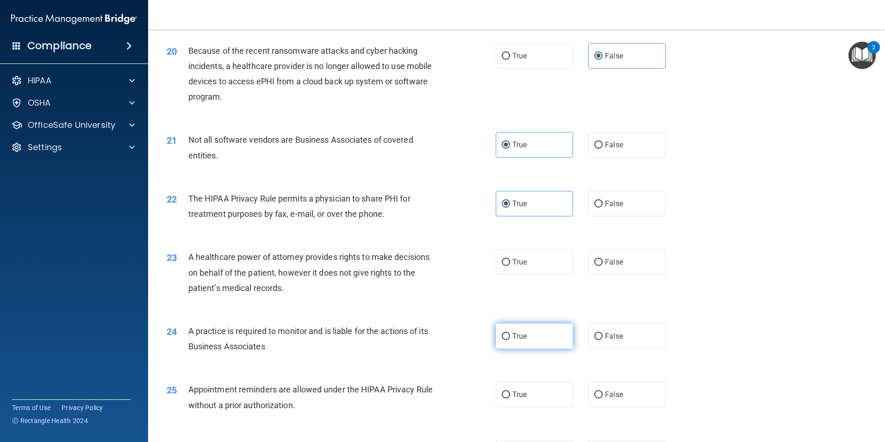
radio input "true"
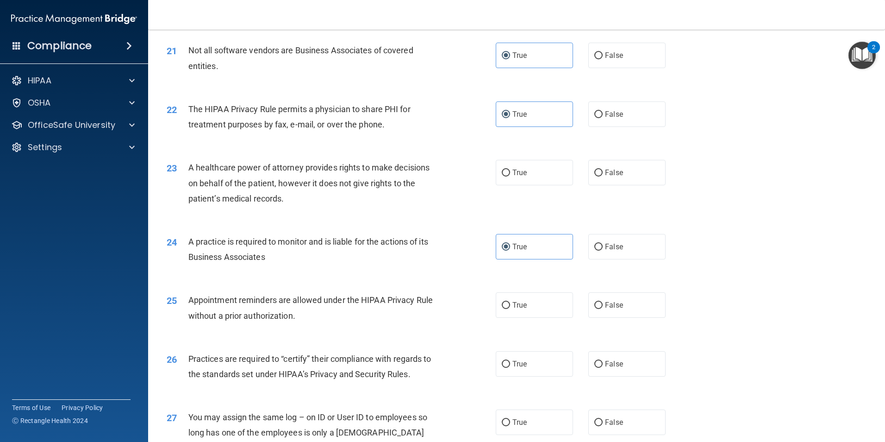
scroll to position [1435, 0]
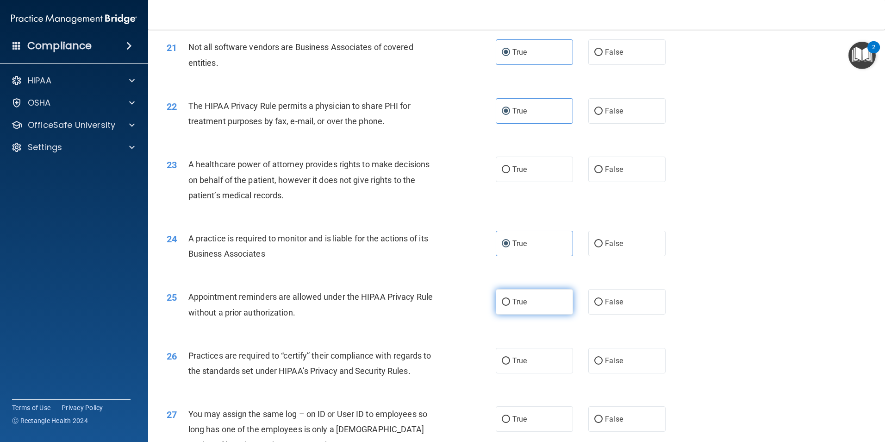
click at [525, 303] on label "True" at bounding box center [534, 301] width 77 height 25
click at [510, 303] on input "True" at bounding box center [506, 302] width 8 height 7
radio input "true"
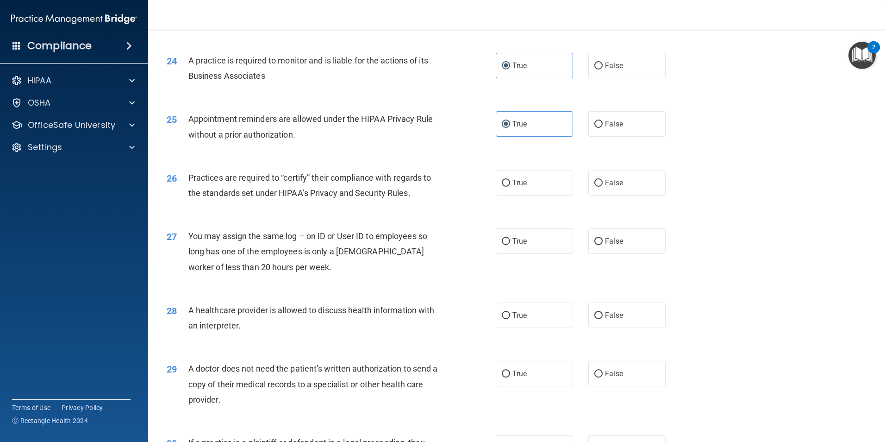
scroll to position [1621, 0]
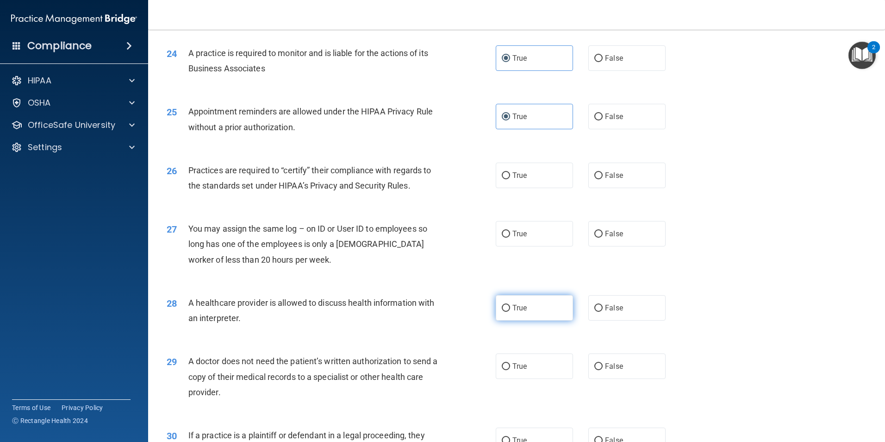
click at [527, 313] on label "True" at bounding box center [534, 307] width 77 height 25
click at [510, 312] on input "True" at bounding box center [506, 308] width 8 height 7
radio input "true"
click at [614, 232] on span "False" at bounding box center [614, 233] width 18 height 9
click at [603, 232] on input "False" at bounding box center [599, 234] width 8 height 7
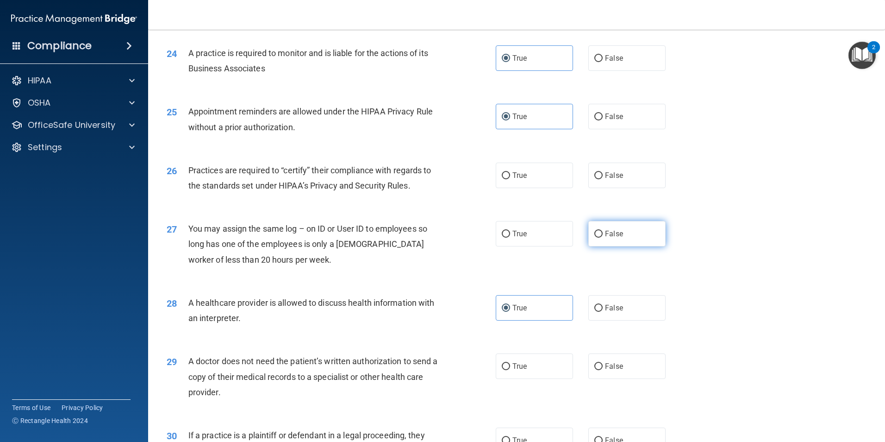
radio input "true"
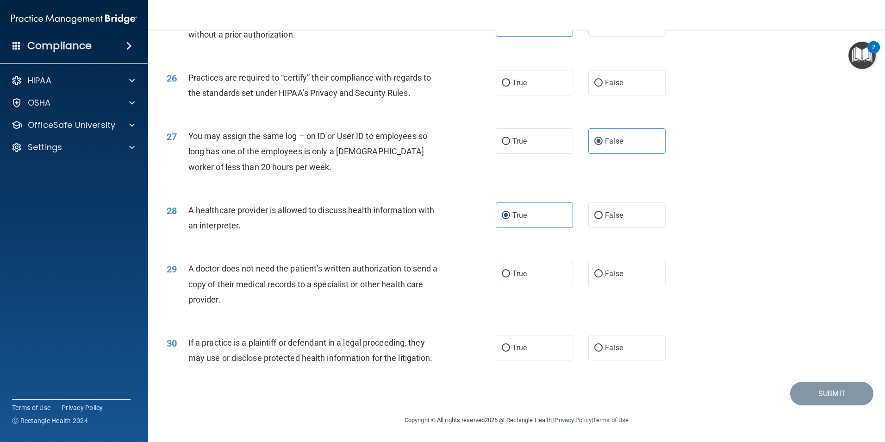
scroll to position [1714, 0]
click at [528, 269] on label "True" at bounding box center [534, 272] width 77 height 25
click at [510, 270] on input "True" at bounding box center [506, 273] width 8 height 7
radio input "true"
click at [549, 355] on label "True" at bounding box center [534, 346] width 77 height 25
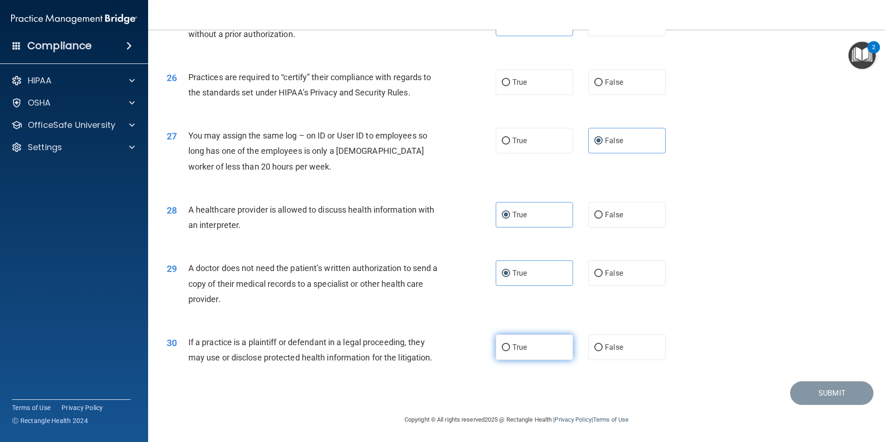
click at [510, 351] on input "True" at bounding box center [506, 347] width 8 height 7
radio input "true"
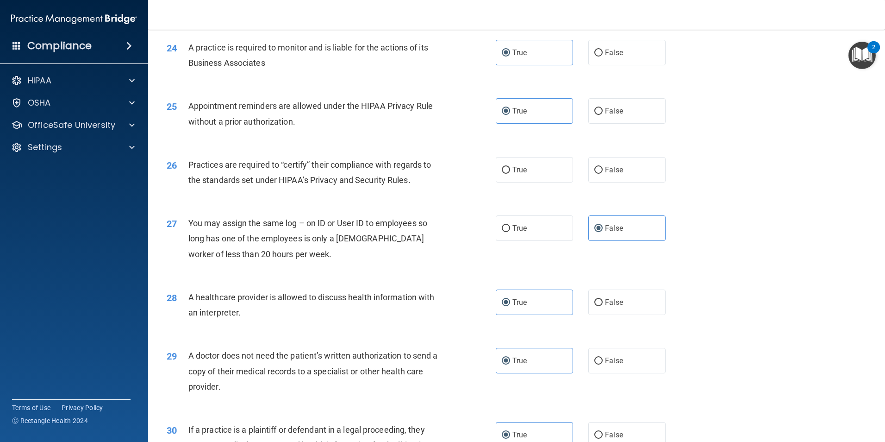
scroll to position [1621, 0]
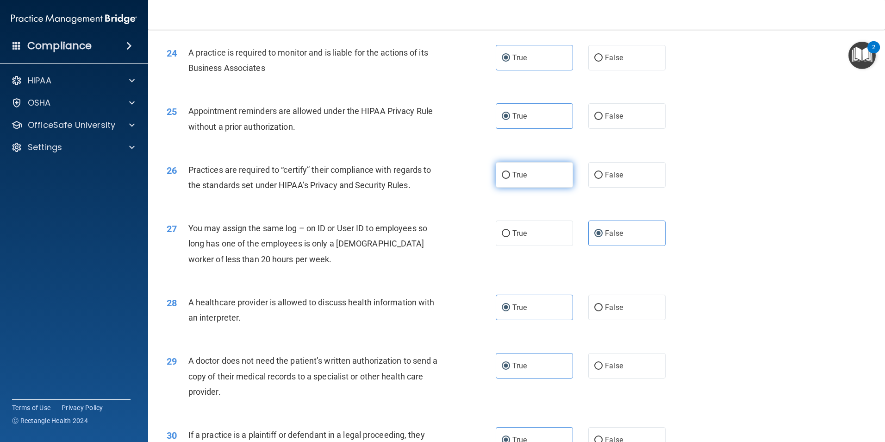
click at [526, 175] on label "True" at bounding box center [534, 174] width 77 height 25
click at [510, 175] on input "True" at bounding box center [506, 175] width 8 height 7
radio input "true"
click at [622, 182] on label "False" at bounding box center [627, 174] width 77 height 25
click at [603, 179] on input "False" at bounding box center [599, 175] width 8 height 7
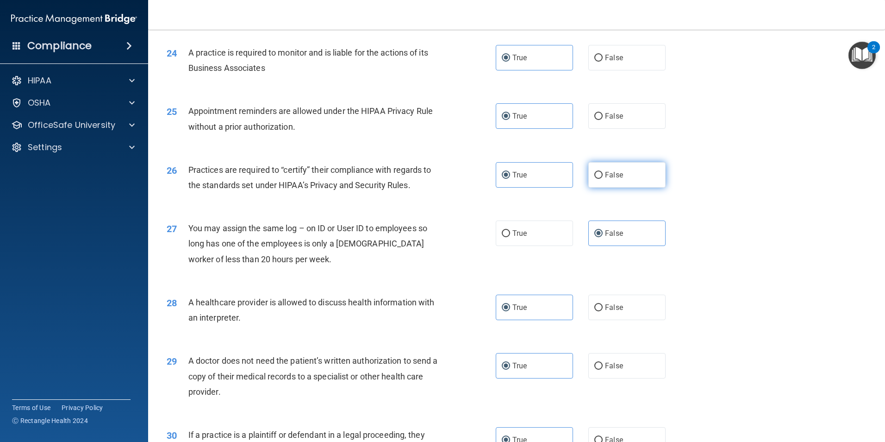
radio input "true"
radio input "false"
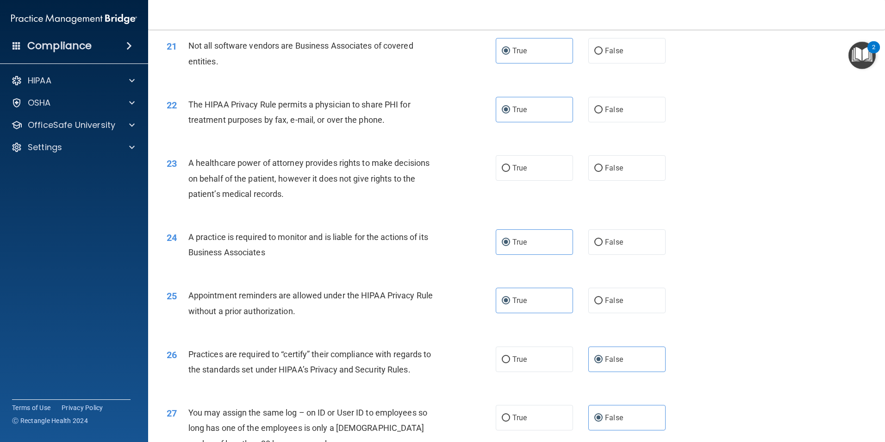
scroll to position [1436, 0]
click at [528, 180] on label "True" at bounding box center [534, 168] width 77 height 25
click at [510, 173] on input "True" at bounding box center [506, 169] width 8 height 7
radio input "true"
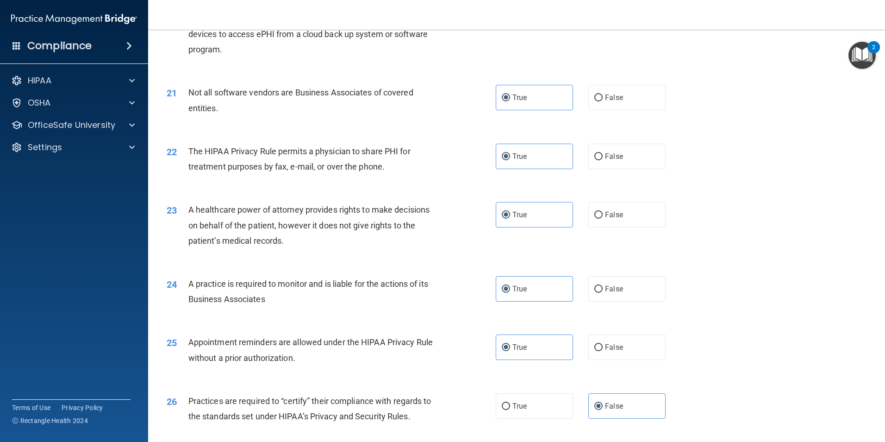
scroll to position [1390, 0]
click at [623, 217] on label "False" at bounding box center [627, 214] width 77 height 25
click at [603, 217] on input "False" at bounding box center [599, 215] width 8 height 7
radio input "true"
radio input "false"
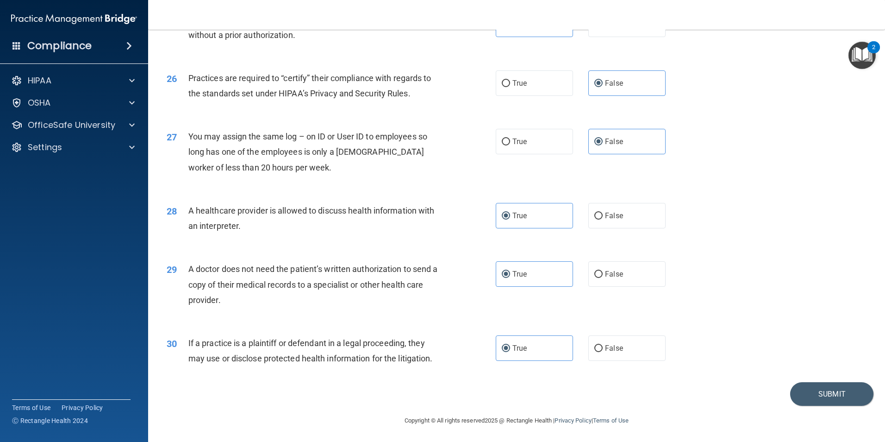
scroll to position [1714, 0]
click at [795, 391] on button "Submit" at bounding box center [831, 393] width 83 height 24
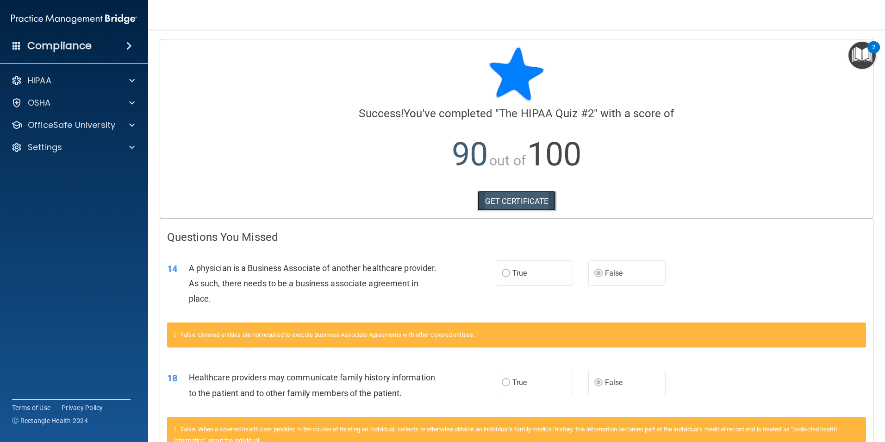
click at [523, 200] on link "GET CERTIFICATE" at bounding box center [516, 201] width 79 height 20
click at [122, 128] on div at bounding box center [130, 124] width 23 height 11
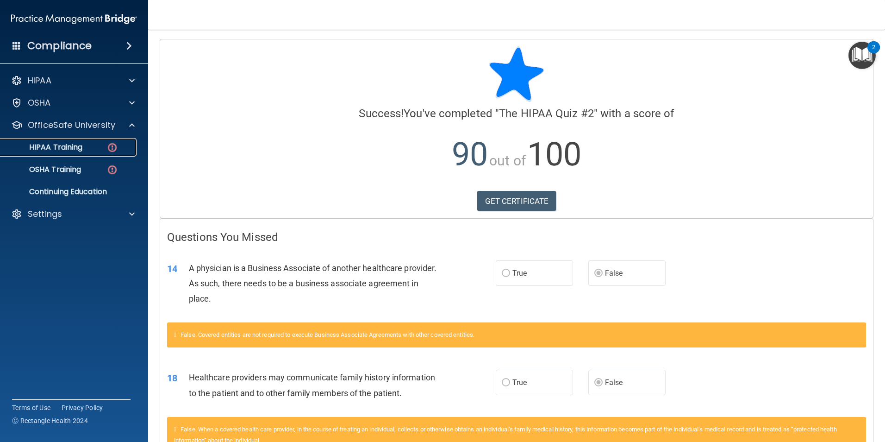
click at [103, 150] on div "HIPAA Training" at bounding box center [69, 147] width 126 height 9
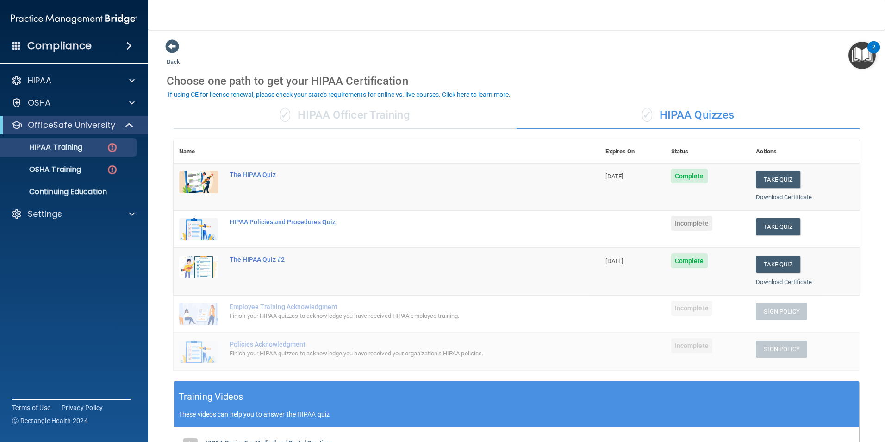
click at [306, 221] on div "HIPAA Policies and Procedures Quiz" at bounding box center [392, 221] width 324 height 7
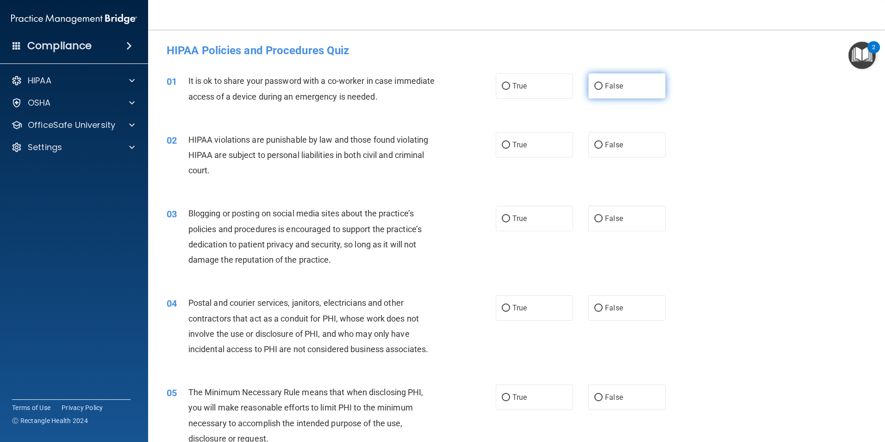
click at [614, 85] on span "False" at bounding box center [614, 85] width 18 height 9
click at [603, 85] on input "False" at bounding box center [599, 86] width 8 height 7
radio input "true"
click at [534, 151] on label "True" at bounding box center [534, 144] width 77 height 25
click at [510, 149] on input "True" at bounding box center [506, 145] width 8 height 7
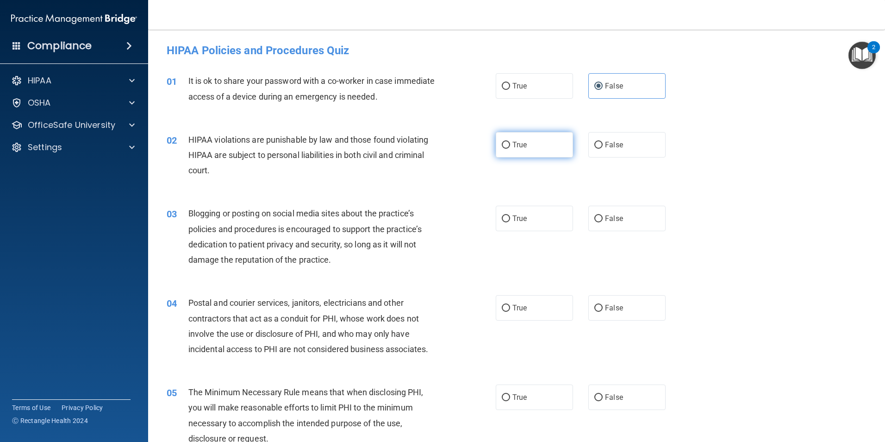
radio input "true"
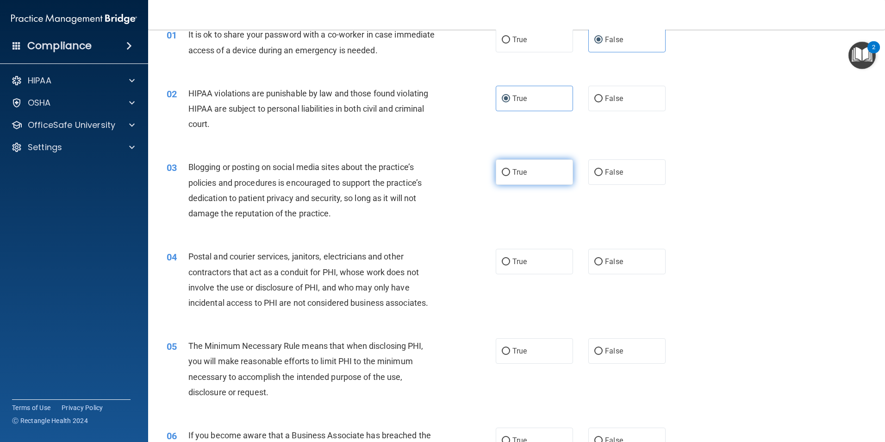
click at [533, 176] on label "True" at bounding box center [534, 171] width 77 height 25
click at [510, 176] on input "True" at bounding box center [506, 172] width 8 height 7
radio input "true"
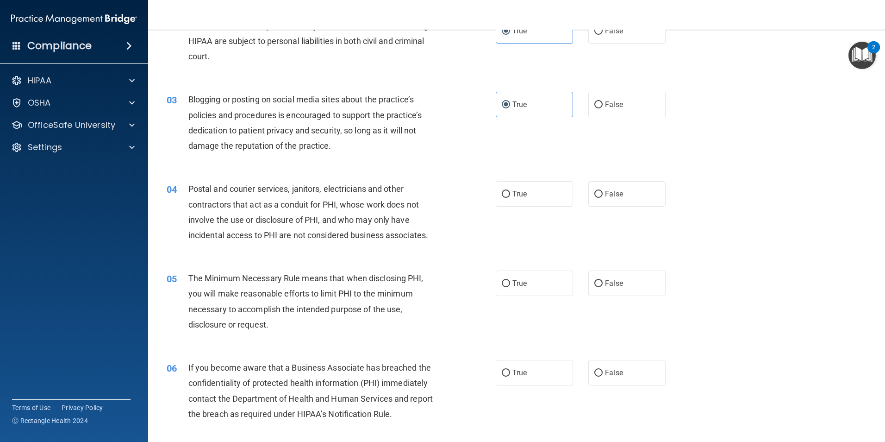
scroll to position [185, 0]
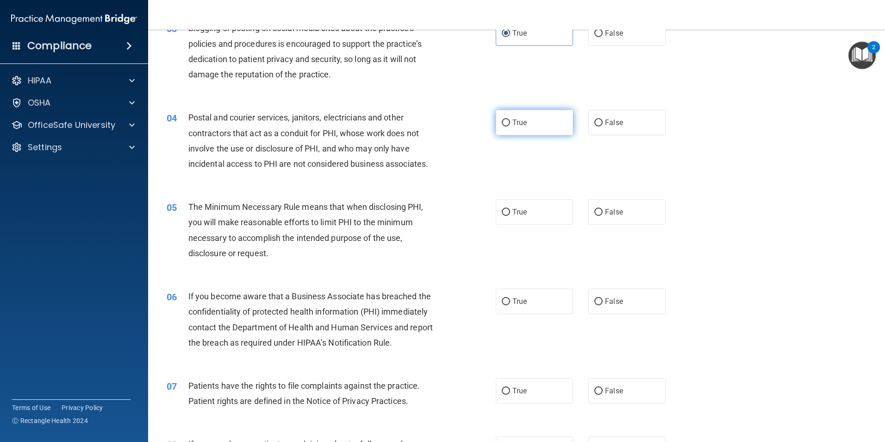
click at [539, 123] on label "True" at bounding box center [534, 122] width 77 height 25
click at [510, 123] on input "True" at bounding box center [506, 122] width 8 height 7
radio input "true"
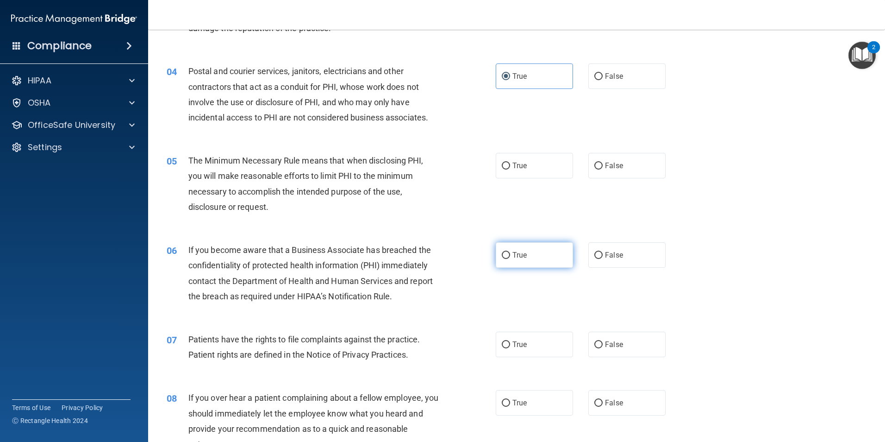
click at [533, 248] on label "True" at bounding box center [534, 254] width 77 height 25
click at [510, 252] on input "True" at bounding box center [506, 255] width 8 height 7
radio input "true"
click at [532, 174] on label "True" at bounding box center [534, 165] width 77 height 25
click at [510, 169] on input "True" at bounding box center [506, 166] width 8 height 7
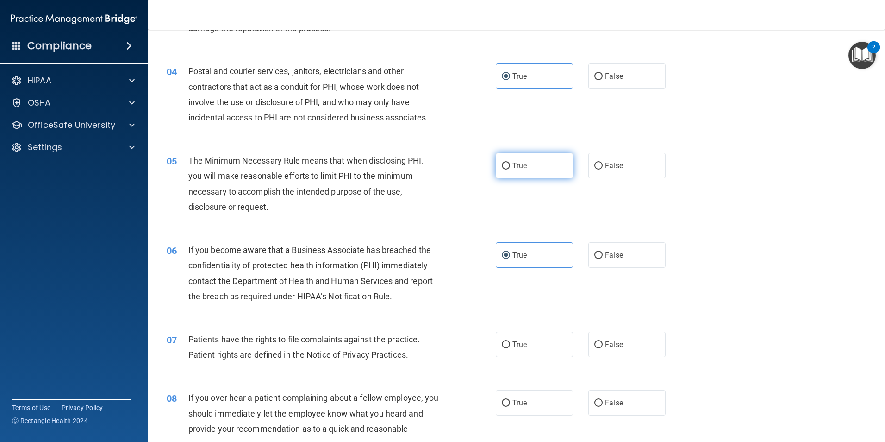
radio input "true"
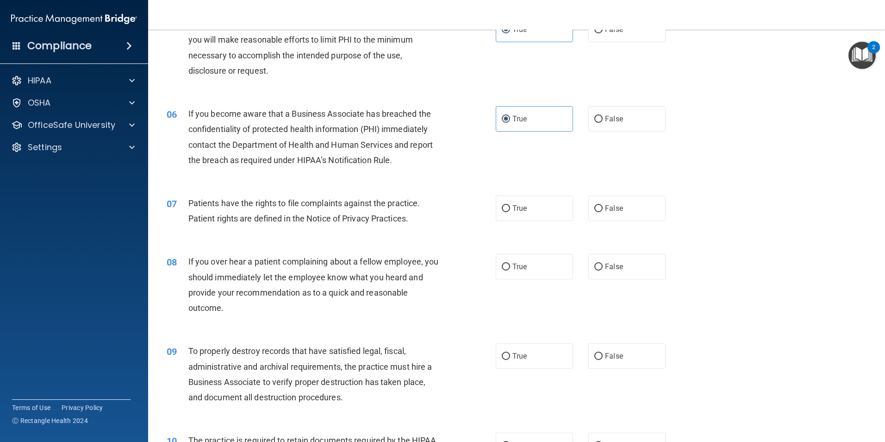
scroll to position [370, 0]
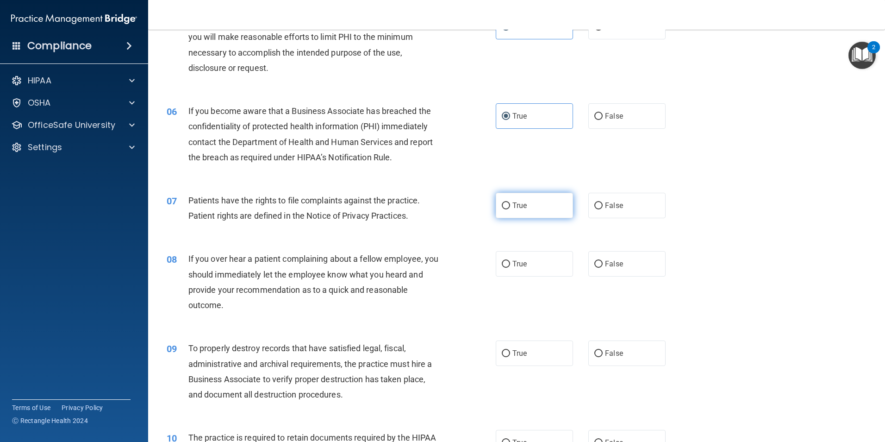
click at [522, 207] on span "True" at bounding box center [520, 205] width 14 height 9
click at [510, 207] on input "True" at bounding box center [506, 205] width 8 height 7
radio input "true"
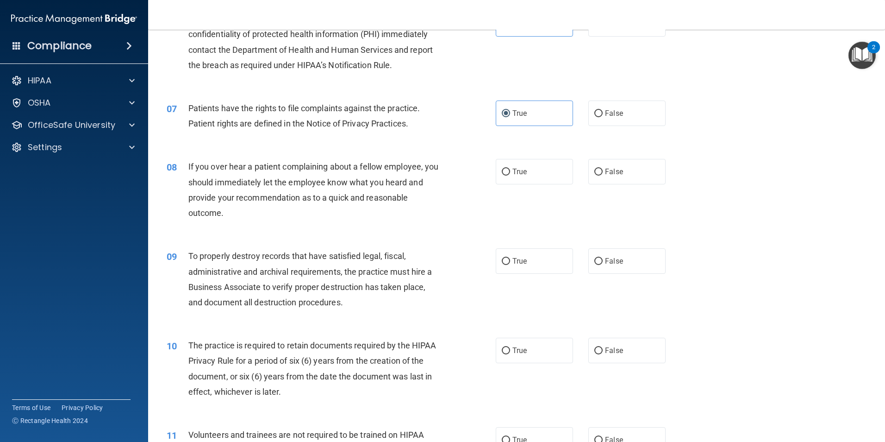
scroll to position [463, 0]
click at [520, 180] on label "True" at bounding box center [534, 170] width 77 height 25
click at [510, 175] on input "True" at bounding box center [506, 171] width 8 height 7
radio input "true"
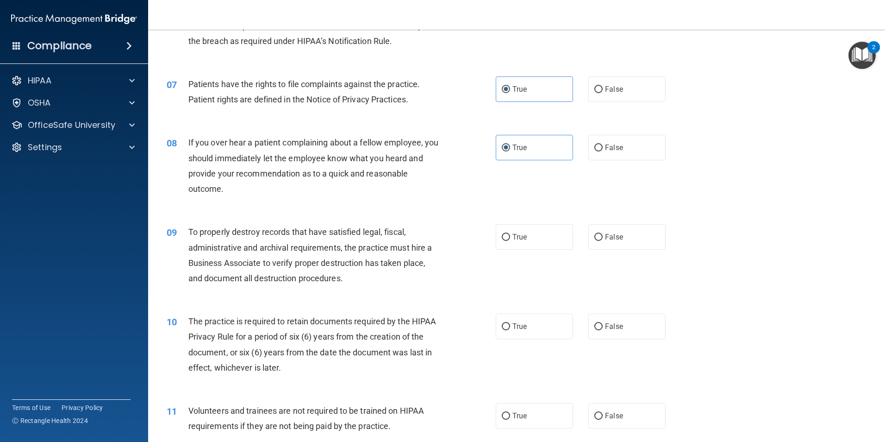
scroll to position [509, 0]
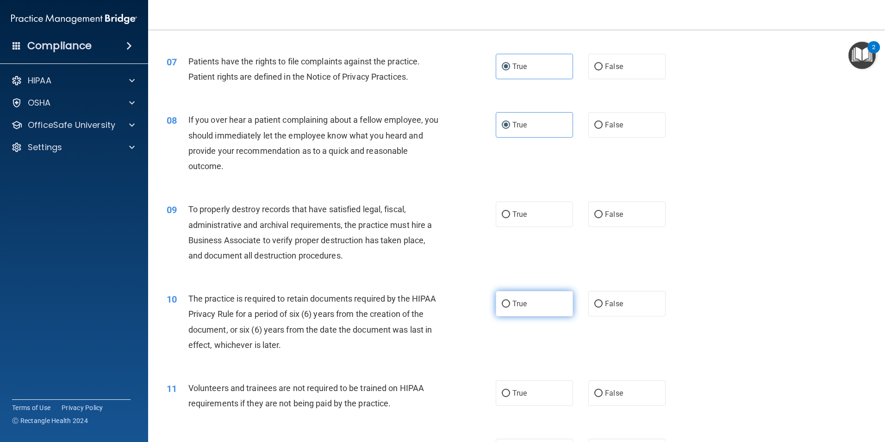
click at [531, 309] on label "True" at bounding box center [534, 303] width 77 height 25
click at [510, 307] on input "True" at bounding box center [506, 304] width 8 height 7
radio input "true"
click at [526, 212] on label "True" at bounding box center [534, 213] width 77 height 25
click at [510, 212] on input "True" at bounding box center [506, 214] width 8 height 7
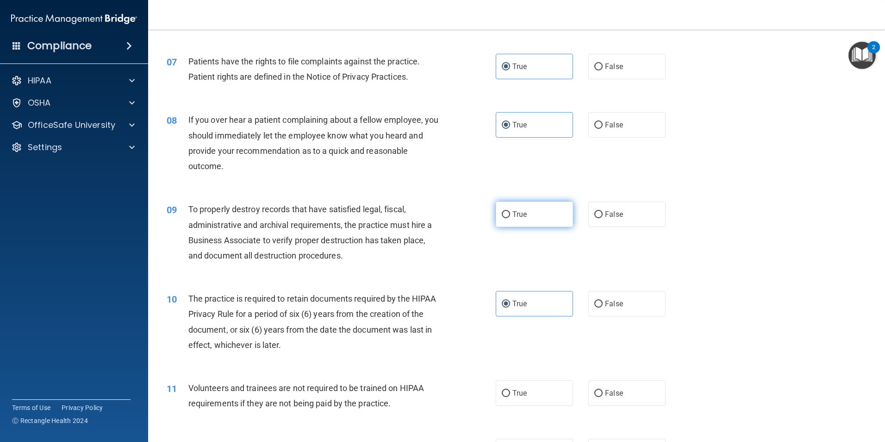
radio input "true"
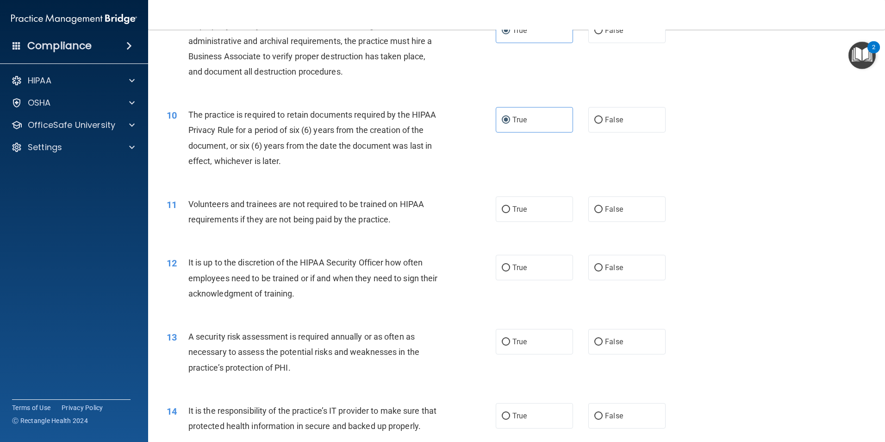
scroll to position [695, 0]
click at [541, 220] on label "True" at bounding box center [534, 207] width 77 height 25
click at [510, 212] on input "True" at bounding box center [506, 208] width 8 height 7
radio input "true"
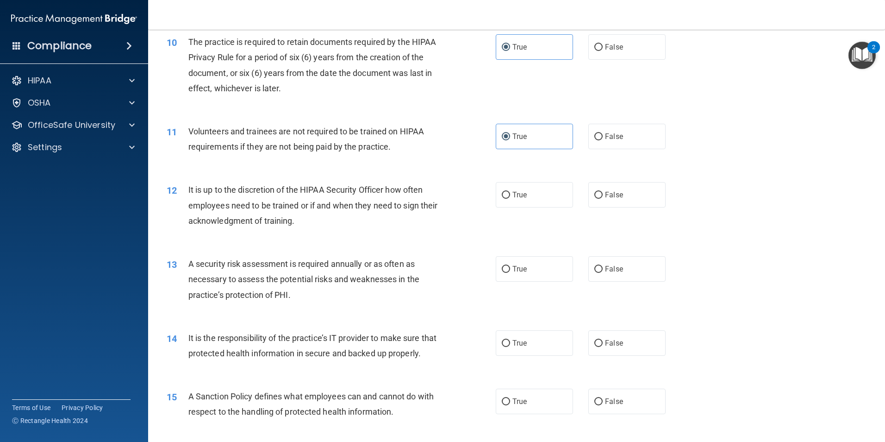
scroll to position [787, 0]
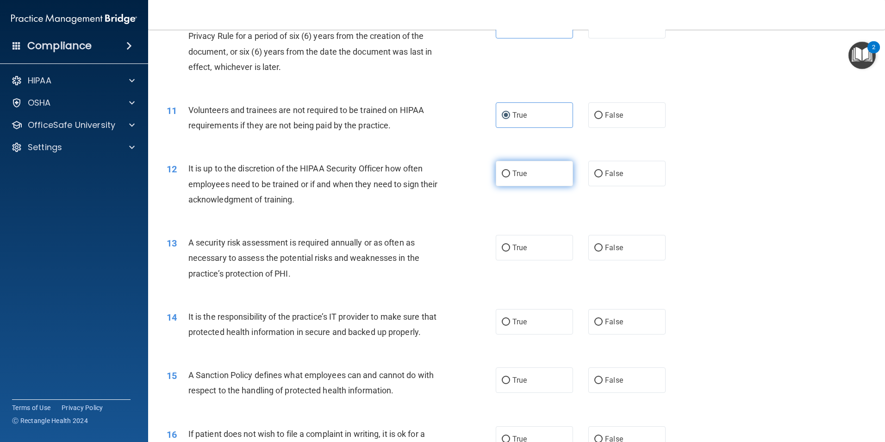
click at [529, 181] on label "True" at bounding box center [534, 173] width 77 height 25
click at [510, 177] on input "True" at bounding box center [506, 173] width 8 height 7
radio input "true"
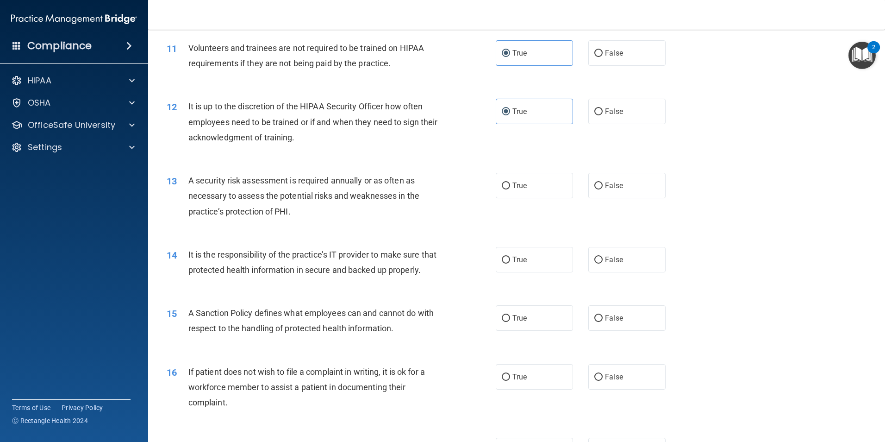
scroll to position [880, 0]
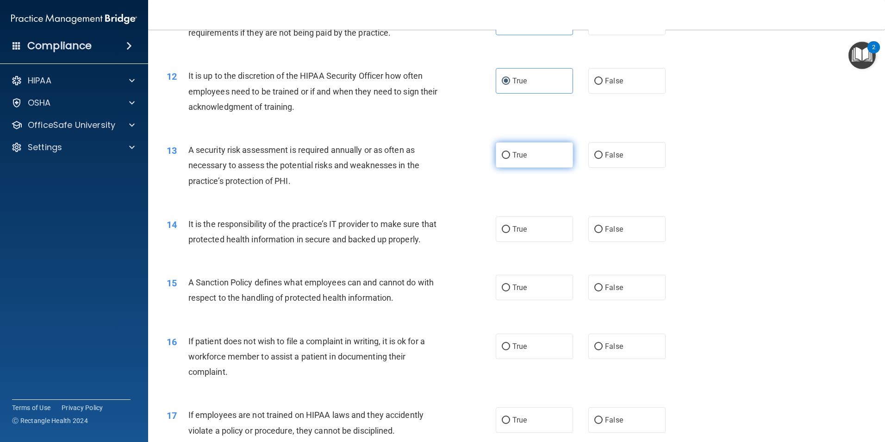
click at [518, 157] on span "True" at bounding box center [520, 154] width 14 height 9
click at [510, 157] on input "True" at bounding box center [506, 155] width 8 height 7
radio input "true"
click at [521, 231] on span "True" at bounding box center [520, 229] width 14 height 9
click at [510, 231] on input "True" at bounding box center [506, 229] width 8 height 7
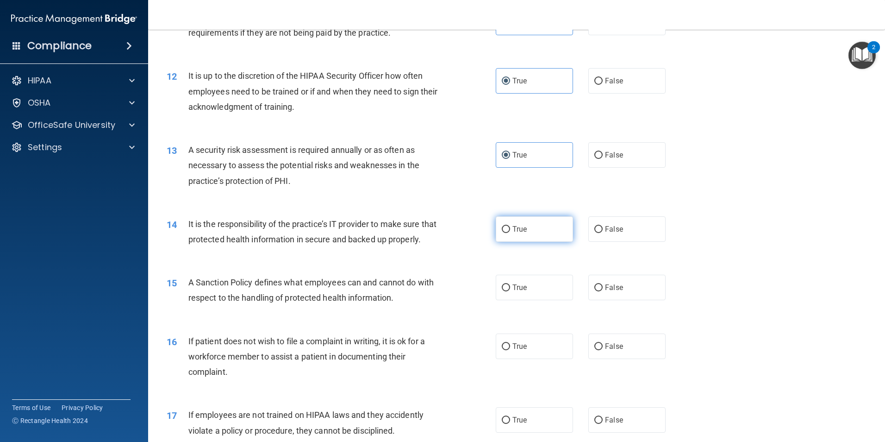
radio input "true"
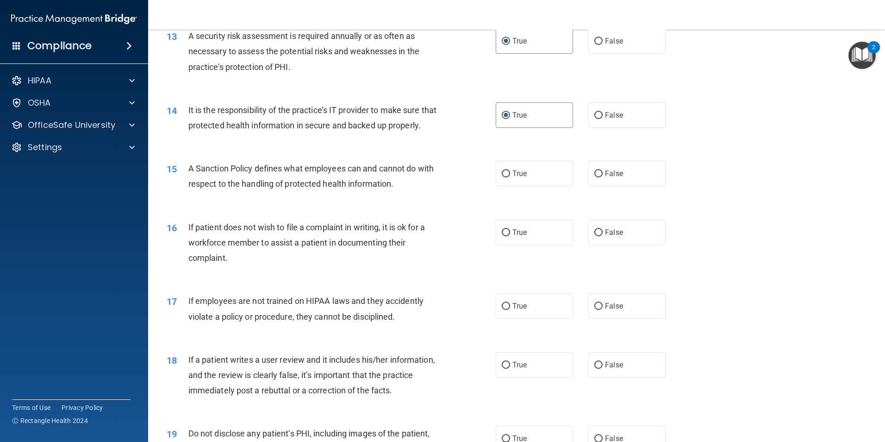
scroll to position [1019, 0]
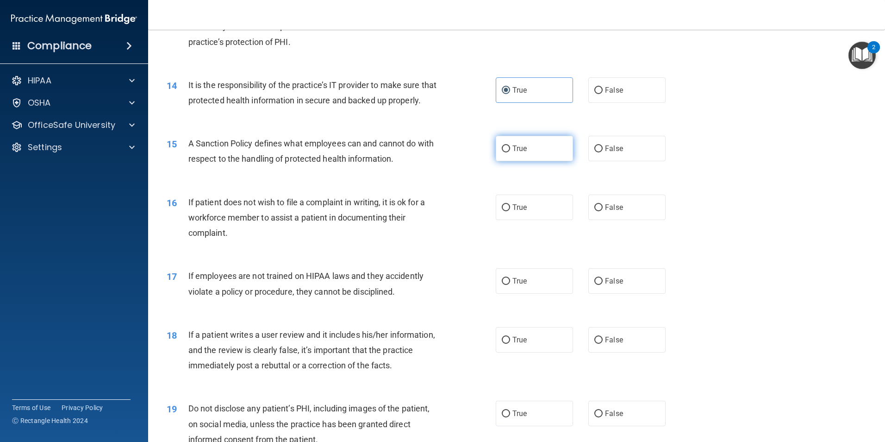
click at [522, 153] on span "True" at bounding box center [520, 148] width 14 height 9
click at [510, 152] on input "True" at bounding box center [506, 148] width 8 height 7
radio input "true"
click at [580, 220] on div "True False" at bounding box center [589, 206] width 186 height 25
click at [544, 220] on label "True" at bounding box center [534, 206] width 77 height 25
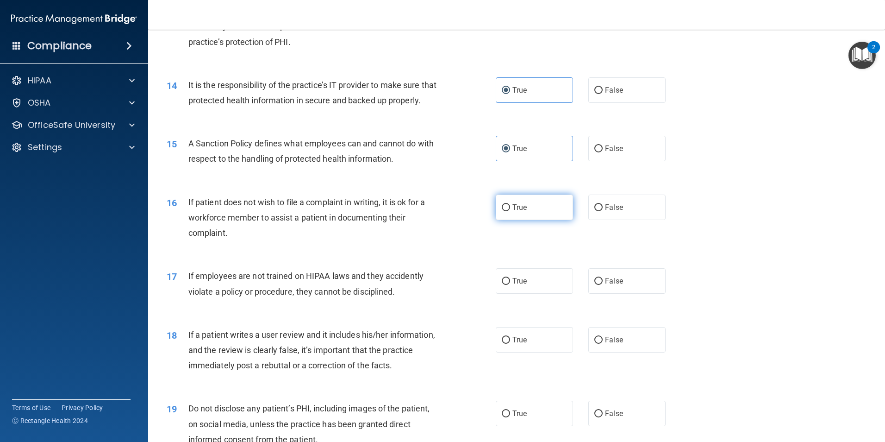
click at [510, 211] on input "True" at bounding box center [506, 207] width 8 height 7
radio input "true"
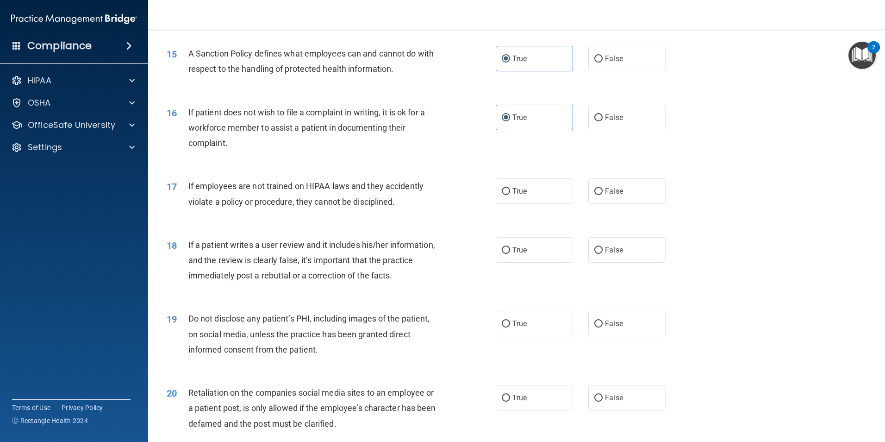
scroll to position [1158, 0]
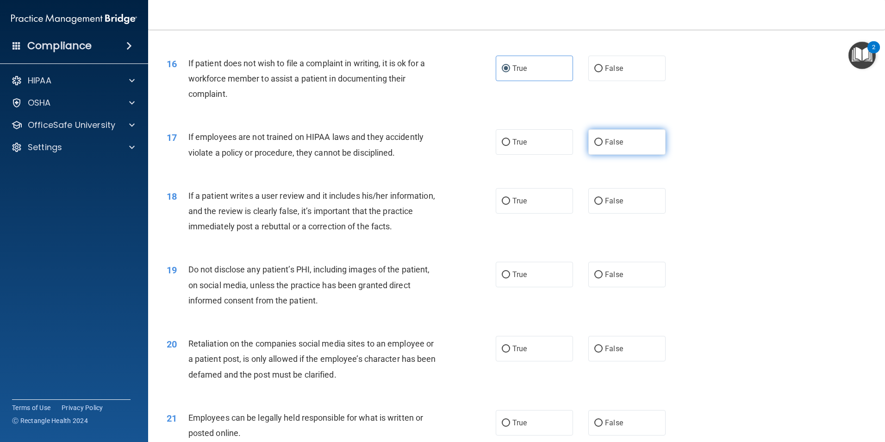
click at [629, 151] on label "False" at bounding box center [627, 141] width 77 height 25
click at [603, 146] on input "False" at bounding box center [599, 142] width 8 height 7
radio input "true"
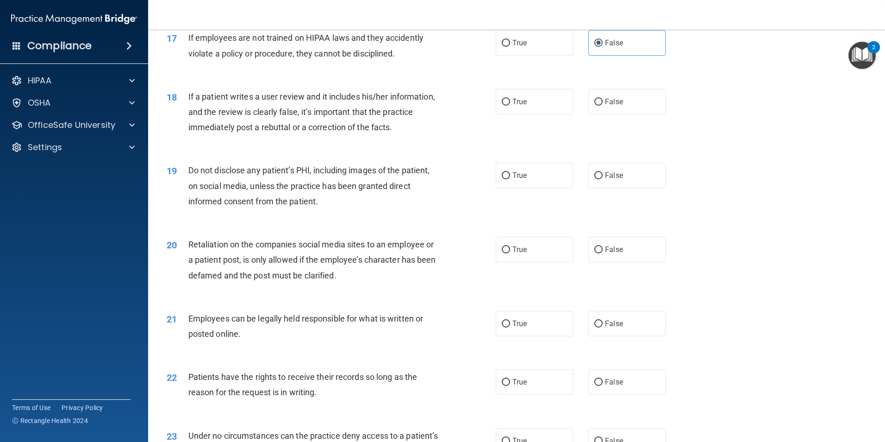
scroll to position [1250, 0]
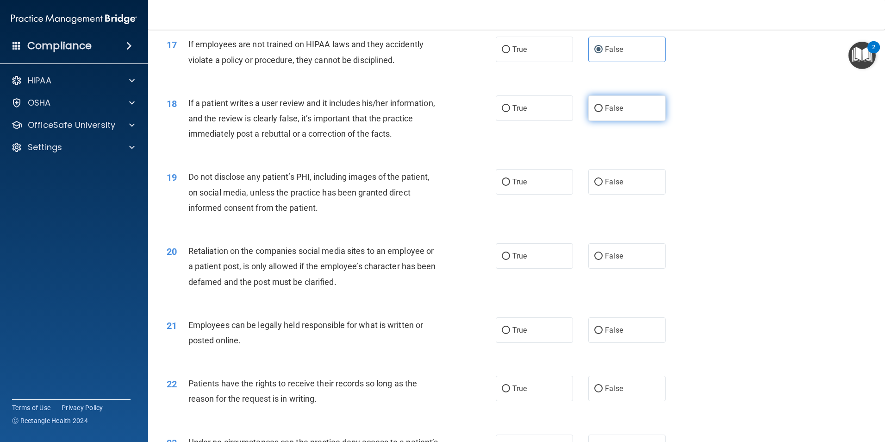
click at [626, 121] on label "False" at bounding box center [627, 107] width 77 height 25
click at [603, 112] on input "False" at bounding box center [599, 108] width 8 height 7
radio input "true"
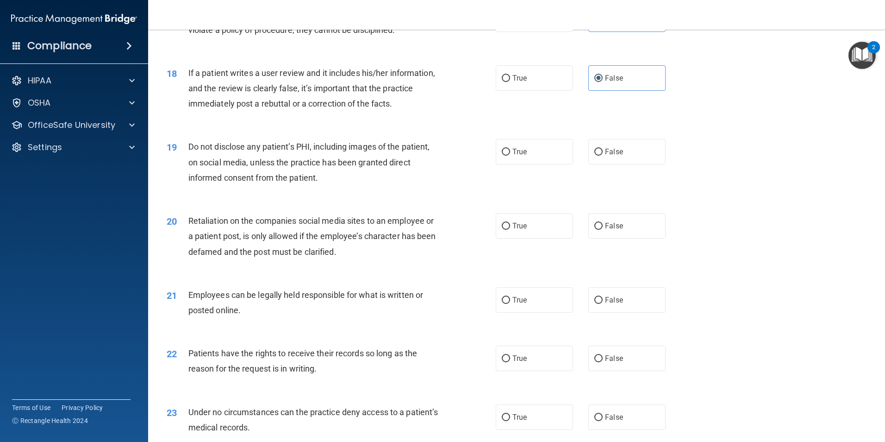
scroll to position [1297, 0]
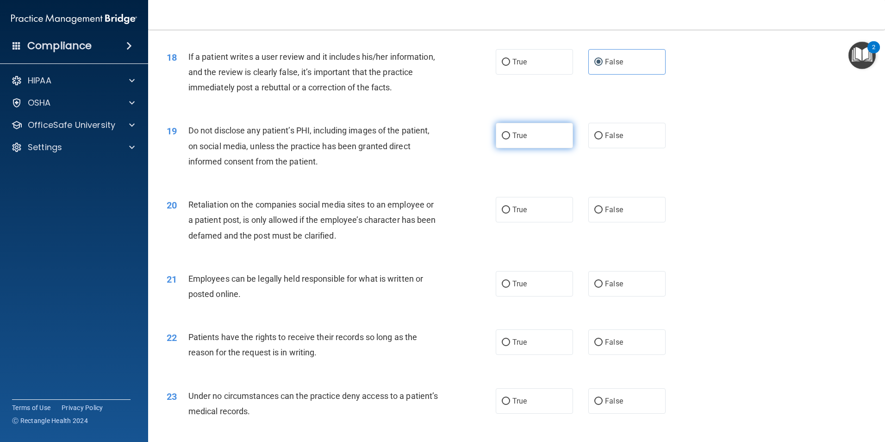
click at [525, 148] on label "True" at bounding box center [534, 135] width 77 height 25
click at [510, 139] on input "True" at bounding box center [506, 135] width 8 height 7
radio input "true"
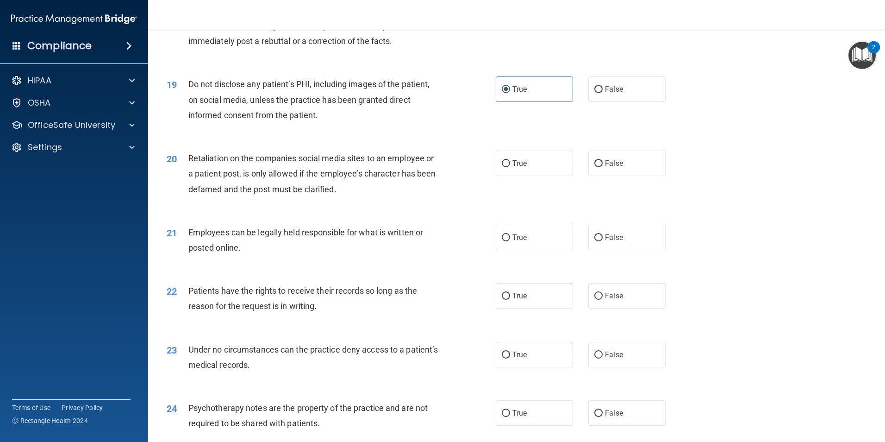
scroll to position [1389, 0]
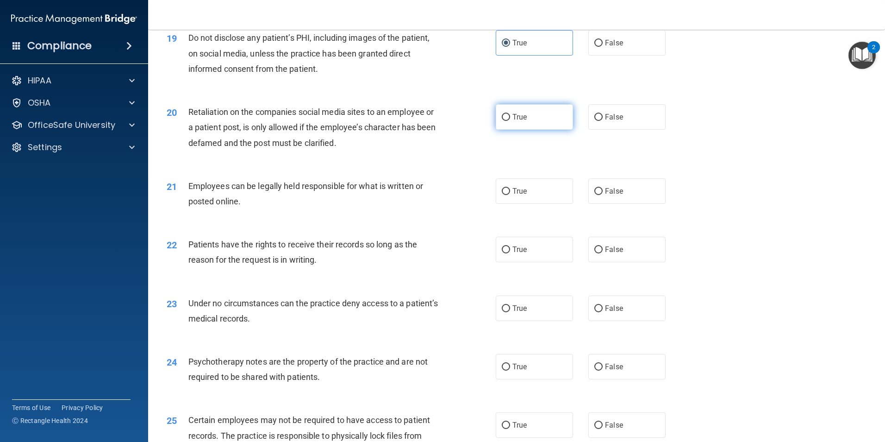
click at [550, 130] on label "True" at bounding box center [534, 116] width 77 height 25
click at [510, 121] on input "True" at bounding box center [506, 117] width 8 height 7
radio input "true"
click at [525, 202] on label "True" at bounding box center [534, 190] width 77 height 25
click at [510, 195] on input "True" at bounding box center [506, 191] width 8 height 7
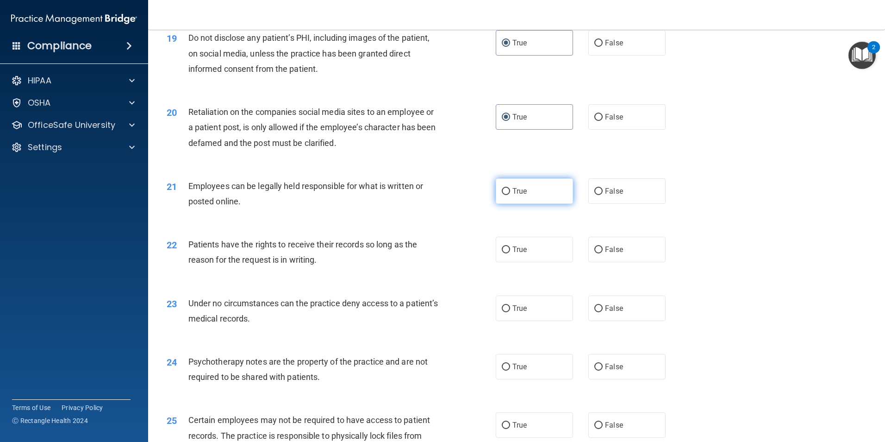
radio input "true"
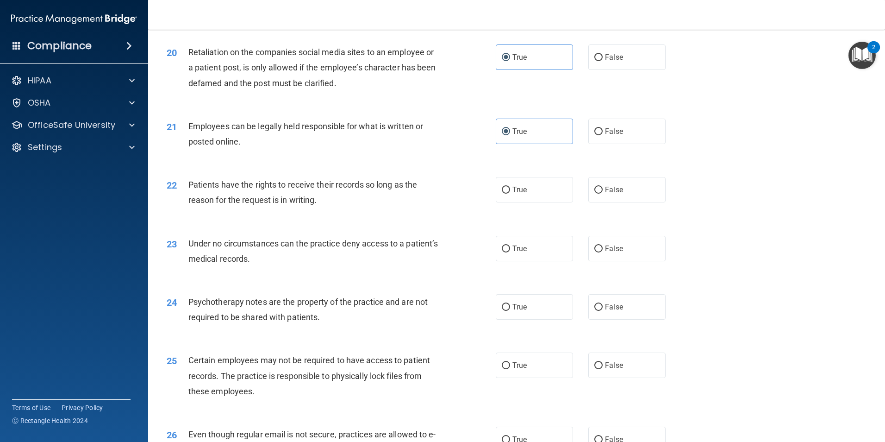
scroll to position [1482, 0]
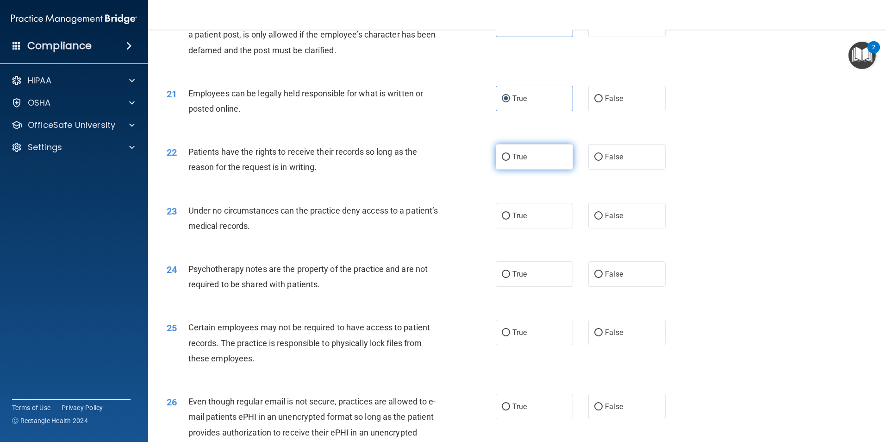
click at [522, 161] on span "True" at bounding box center [520, 156] width 14 height 9
click at [510, 161] on input "True" at bounding box center [506, 157] width 8 height 7
radio input "true"
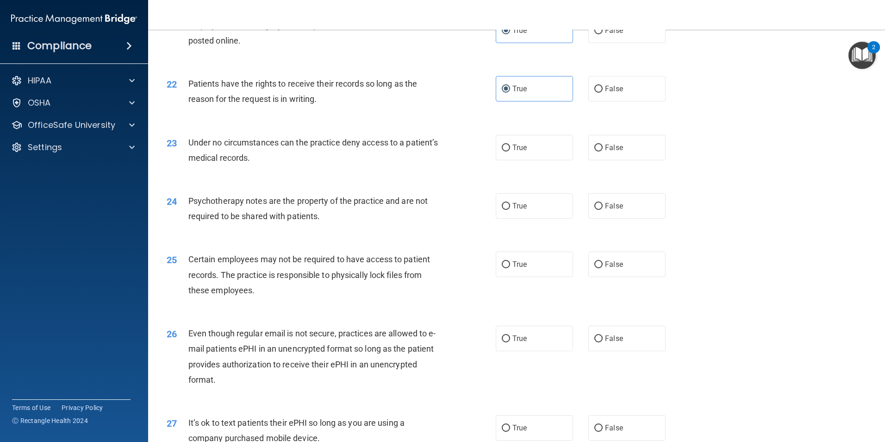
scroll to position [1574, 0]
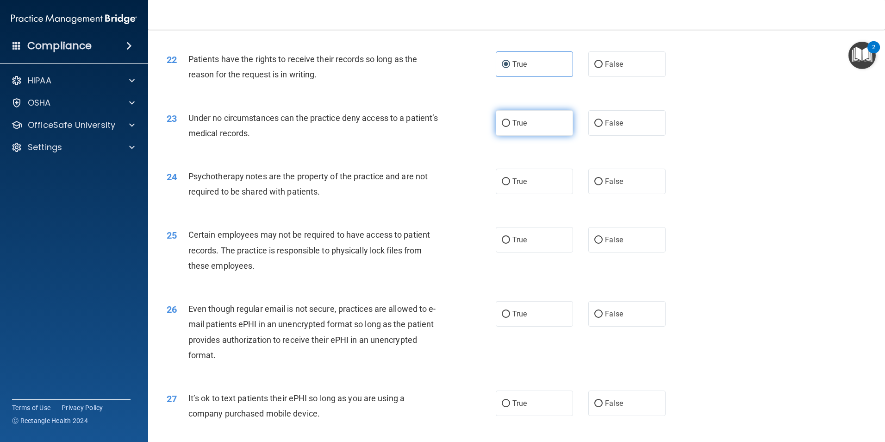
click at [520, 127] on span "True" at bounding box center [520, 123] width 14 height 9
click at [510, 127] on input "True" at bounding box center [506, 123] width 8 height 7
radio input "true"
click at [629, 77] on label "False" at bounding box center [627, 63] width 77 height 25
click at [603, 68] on input "False" at bounding box center [599, 64] width 8 height 7
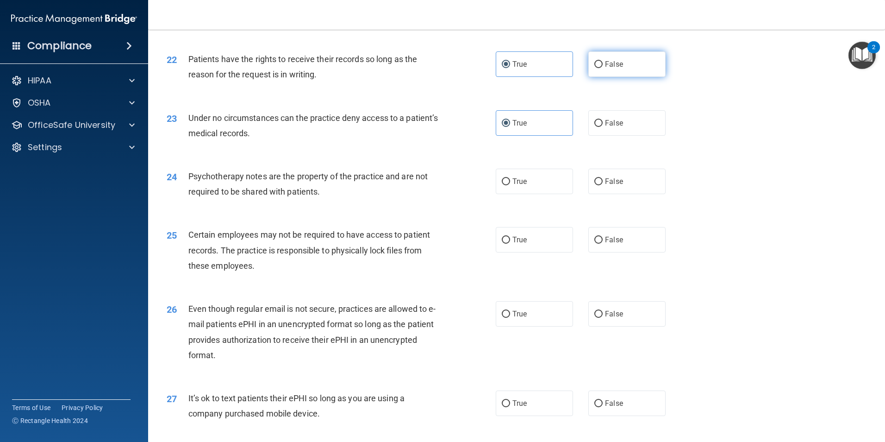
radio input "true"
radio input "false"
click at [526, 194] on label "True" at bounding box center [534, 181] width 77 height 25
click at [510, 185] on input "True" at bounding box center [506, 181] width 8 height 7
radio input "true"
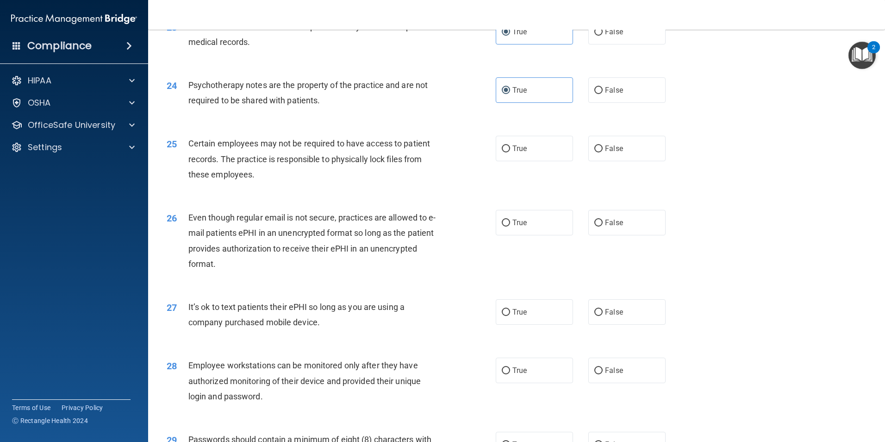
scroll to position [1667, 0]
click at [607, 158] on label "False" at bounding box center [627, 146] width 77 height 25
click at [603, 151] on input "False" at bounding box center [599, 147] width 8 height 7
radio input "true"
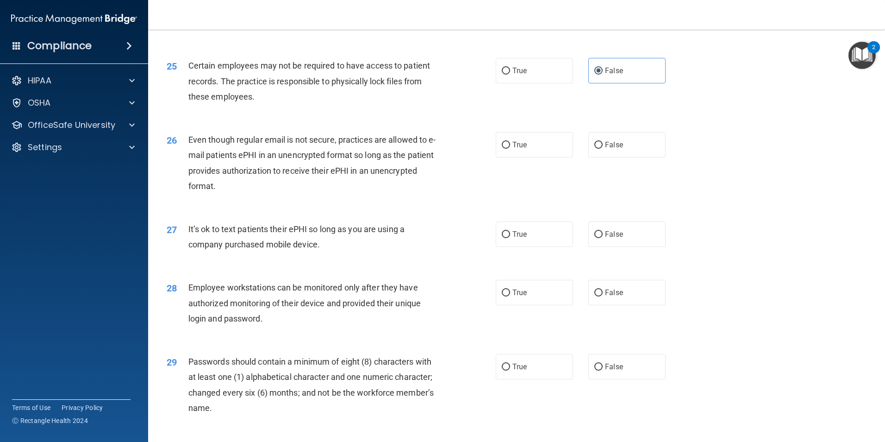
scroll to position [1760, 0]
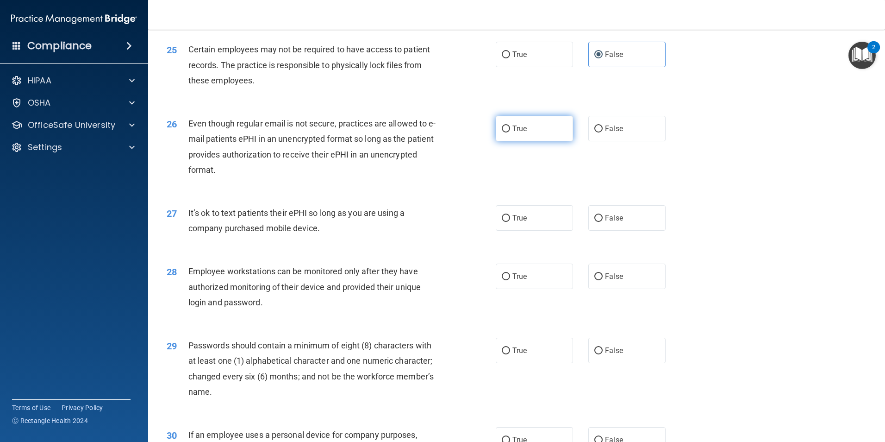
click at [519, 133] on span "True" at bounding box center [520, 128] width 14 height 9
click at [510, 132] on input "True" at bounding box center [506, 128] width 8 height 7
radio input "true"
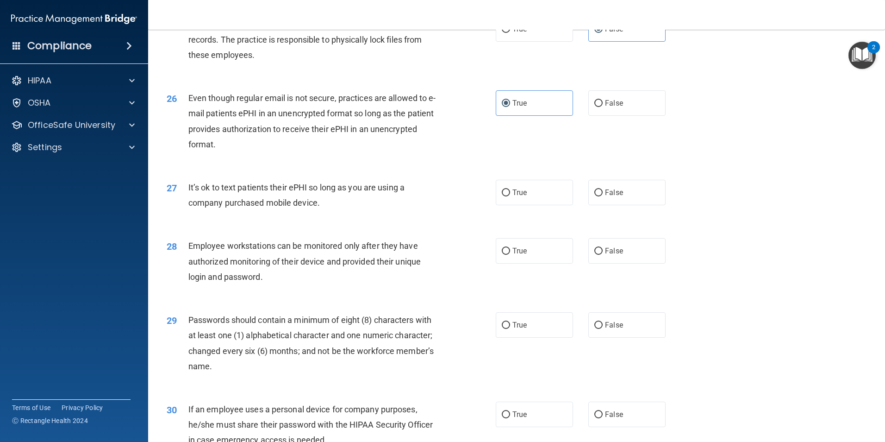
scroll to position [1852, 0]
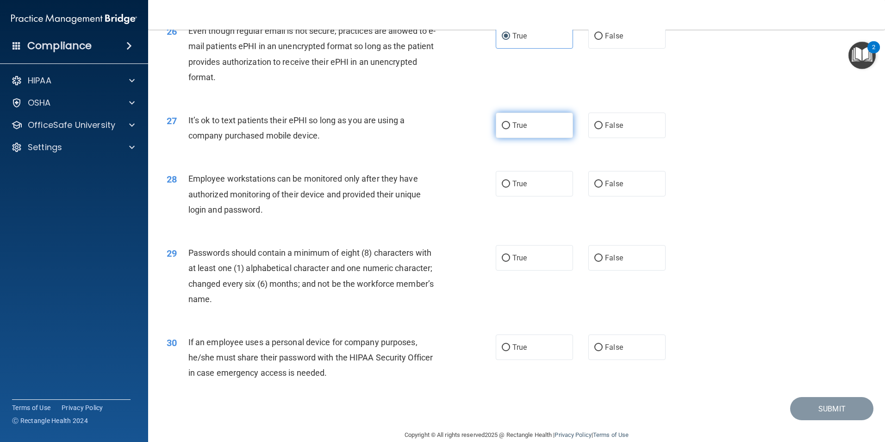
click at [522, 130] on span "True" at bounding box center [520, 125] width 14 height 9
click at [510, 129] on input "True" at bounding box center [506, 125] width 8 height 7
radio input "true"
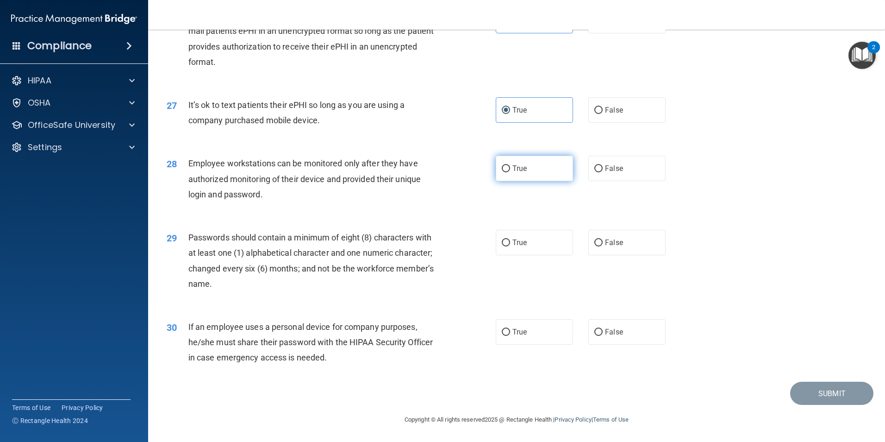
click at [520, 180] on label "True" at bounding box center [534, 168] width 77 height 25
click at [510, 172] on input "True" at bounding box center [506, 168] width 8 height 7
radio input "true"
click at [526, 244] on label "True" at bounding box center [534, 242] width 77 height 25
click at [510, 244] on input "True" at bounding box center [506, 242] width 8 height 7
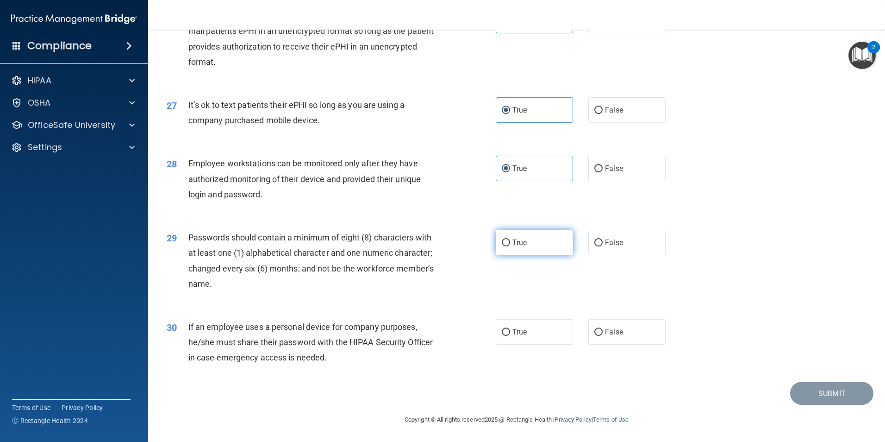
radio input "true"
click at [539, 332] on label "True" at bounding box center [534, 331] width 77 height 25
click at [510, 332] on input "True" at bounding box center [506, 332] width 8 height 7
radio input "true"
click at [798, 397] on button "Submit" at bounding box center [831, 394] width 83 height 24
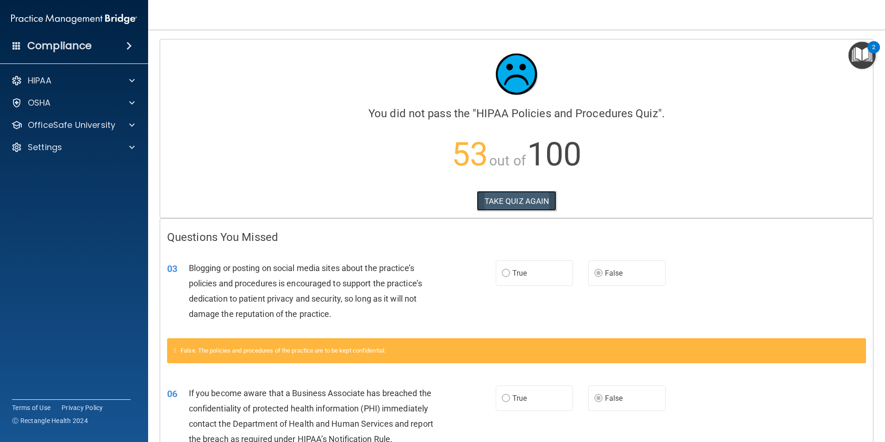
click at [505, 202] on button "TAKE QUIZ AGAIN" at bounding box center [517, 201] width 80 height 20
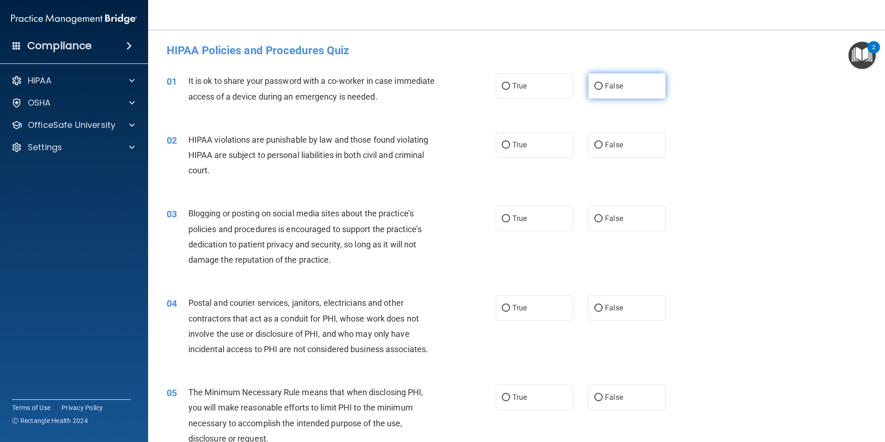
click at [628, 94] on label "False" at bounding box center [627, 85] width 77 height 25
click at [603, 90] on input "False" at bounding box center [599, 86] width 8 height 7
radio input "true"
click at [523, 155] on label "True" at bounding box center [534, 144] width 77 height 25
click at [510, 149] on input "True" at bounding box center [506, 145] width 8 height 7
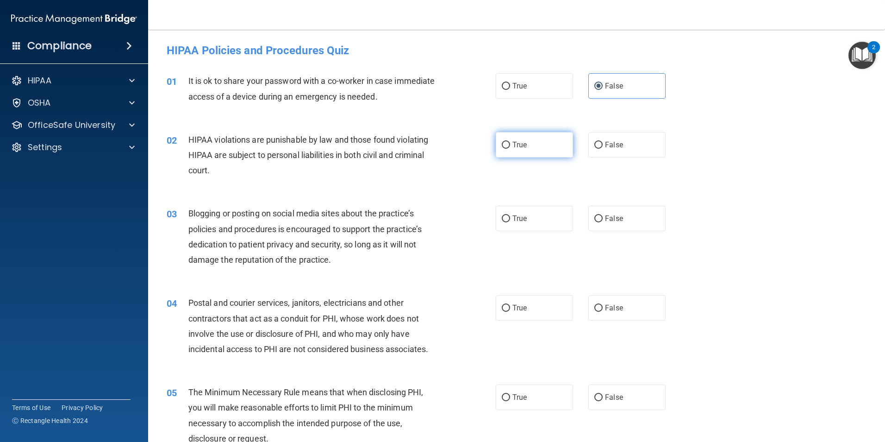
radio input "true"
click at [637, 225] on label "False" at bounding box center [627, 218] width 77 height 25
click at [603, 222] on input "False" at bounding box center [599, 218] width 8 height 7
radio input "true"
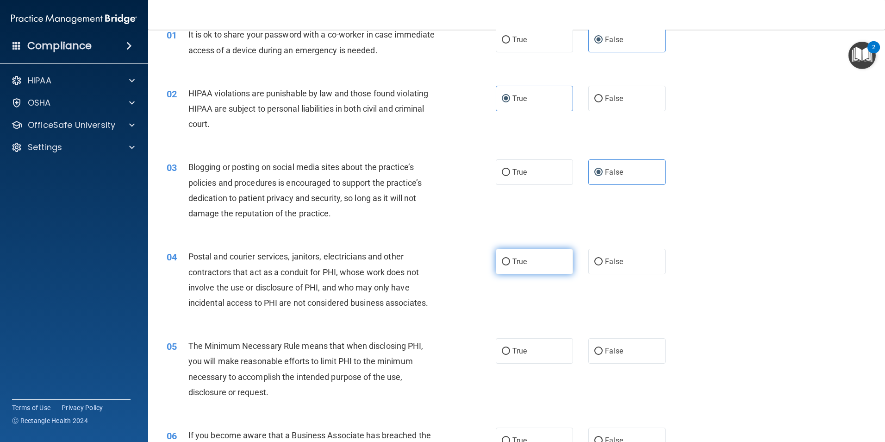
click at [520, 255] on label "True" at bounding box center [534, 261] width 77 height 25
click at [510, 258] on input "True" at bounding box center [506, 261] width 8 height 7
radio input "true"
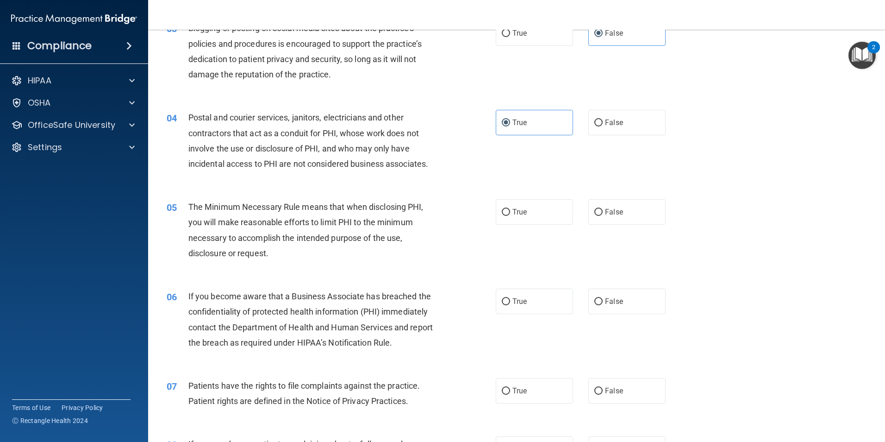
scroll to position [232, 0]
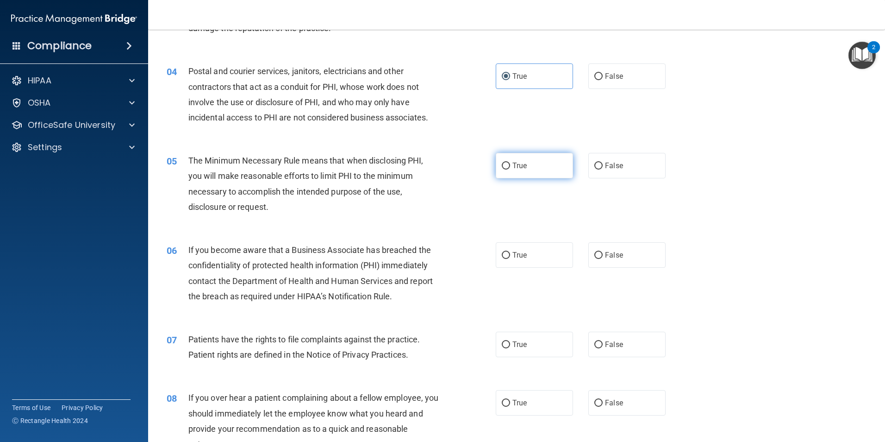
click at [511, 171] on label "True" at bounding box center [534, 165] width 77 height 25
click at [510, 169] on input "True" at bounding box center [506, 166] width 8 height 7
radio input "true"
click at [627, 255] on label "False" at bounding box center [627, 254] width 77 height 25
click at [603, 255] on input "False" at bounding box center [599, 255] width 8 height 7
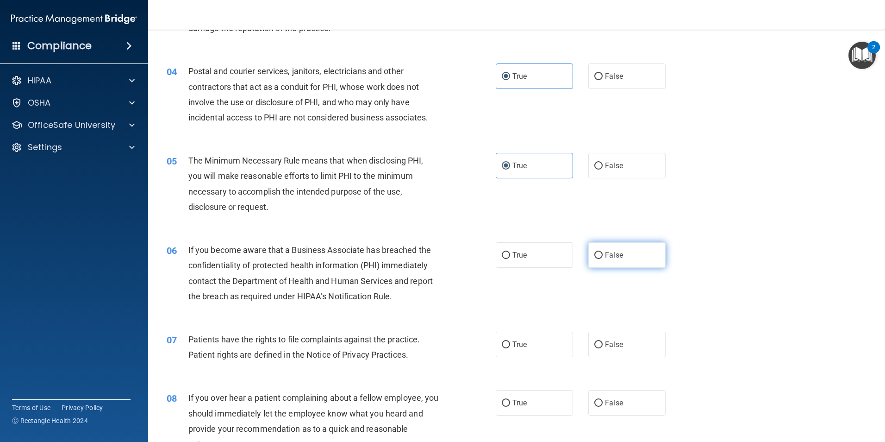
radio input "true"
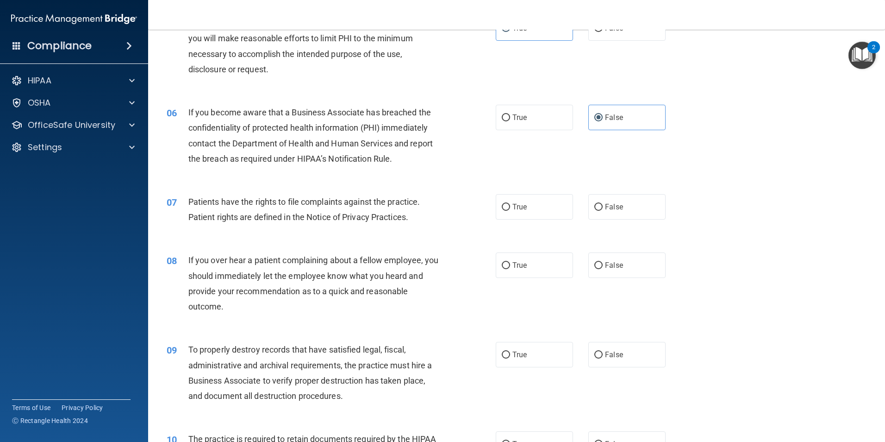
scroll to position [370, 0]
click at [625, 267] on label "False" at bounding box center [627, 263] width 77 height 25
click at [603, 267] on input "False" at bounding box center [599, 264] width 8 height 7
radio input "true"
click at [610, 349] on span "False" at bounding box center [614, 353] width 18 height 9
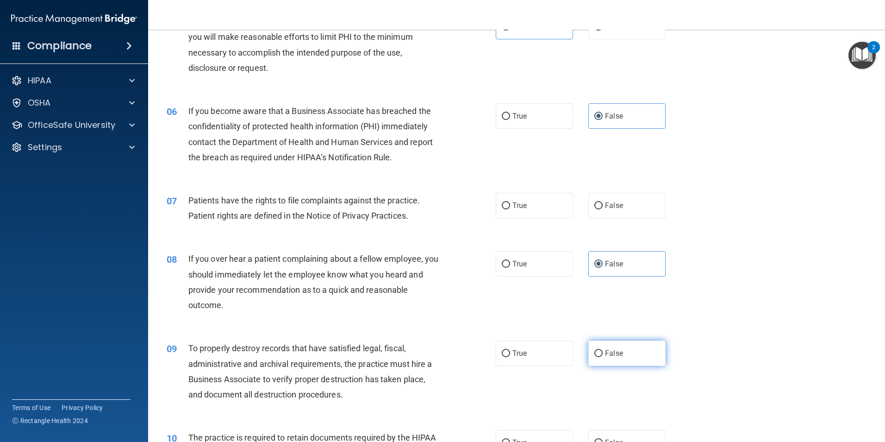
click at [603, 350] on input "False" at bounding box center [599, 353] width 8 height 7
radio input "true"
click at [524, 211] on label "True" at bounding box center [534, 205] width 77 height 25
click at [510, 209] on input "True" at bounding box center [506, 205] width 8 height 7
radio input "true"
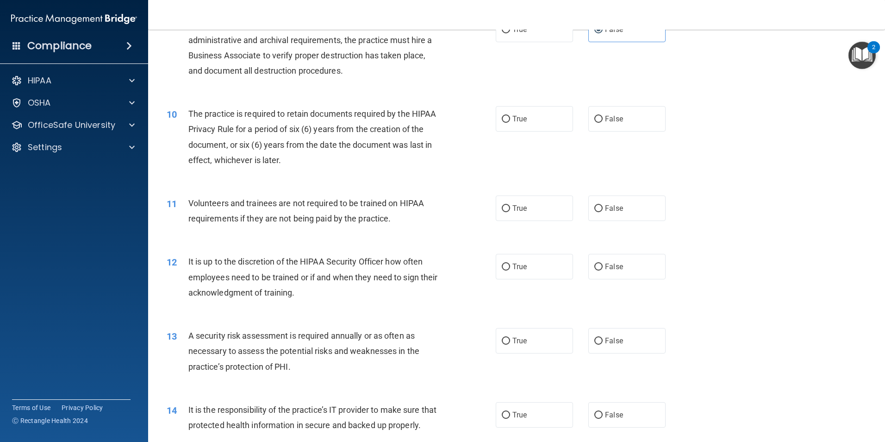
scroll to position [695, 0]
click at [526, 122] on label "True" at bounding box center [534, 118] width 77 height 25
click at [510, 122] on input "True" at bounding box center [506, 118] width 8 height 7
radio input "true"
click at [618, 211] on span "False" at bounding box center [614, 207] width 18 height 9
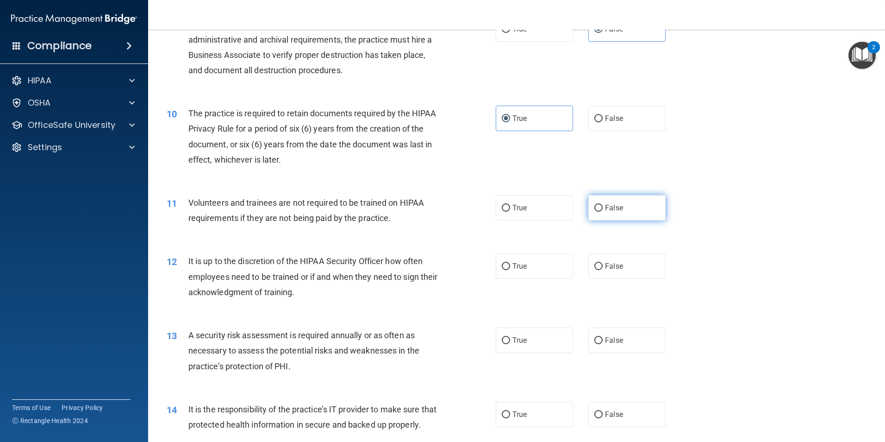
click at [603, 211] on input "False" at bounding box center [599, 208] width 8 height 7
radio input "true"
click at [618, 265] on span "False" at bounding box center [614, 266] width 18 height 9
click at [603, 265] on input "False" at bounding box center [599, 266] width 8 height 7
radio input "true"
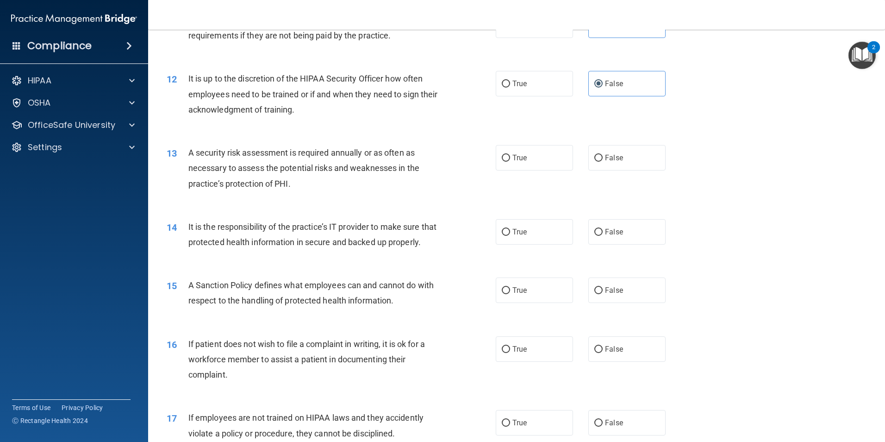
scroll to position [880, 0]
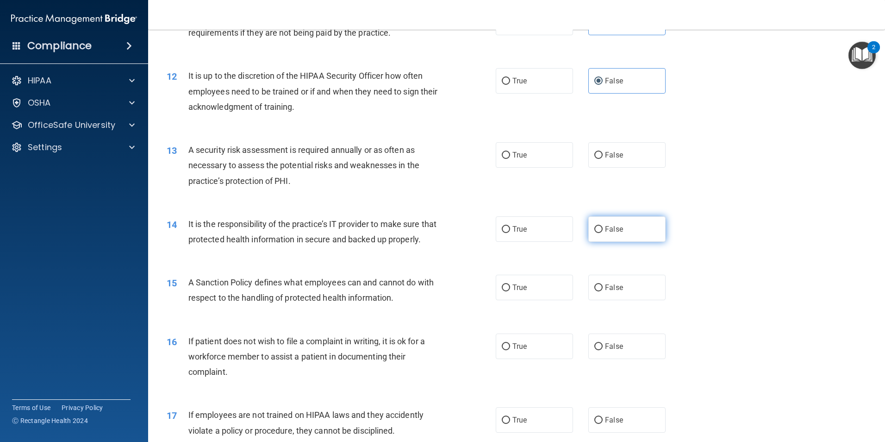
click at [627, 232] on label "False" at bounding box center [627, 228] width 77 height 25
click at [603, 232] on input "False" at bounding box center [599, 229] width 8 height 7
radio input "true"
click at [622, 298] on label "False" at bounding box center [627, 287] width 77 height 25
click at [603, 291] on input "False" at bounding box center [599, 287] width 8 height 7
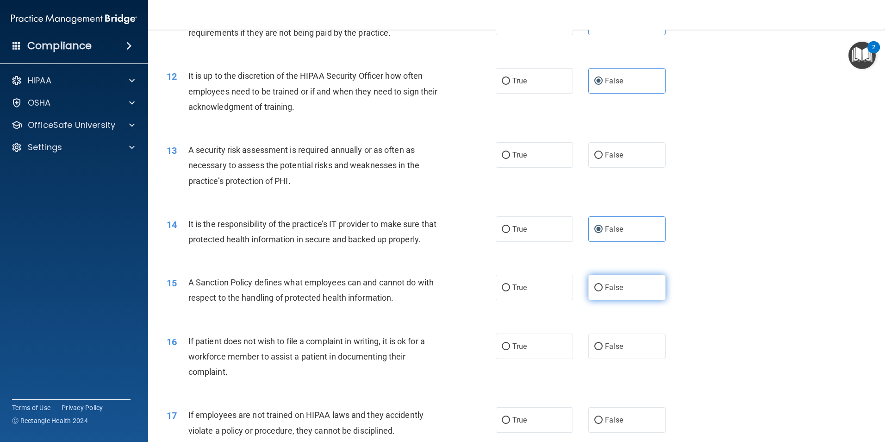
radio input "true"
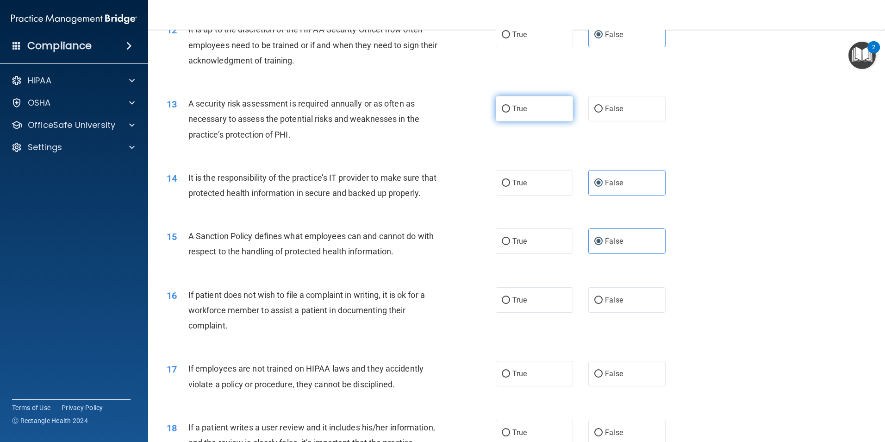
click at [542, 109] on label "True" at bounding box center [534, 108] width 77 height 25
click at [510, 109] on input "True" at bounding box center [506, 109] width 8 height 7
radio input "true"
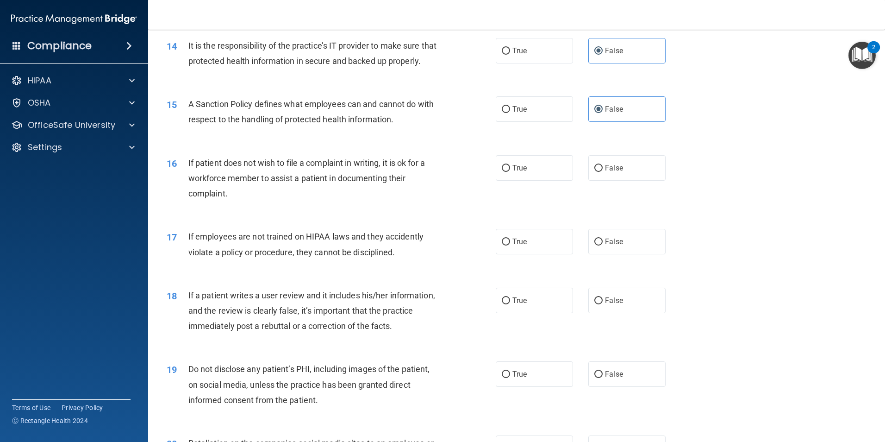
scroll to position [1065, 0]
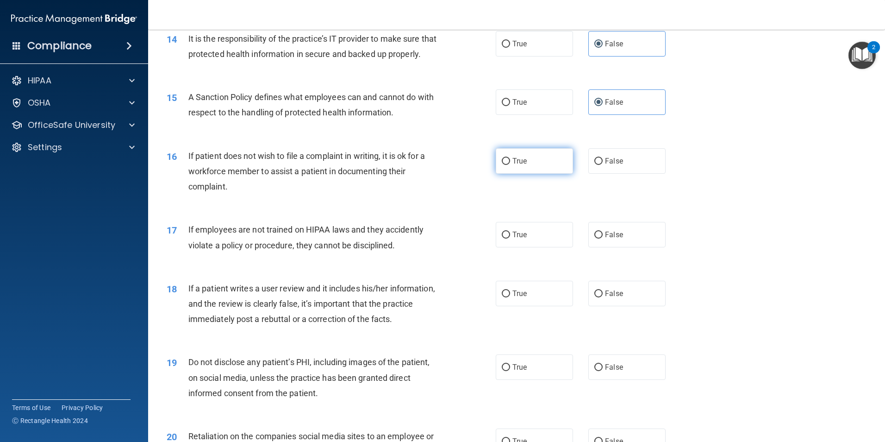
click at [513, 164] on label "True" at bounding box center [534, 160] width 77 height 25
click at [510, 164] on input "True" at bounding box center [506, 161] width 8 height 7
radio input "true"
click at [597, 247] on label "False" at bounding box center [627, 234] width 77 height 25
click at [597, 238] on input "False" at bounding box center [599, 235] width 8 height 7
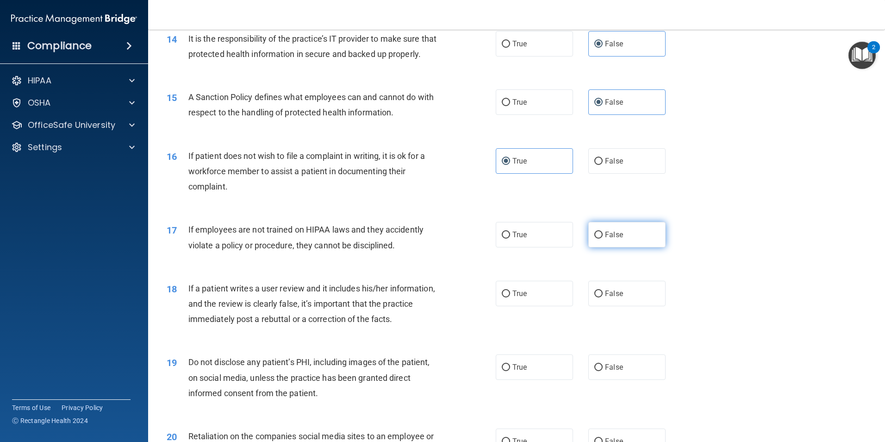
radio input "true"
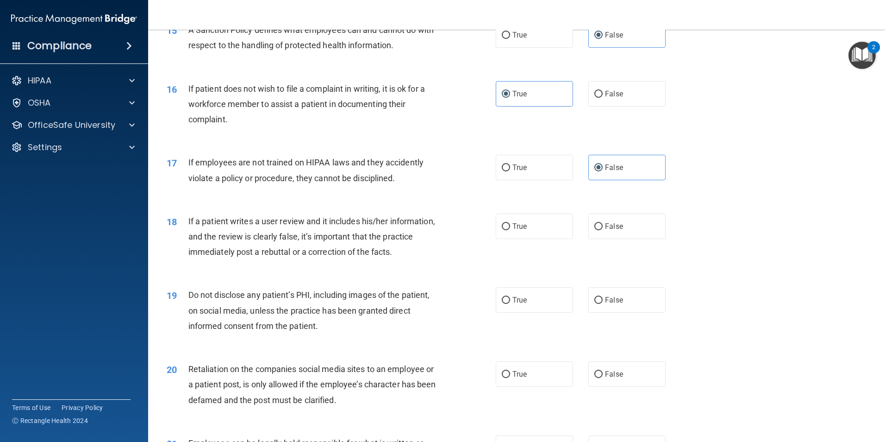
scroll to position [1158, 0]
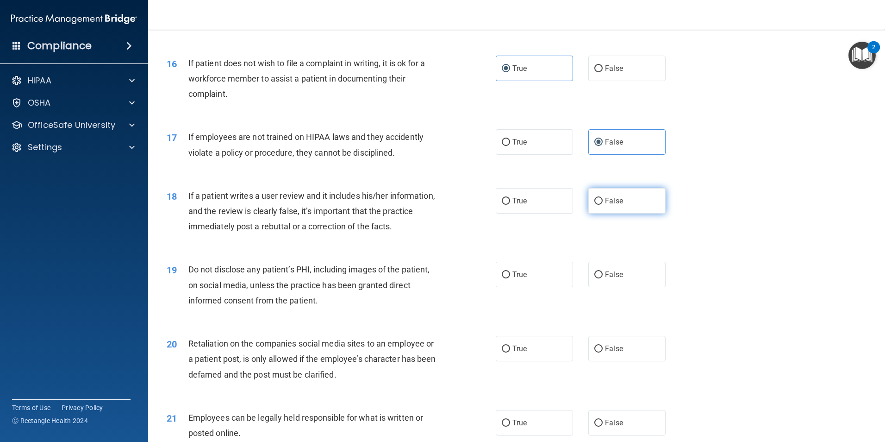
click at [618, 205] on span "False" at bounding box center [614, 200] width 18 height 9
click at [603, 205] on input "False" at bounding box center [599, 201] width 8 height 7
radio input "true"
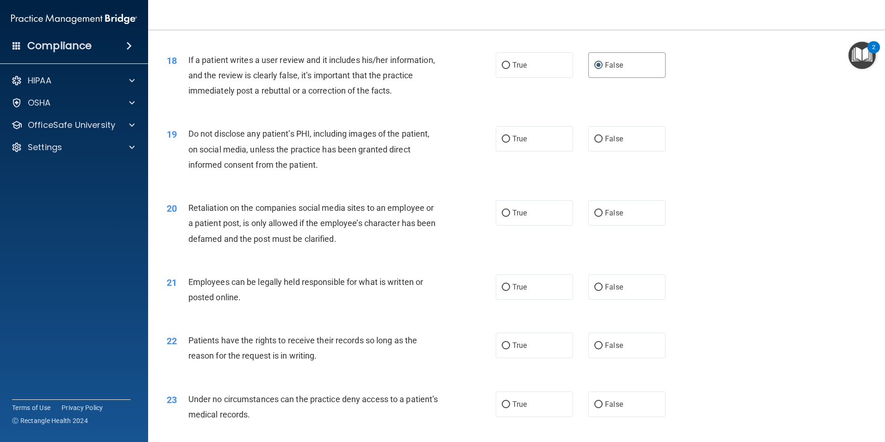
scroll to position [1297, 0]
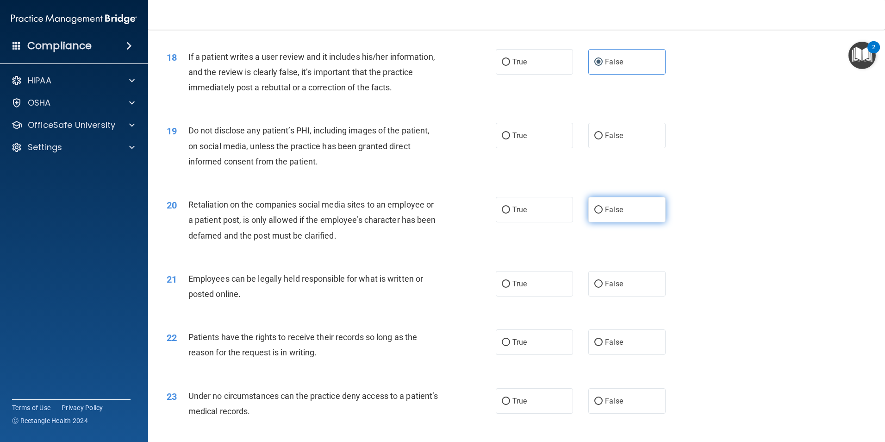
click at [600, 222] on label "False" at bounding box center [627, 209] width 77 height 25
click at [600, 213] on input "False" at bounding box center [599, 210] width 8 height 7
radio input "true"
click at [506, 139] on input "True" at bounding box center [506, 135] width 8 height 7
radio input "true"
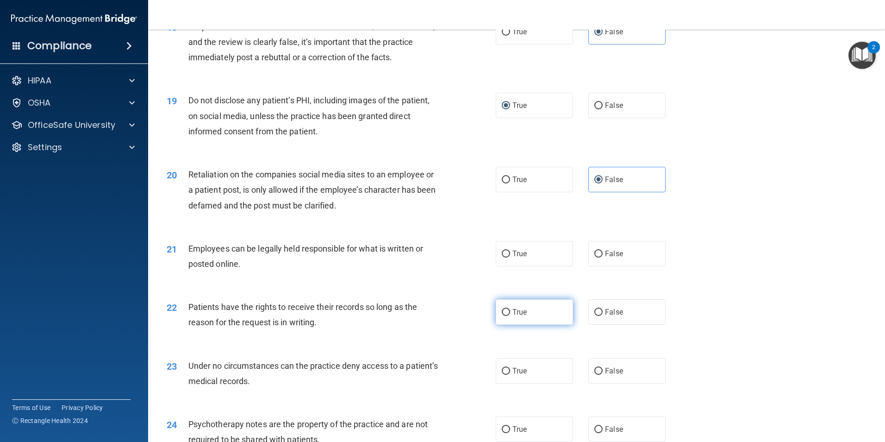
scroll to position [1343, 0]
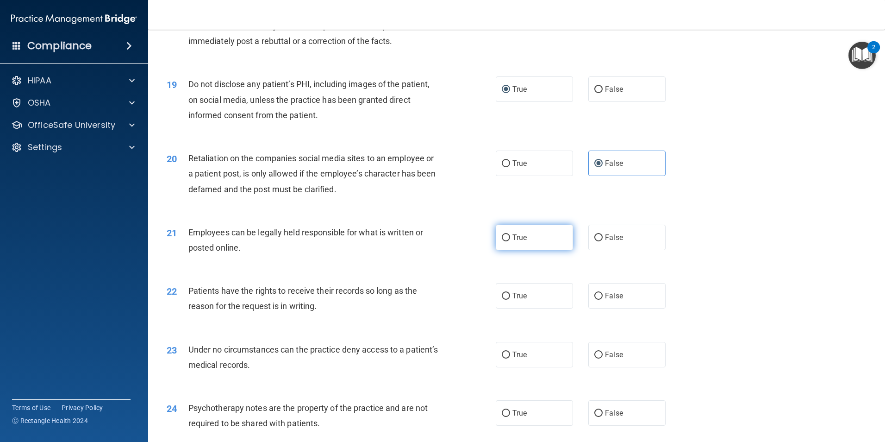
click at [534, 250] on label "True" at bounding box center [534, 237] width 77 height 25
click at [510, 241] on input "True" at bounding box center [506, 237] width 8 height 7
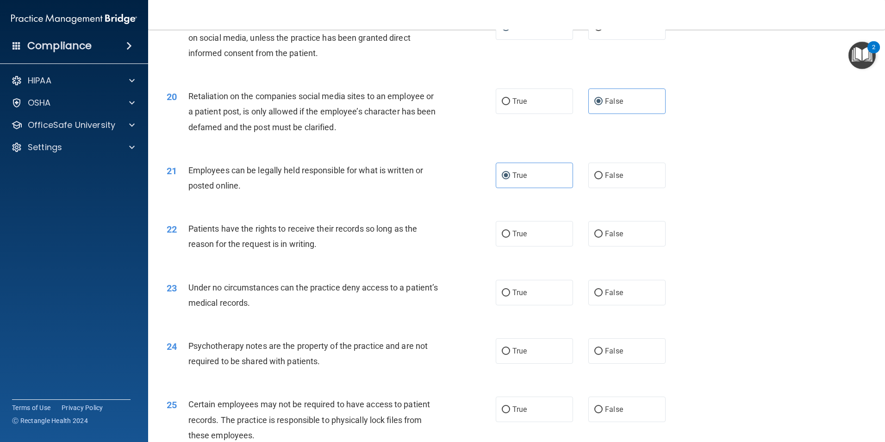
scroll to position [1435, 0]
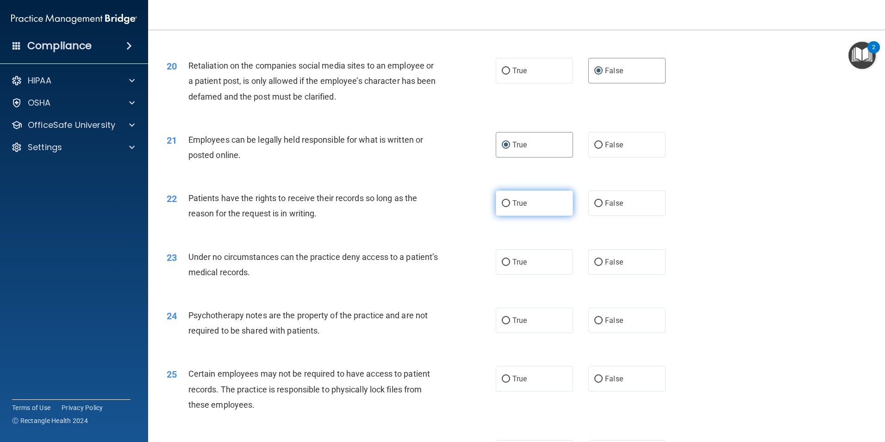
click at [520, 216] on label "True" at bounding box center [534, 202] width 77 height 25
click at [510, 207] on input "True" at bounding box center [506, 203] width 8 height 7
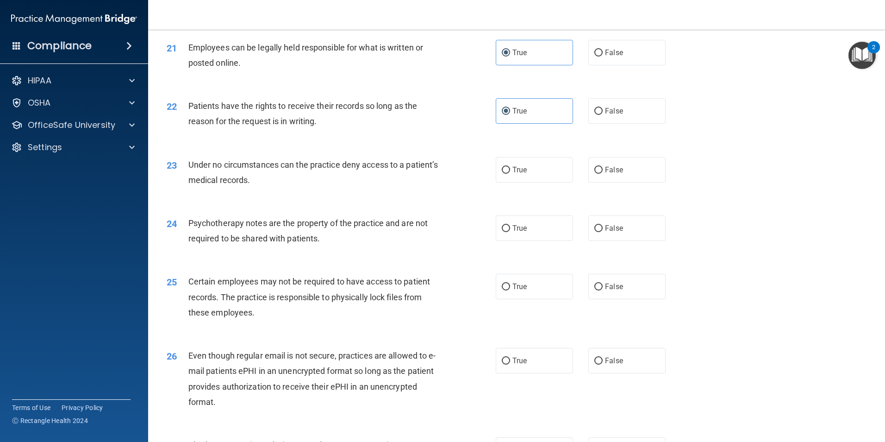
scroll to position [1528, 0]
click at [613, 115] on span "False" at bounding box center [614, 110] width 18 height 9
click at [603, 114] on input "False" at bounding box center [599, 110] width 8 height 7
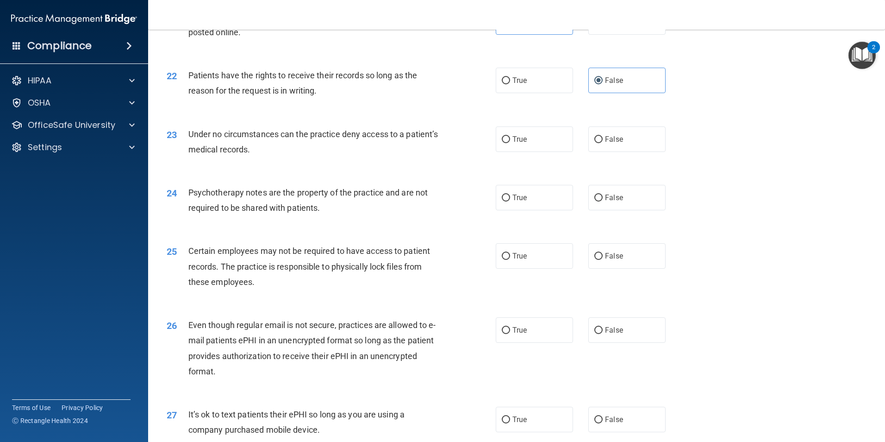
scroll to position [1574, 0]
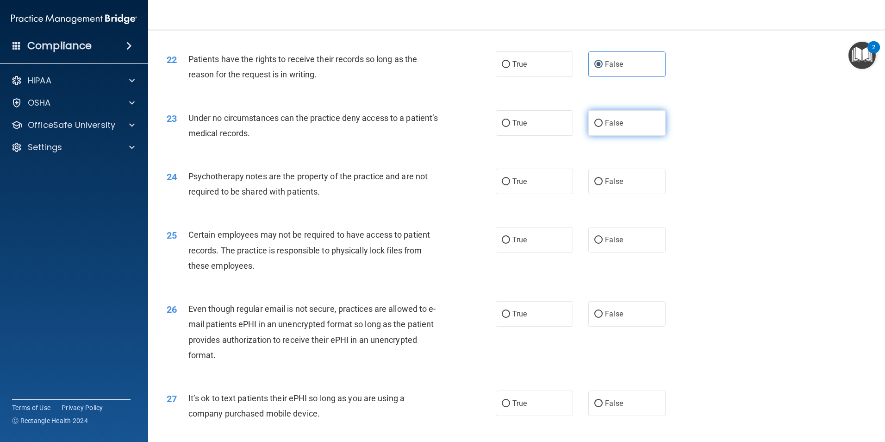
click at [621, 136] on label "False" at bounding box center [627, 122] width 77 height 25
click at [603, 127] on input "False" at bounding box center [599, 123] width 8 height 7
click at [520, 186] on span "True" at bounding box center [520, 181] width 14 height 9
click at [510, 185] on input "True" at bounding box center [506, 181] width 8 height 7
click at [618, 244] on span "False" at bounding box center [614, 239] width 18 height 9
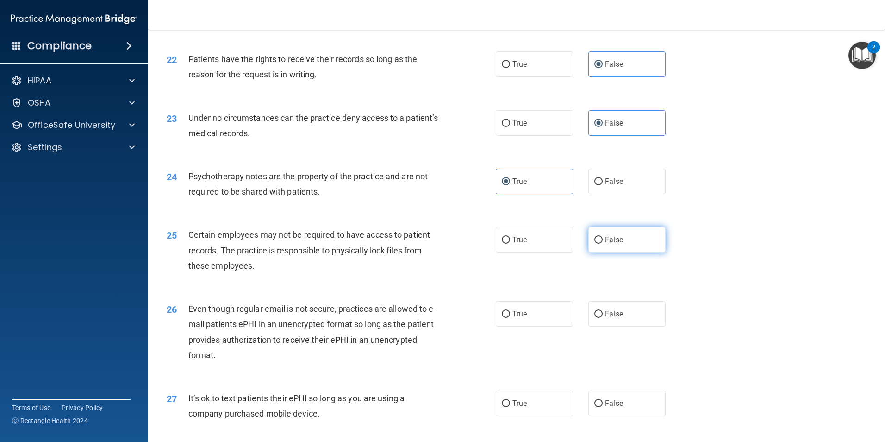
click at [603, 244] on input "False" at bounding box center [599, 240] width 8 height 7
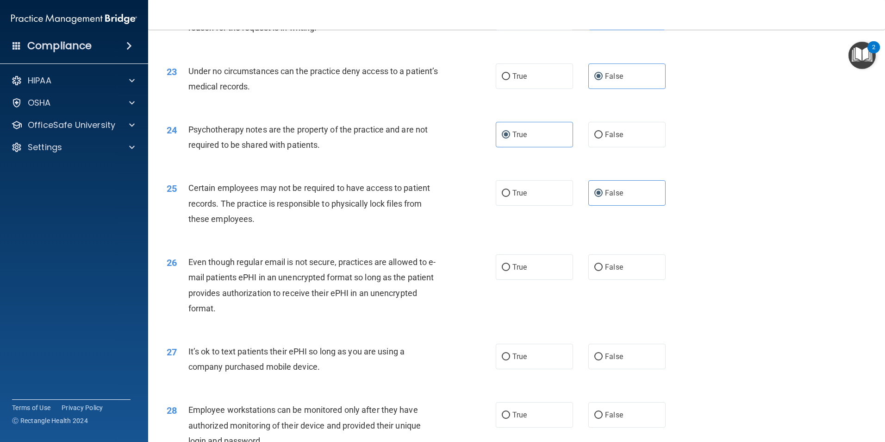
scroll to position [1667, 0]
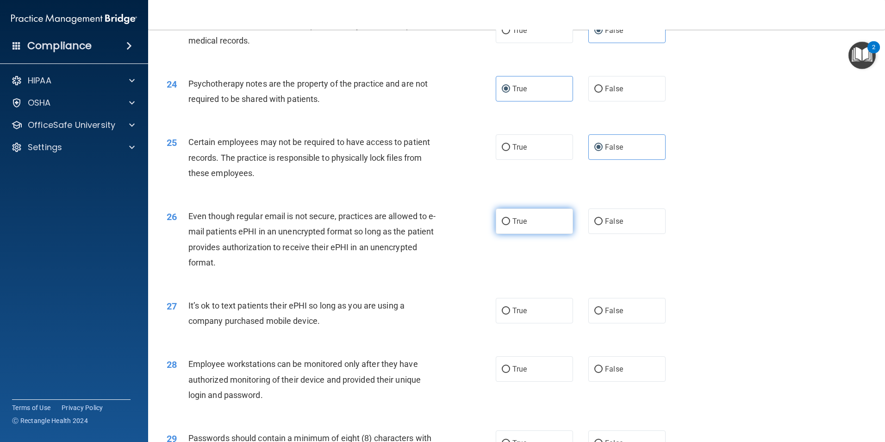
click at [504, 225] on input "True" at bounding box center [506, 221] width 8 height 7
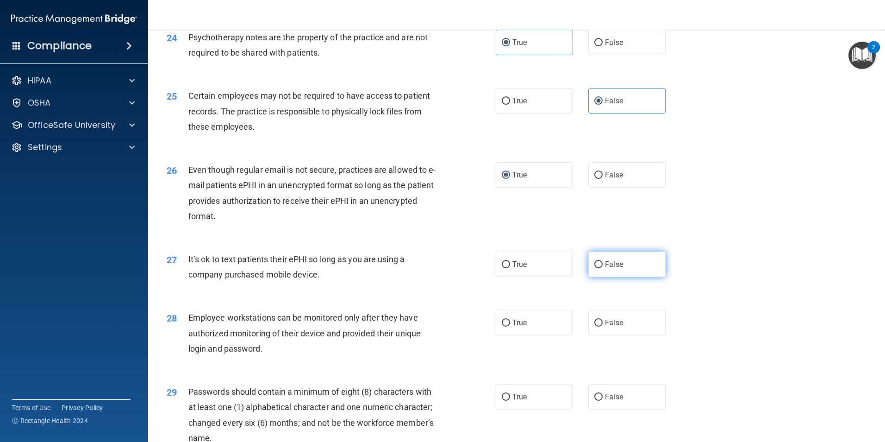
click at [620, 277] on label "False" at bounding box center [627, 263] width 77 height 25
click at [603, 268] on input "False" at bounding box center [599, 264] width 8 height 7
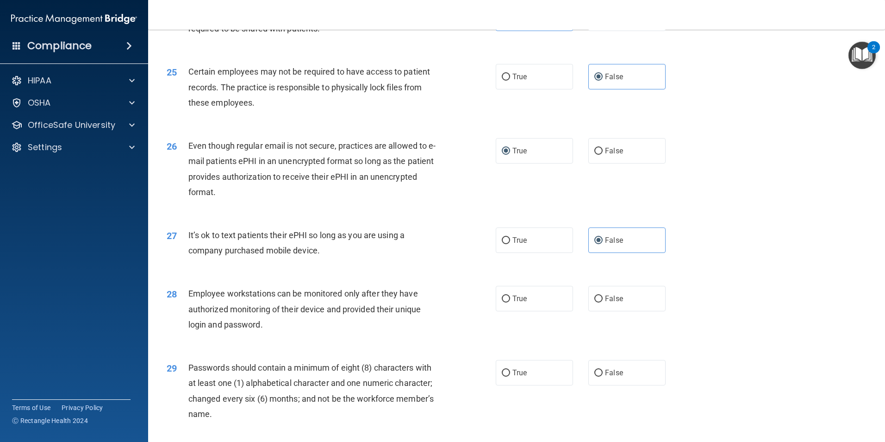
scroll to position [1806, 0]
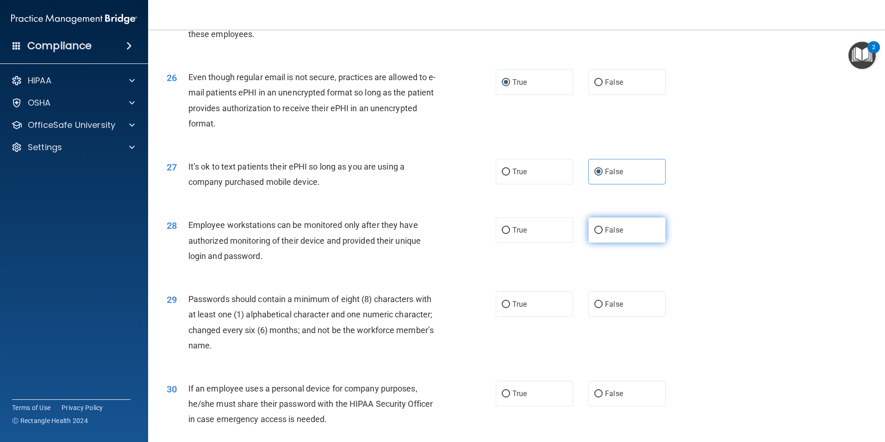
click at [620, 243] on label "False" at bounding box center [627, 229] width 77 height 25
click at [603, 234] on input "False" at bounding box center [599, 230] width 8 height 7
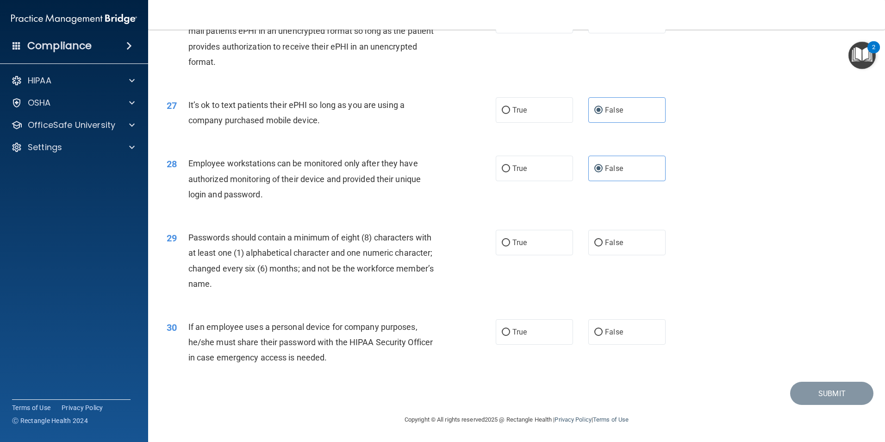
scroll to position [1883, 0]
click at [500, 248] on label "True" at bounding box center [534, 242] width 77 height 25
click at [502, 246] on input "True" at bounding box center [506, 242] width 8 height 7
click at [639, 332] on label "False" at bounding box center [627, 331] width 77 height 25
click at [603, 332] on input "False" at bounding box center [599, 332] width 8 height 7
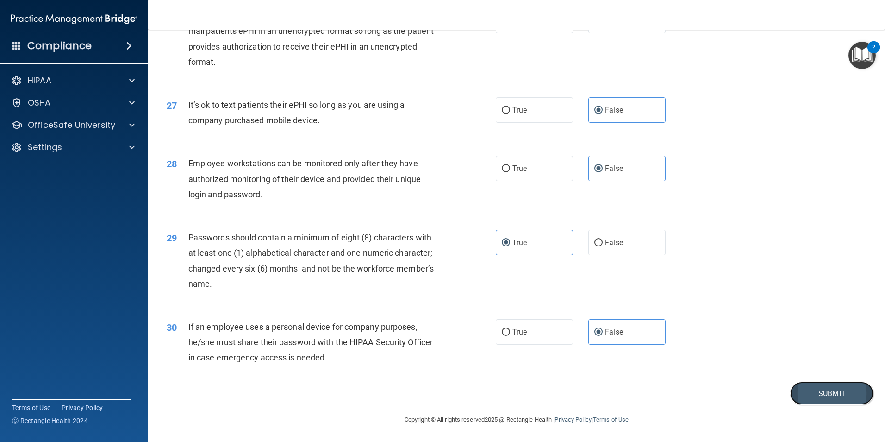
click at [805, 390] on button "Submit" at bounding box center [831, 394] width 83 height 24
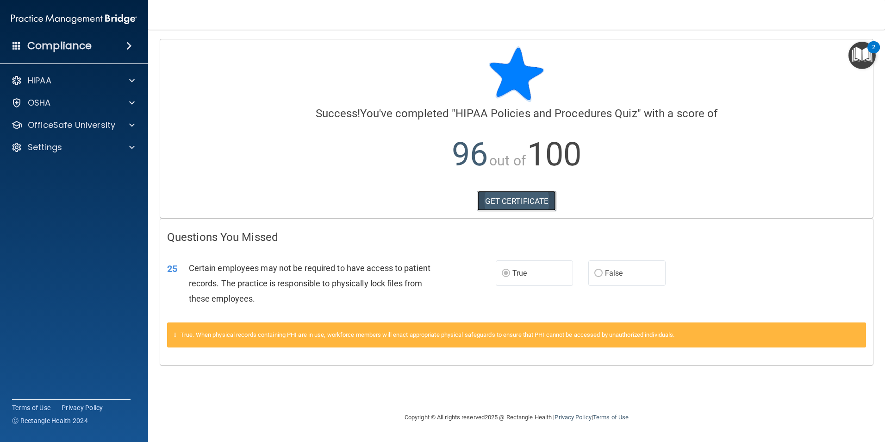
click at [531, 202] on link "GET CERTIFICATE" at bounding box center [516, 201] width 79 height 20
click at [125, 124] on div at bounding box center [130, 124] width 23 height 11
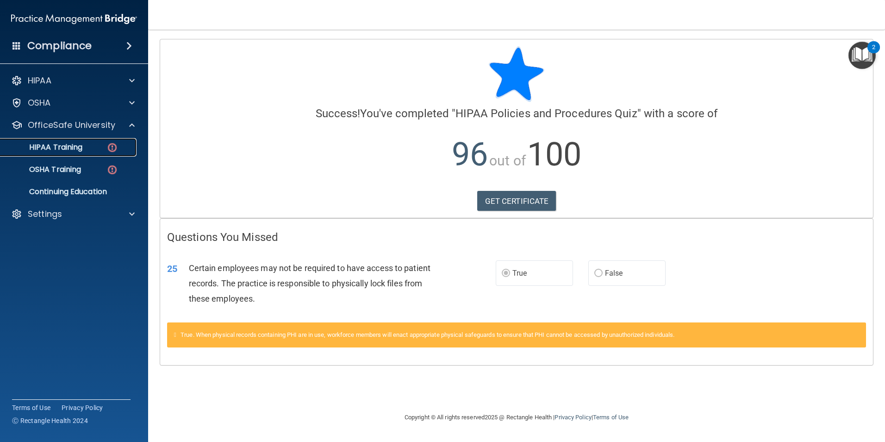
click at [109, 148] on img at bounding box center [113, 148] width 12 height 12
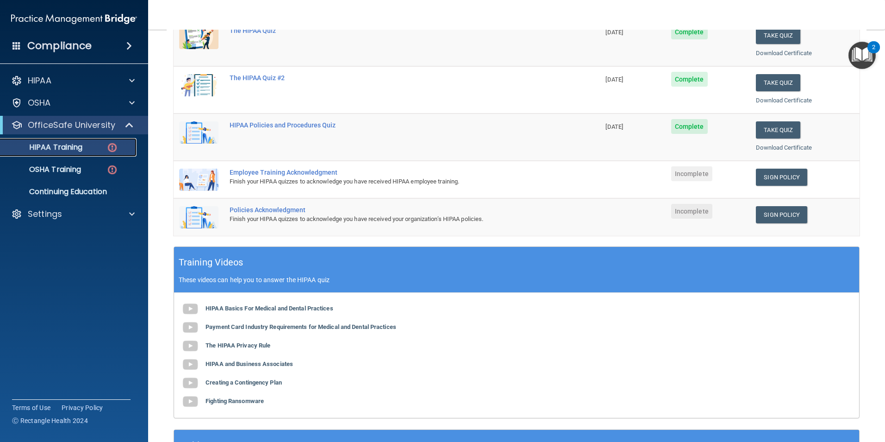
scroll to position [185, 0]
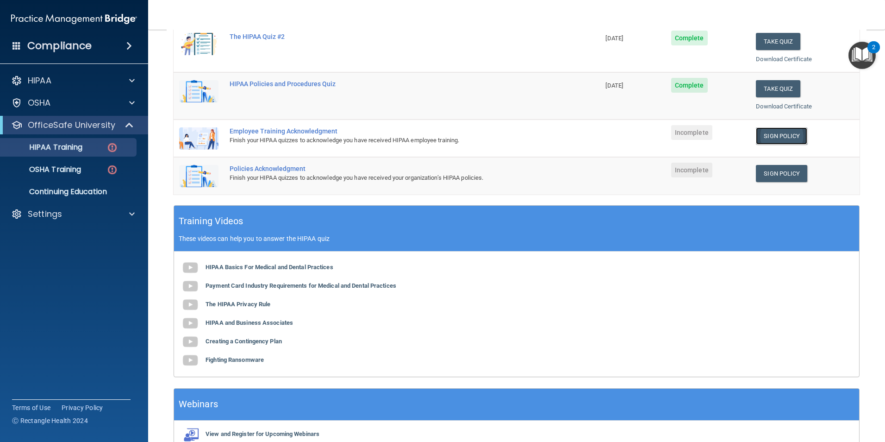
click at [771, 137] on link "Sign Policy" at bounding box center [781, 135] width 51 height 17
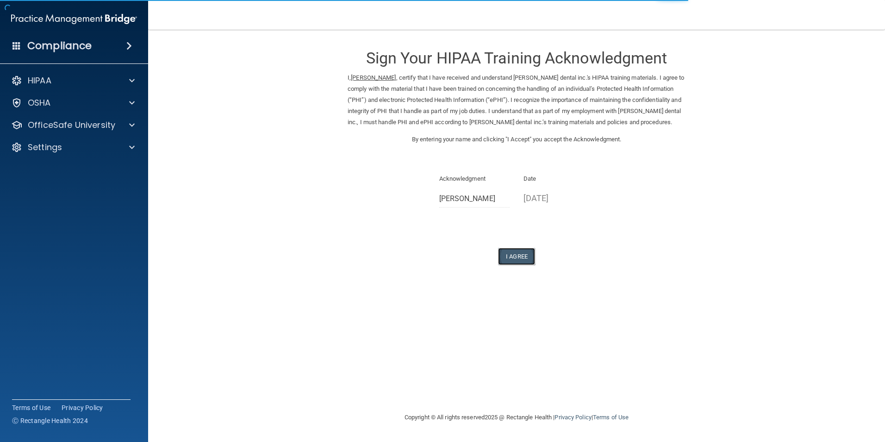
click at [519, 260] on button "I Agree" at bounding box center [516, 256] width 37 height 17
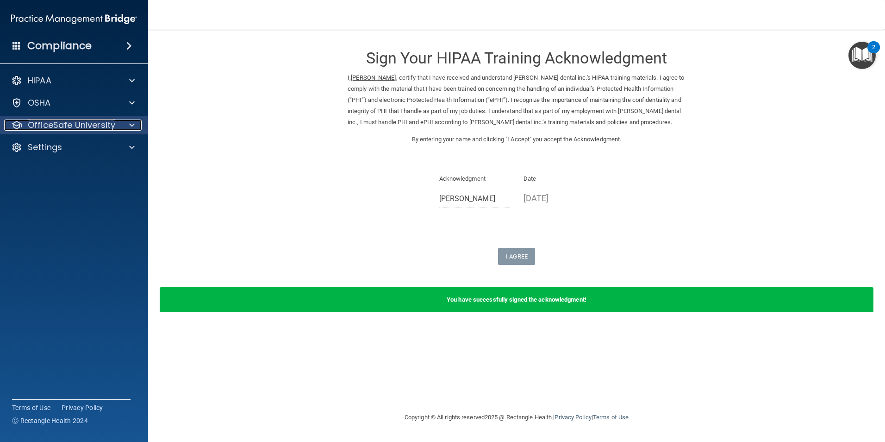
click at [120, 125] on div at bounding box center [130, 124] width 23 height 11
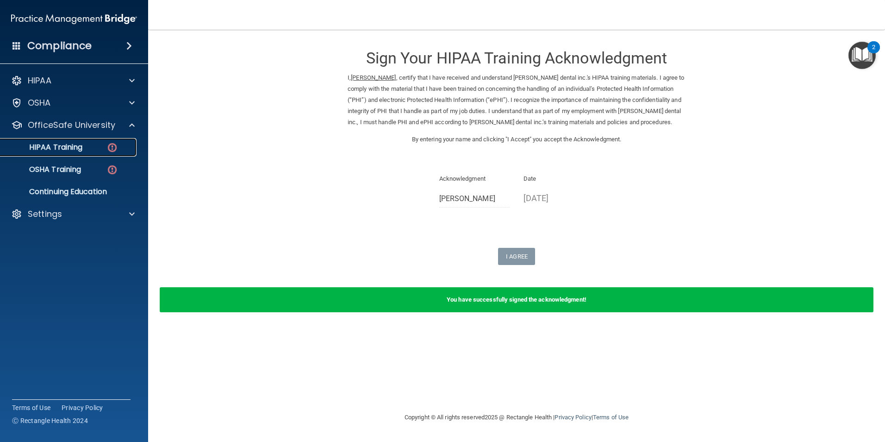
click at [107, 147] on img at bounding box center [113, 148] width 12 height 12
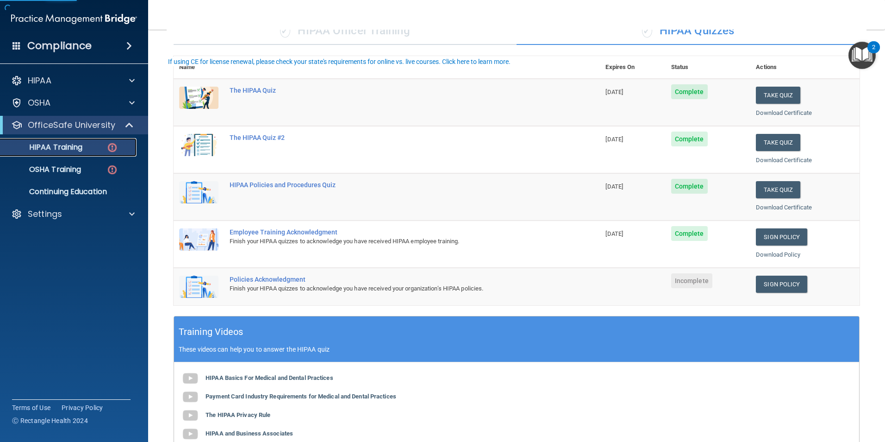
scroll to position [93, 0]
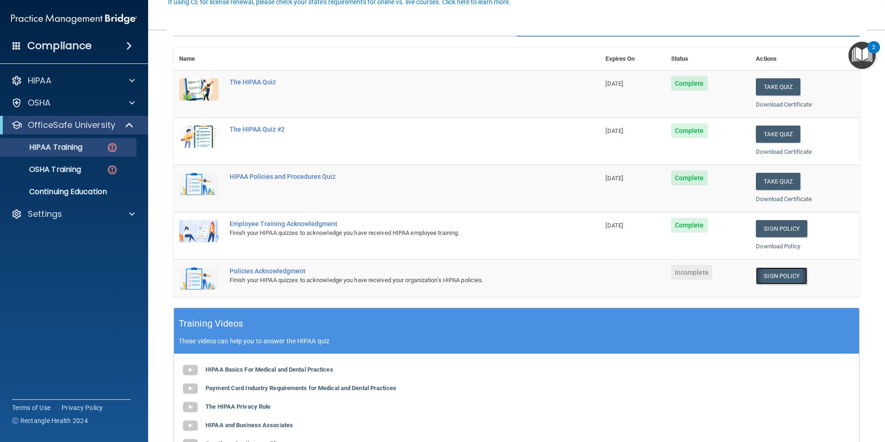
click at [784, 281] on link "Sign Policy" at bounding box center [781, 275] width 51 height 17
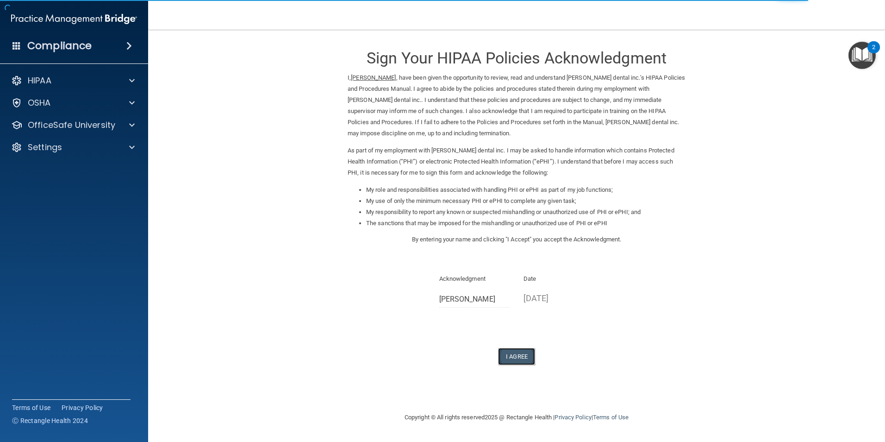
click at [517, 358] on button "I Agree" at bounding box center [516, 356] width 37 height 17
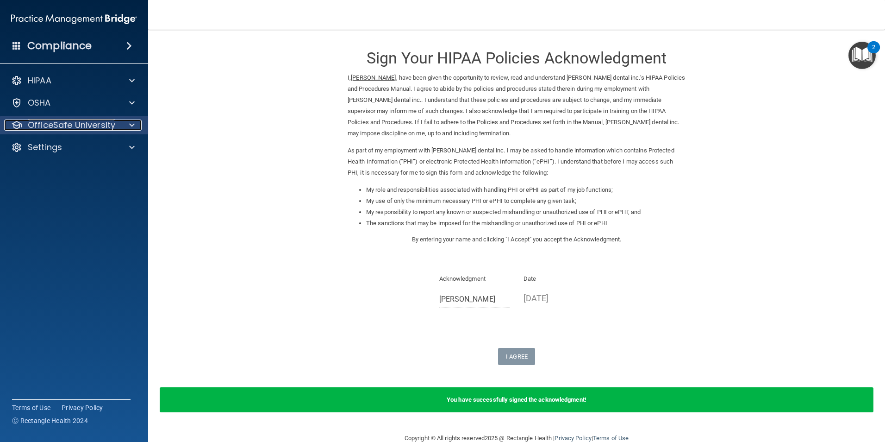
click at [131, 123] on span at bounding box center [132, 124] width 6 height 11
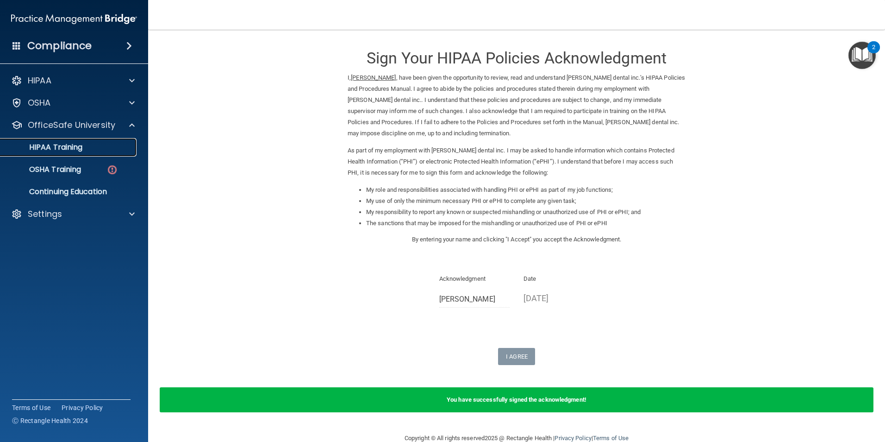
click at [85, 146] on div "HIPAA Training" at bounding box center [69, 147] width 126 height 9
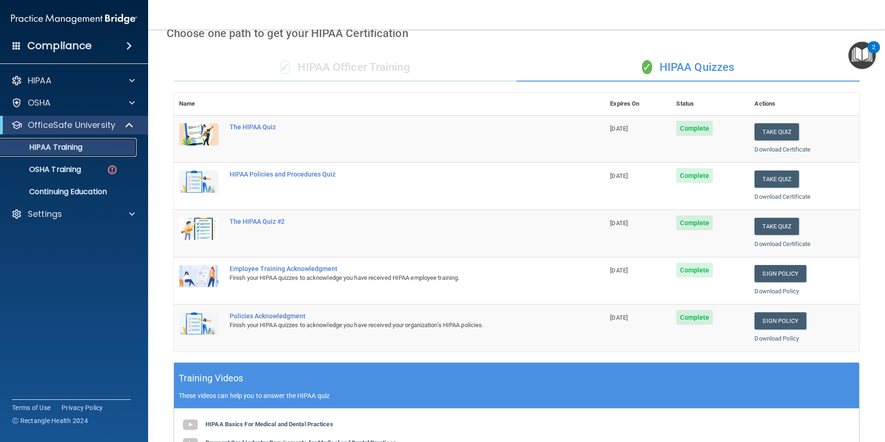
scroll to position [24, 0]
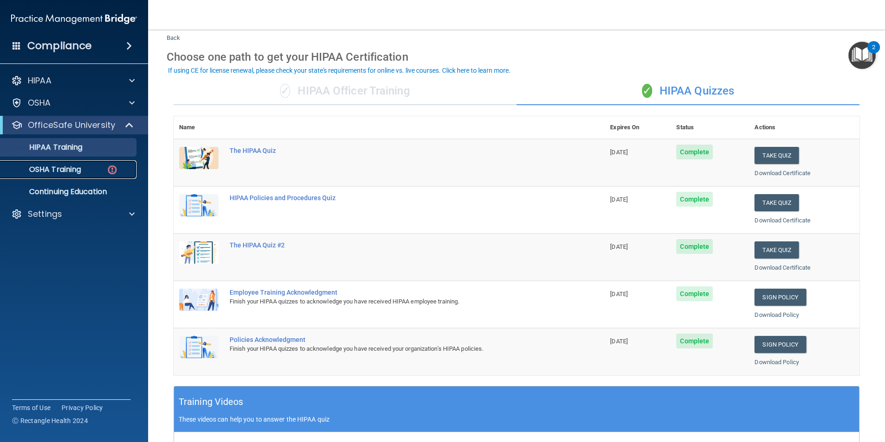
click at [95, 165] on div "OSHA Training" at bounding box center [69, 169] width 126 height 9
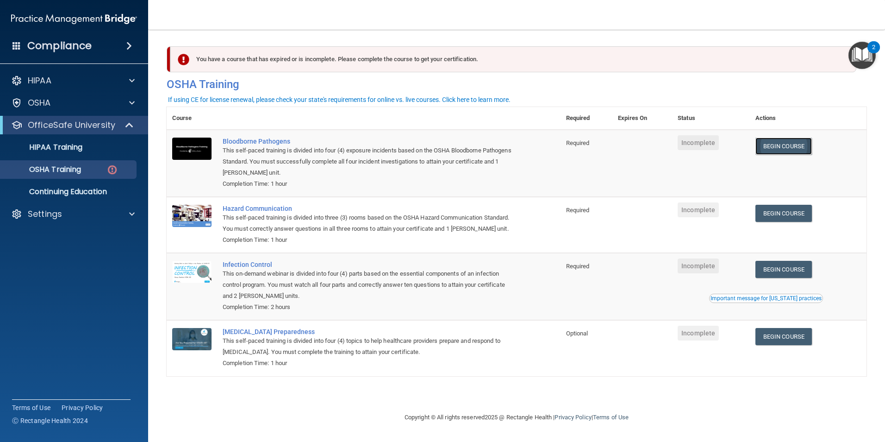
click at [797, 146] on link "Begin Course" at bounding box center [784, 146] width 56 height 17
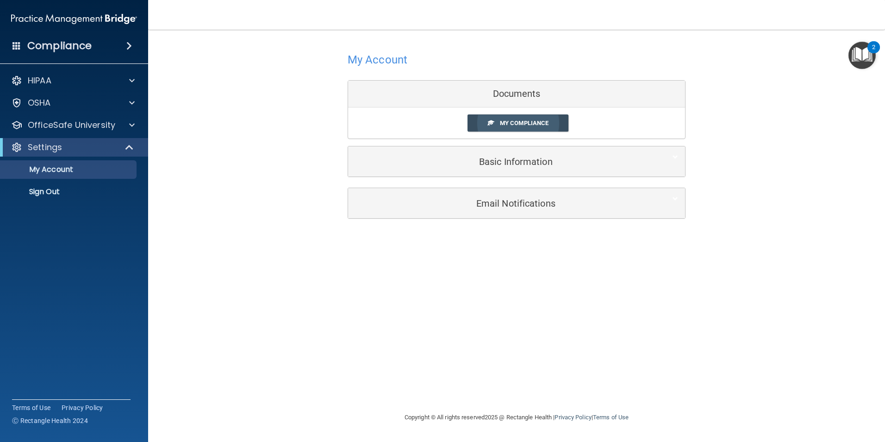
click at [544, 122] on span "My Compliance" at bounding box center [524, 122] width 49 height 7
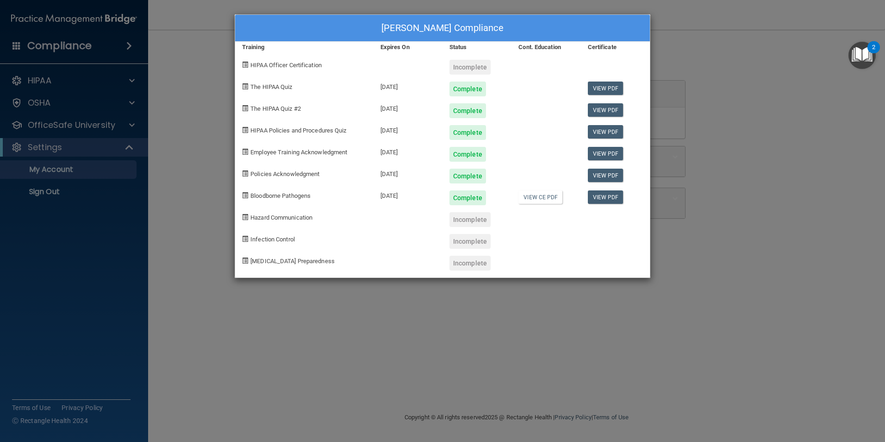
click at [510, 271] on div "Crystal Aviles's Compliance Training Expires On Status Cont. Education Certific…" at bounding box center [443, 145] width 416 height 263
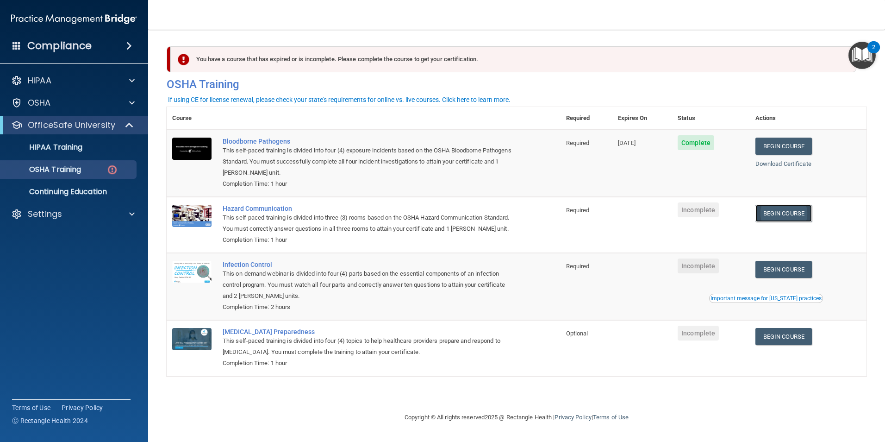
click at [784, 219] on link "Begin Course" at bounding box center [784, 213] width 56 height 17
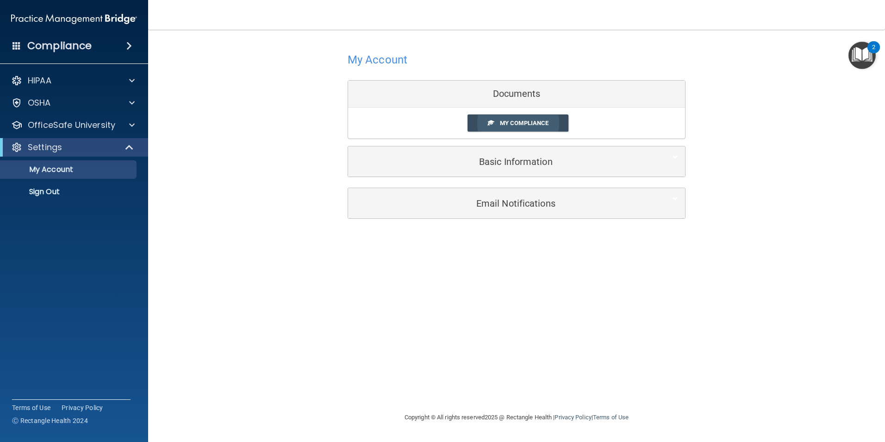
click at [519, 122] on span "My Compliance" at bounding box center [524, 122] width 49 height 7
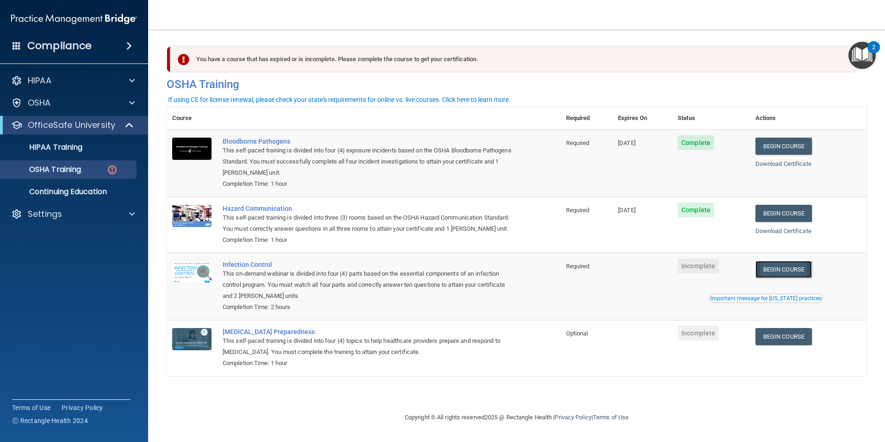
click at [801, 278] on link "Begin Course" at bounding box center [784, 269] width 56 height 17
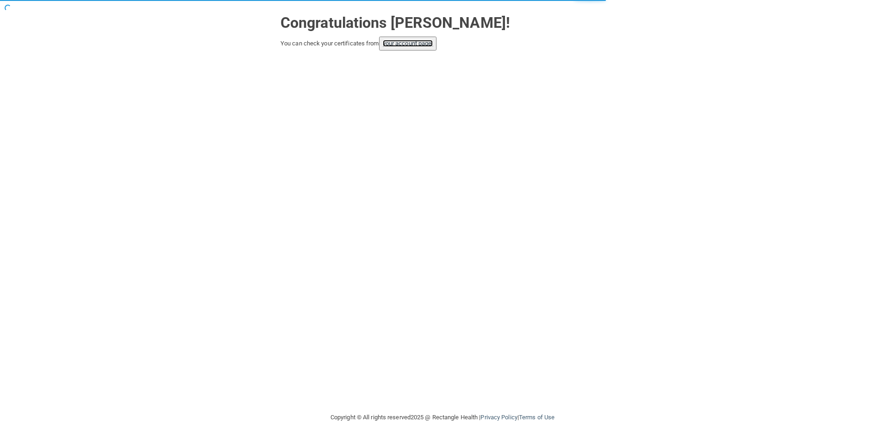
click at [417, 45] on link "your account page!" at bounding box center [408, 43] width 50 height 7
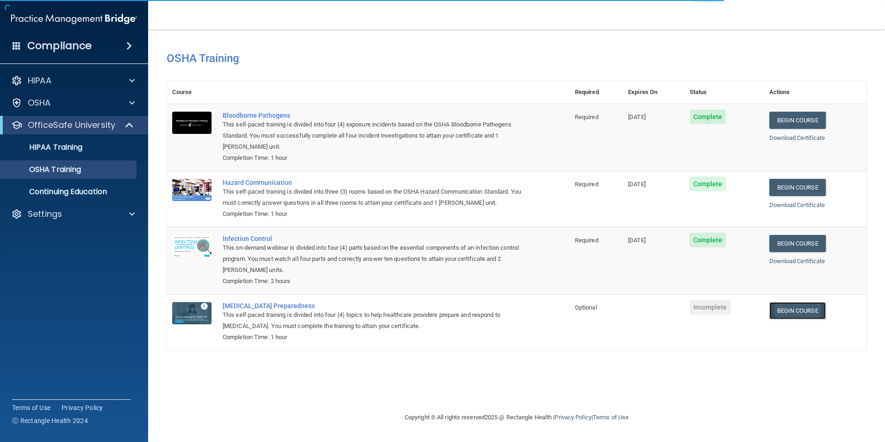
click at [789, 313] on td "Begin Course Download Certificate" at bounding box center [815, 322] width 103 height 56
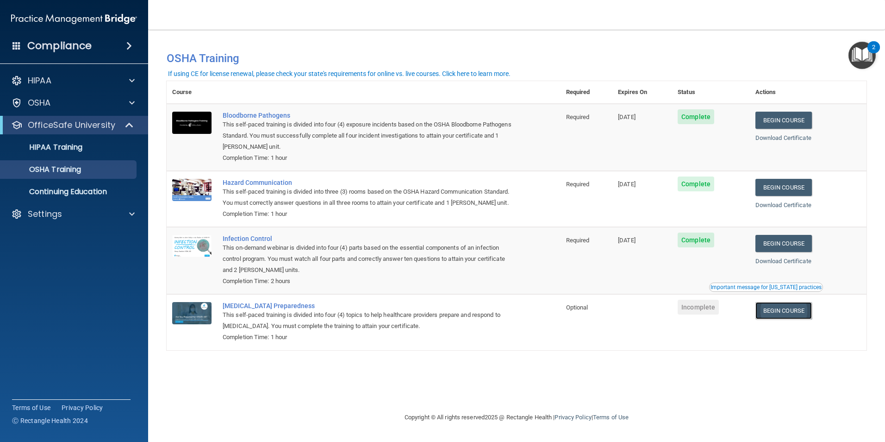
click at [809, 319] on link "Begin Course" at bounding box center [784, 310] width 56 height 17
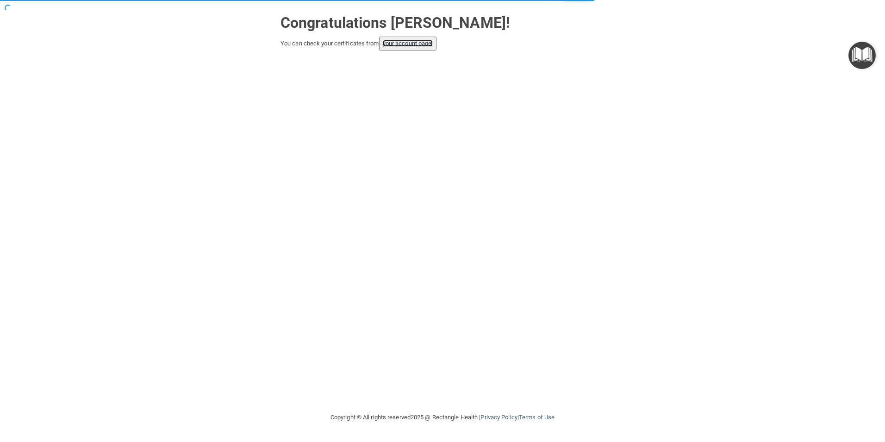
click at [409, 43] on link "your account page!" at bounding box center [408, 43] width 50 height 7
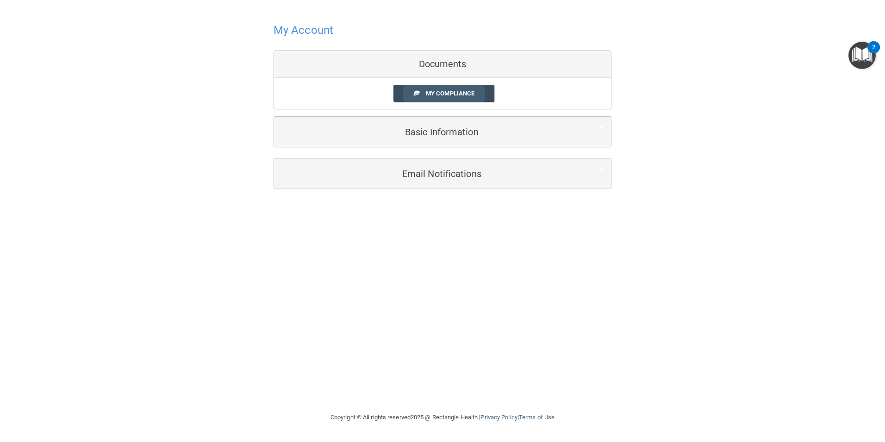
click at [451, 90] on span "My Compliance" at bounding box center [450, 93] width 49 height 7
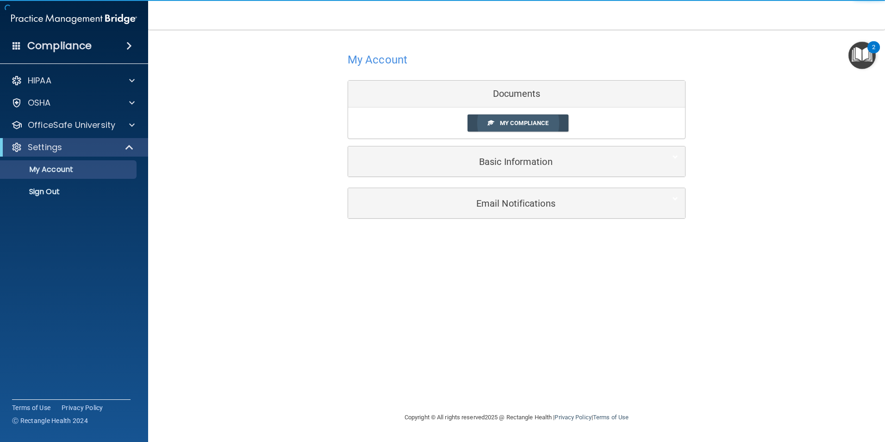
click at [522, 123] on span "My Compliance" at bounding box center [524, 122] width 49 height 7
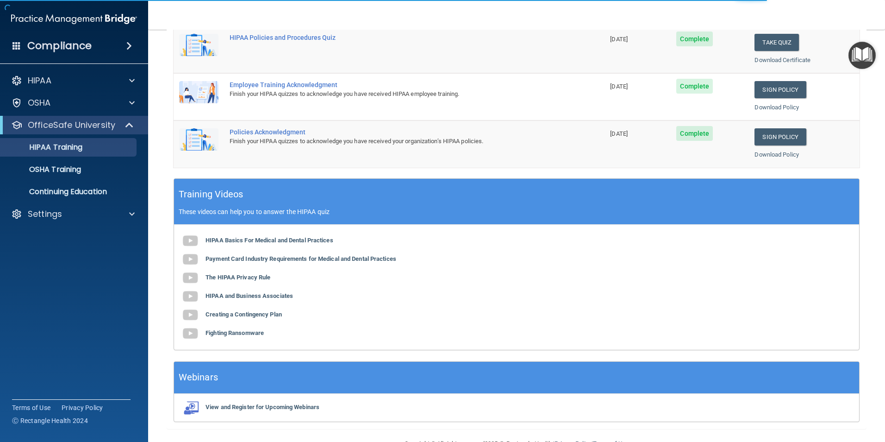
scroll to position [256, 0]
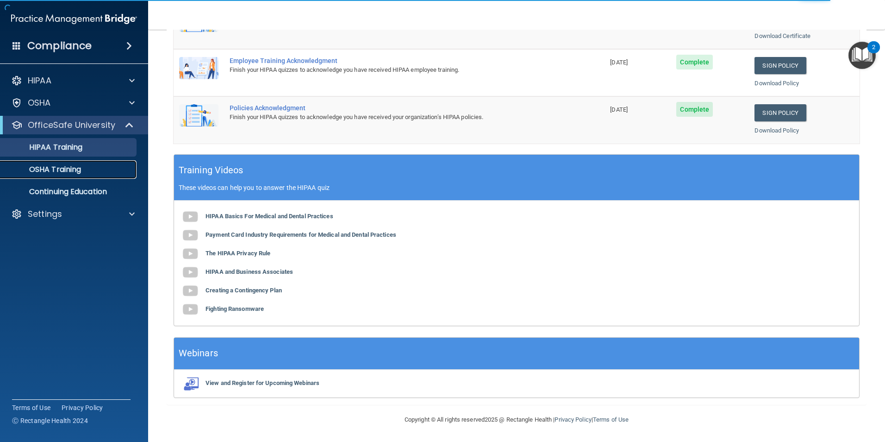
click at [54, 168] on p "OSHA Training" at bounding box center [43, 169] width 75 height 9
